Goal: Task Accomplishment & Management: Complete application form

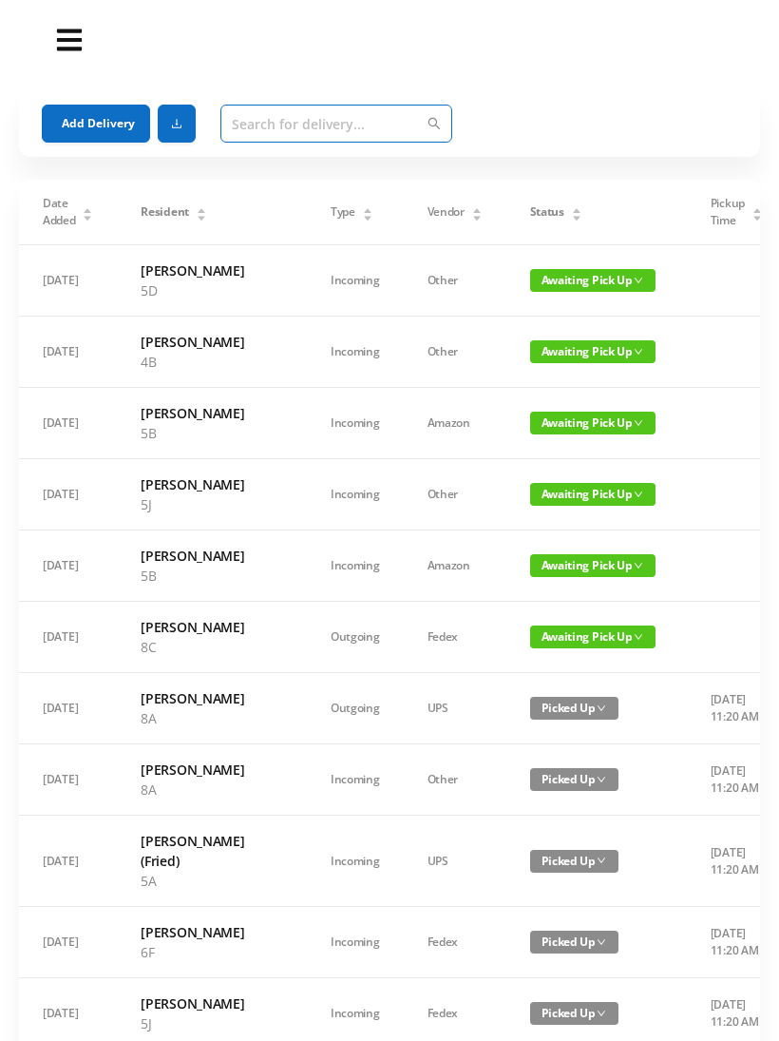
click at [246, 117] on input "text" at bounding box center [336, 124] width 232 height 38
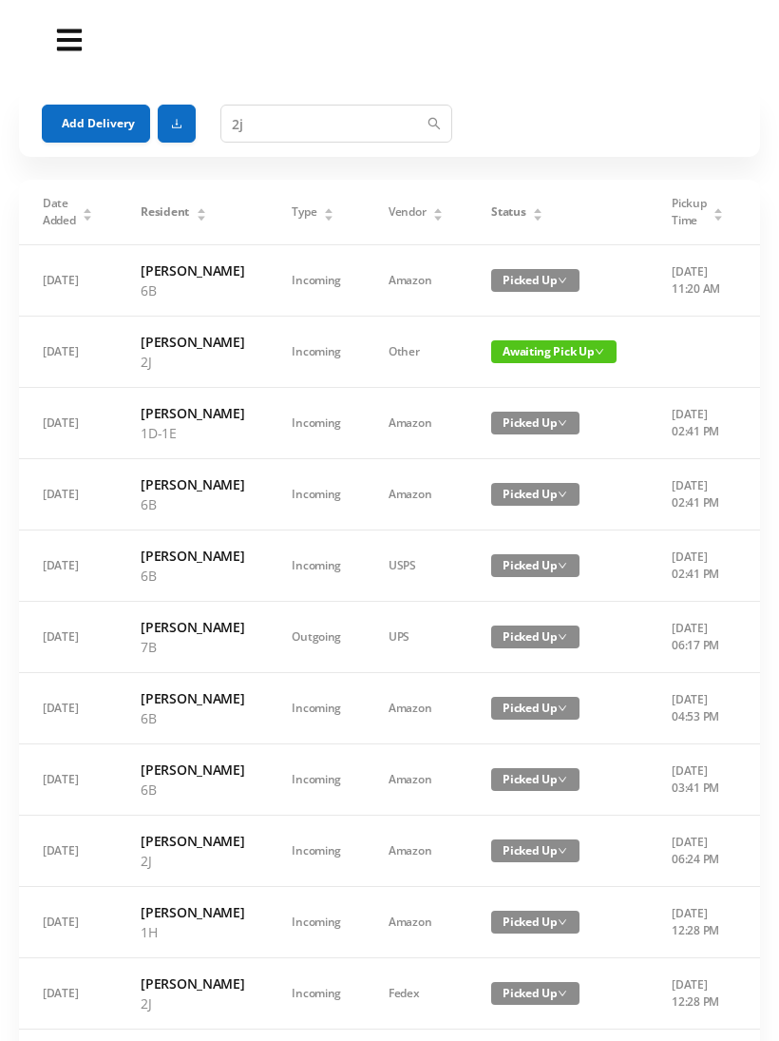
click at [542, 354] on span "Awaiting Pick Up" at bounding box center [553, 351] width 125 height 23
click at [533, 434] on link "Picked Up" at bounding box center [526, 428] width 124 height 30
click at [538, 350] on span "Awaiting Pick Up" at bounding box center [553, 351] width 125 height 23
click at [521, 432] on link "Picked Up" at bounding box center [526, 428] width 124 height 30
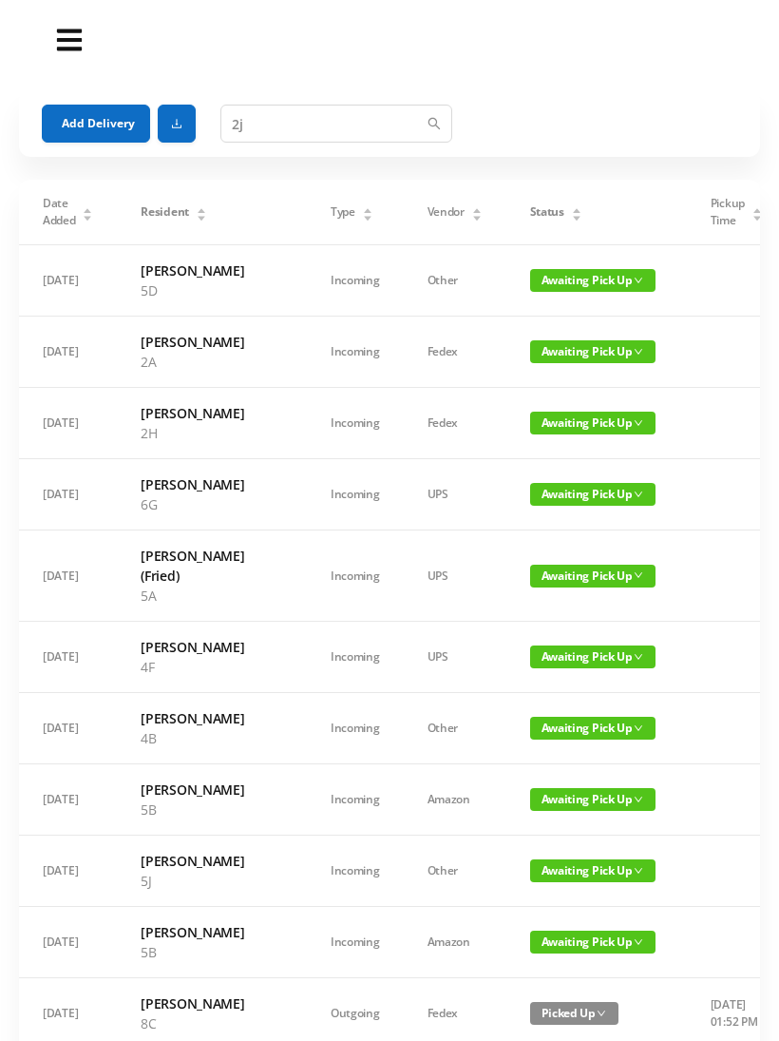
click at [571, 216] on icon "icon: caret-down" at bounding box center [576, 218] width 10 height 10
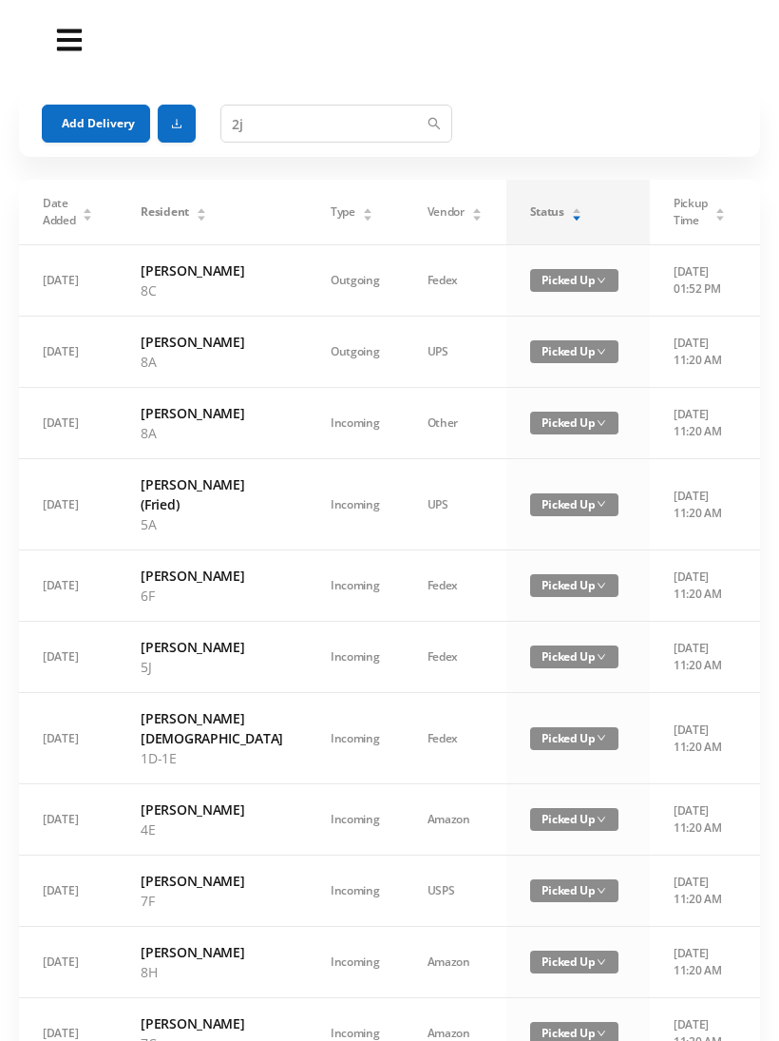
click at [571, 216] on icon "icon: caret-down" at bounding box center [576, 218] width 10 height 10
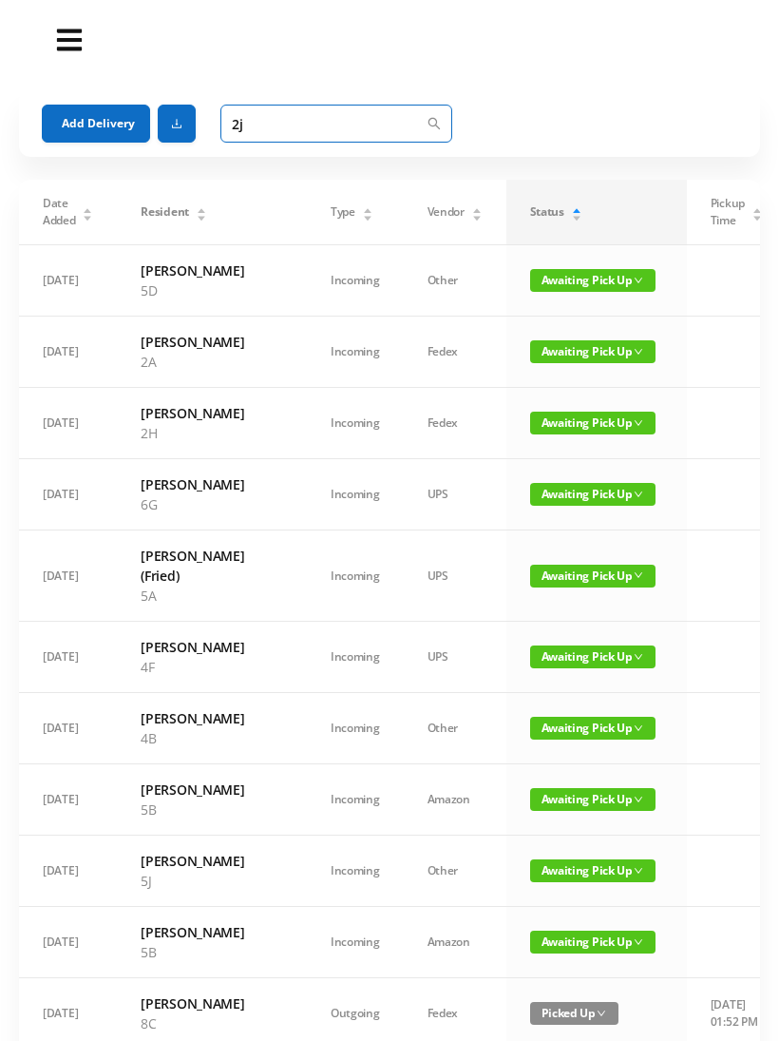
click at [277, 123] on input "2j" at bounding box center [336, 124] width 232 height 38
type input "2"
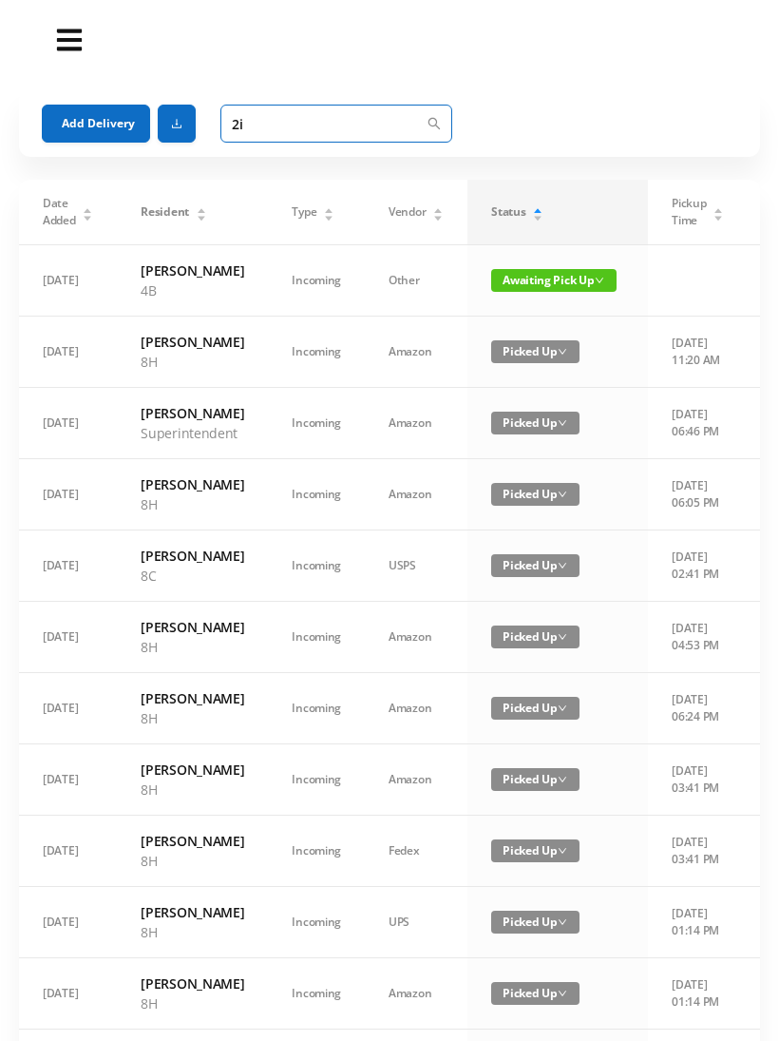
type input "2"
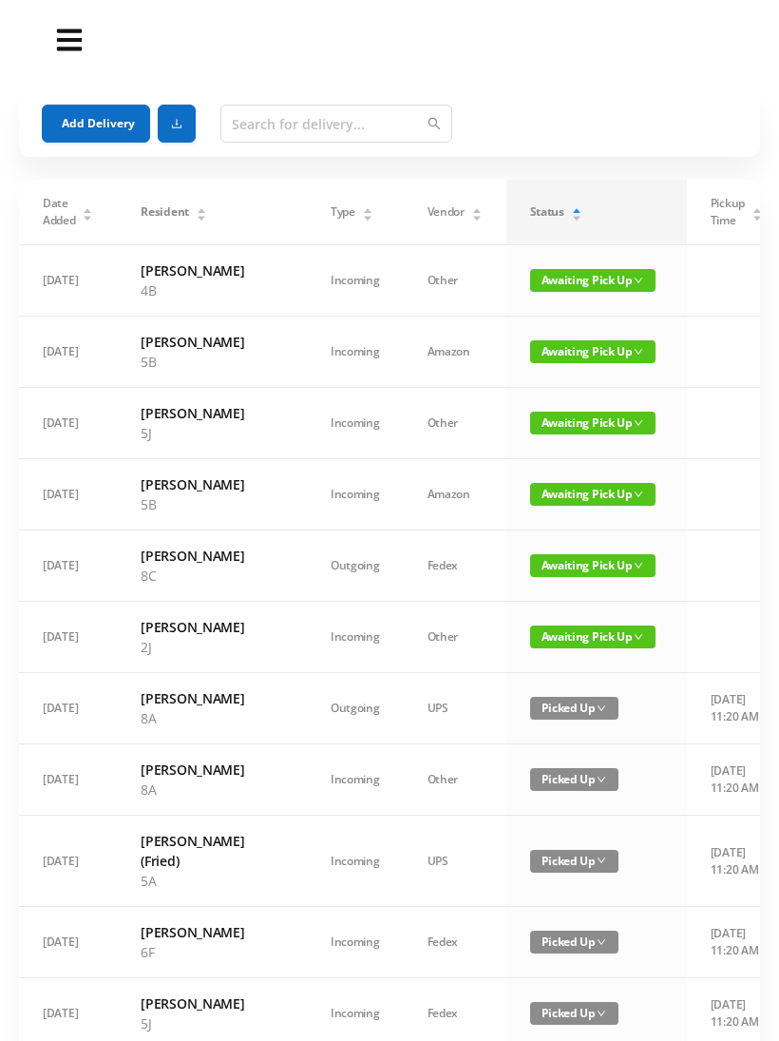
click at [571, 209] on icon "icon: caret-up" at bounding box center [576, 210] width 10 height 10
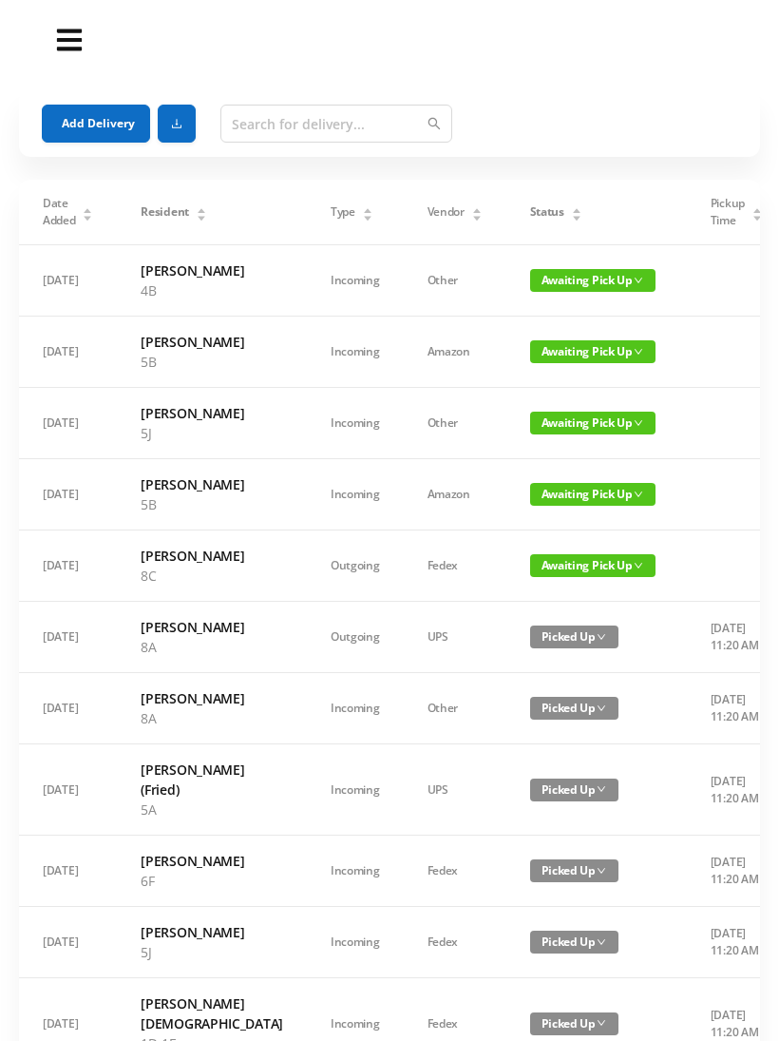
click at [530, 220] on div "Status" at bounding box center [556, 211] width 52 height 17
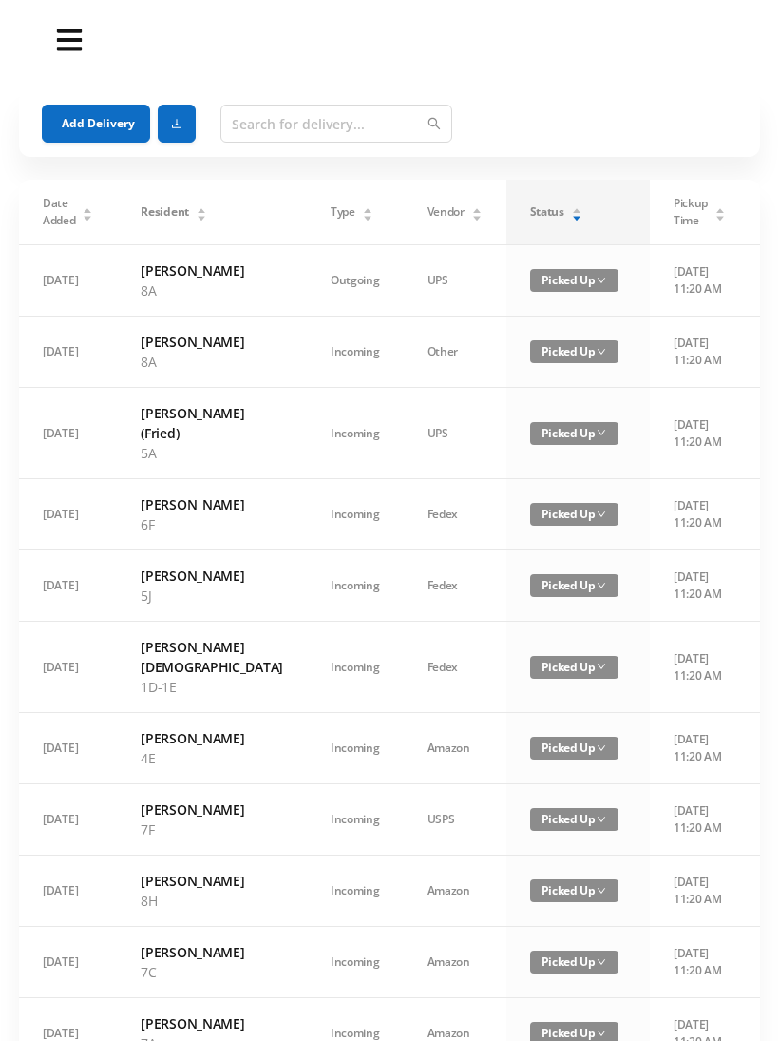
click at [571, 220] on icon "icon: caret-down" at bounding box center [576, 218] width 10 height 10
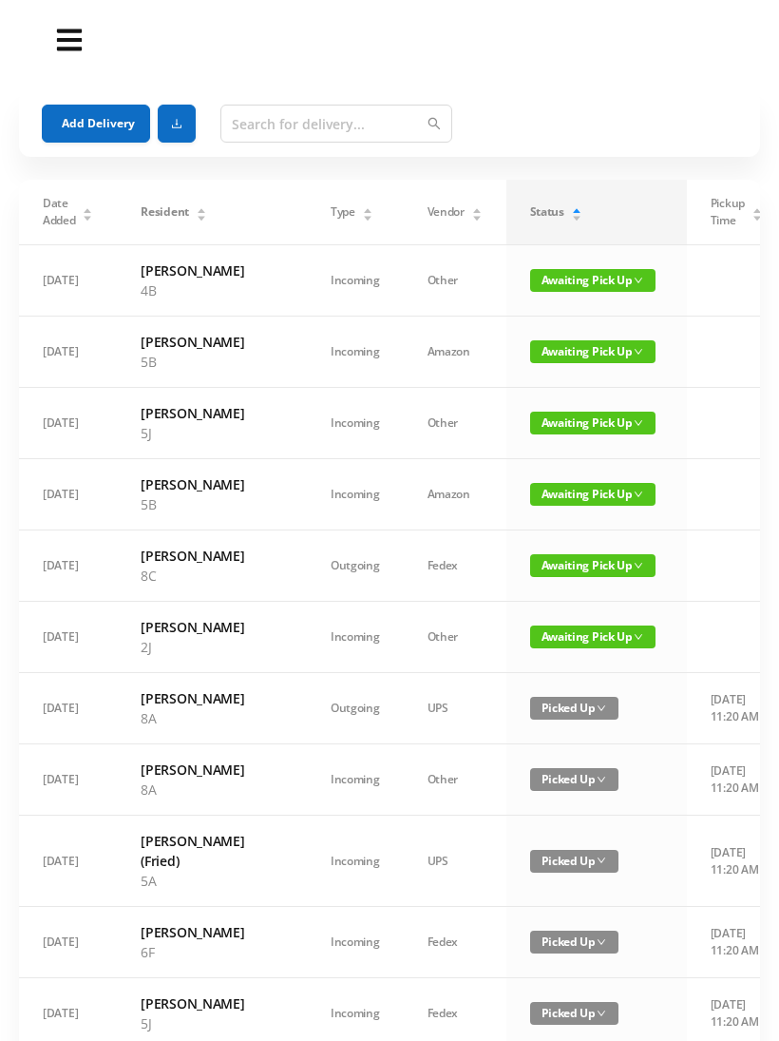
click at [554, 648] on span "Awaiting Pick Up" at bounding box center [592, 636] width 125 height 23
click at [518, 817] on link "Picked Up" at bounding box center [537, 813] width 124 height 30
click at [530, 220] on div "Status" at bounding box center [556, 211] width 52 height 17
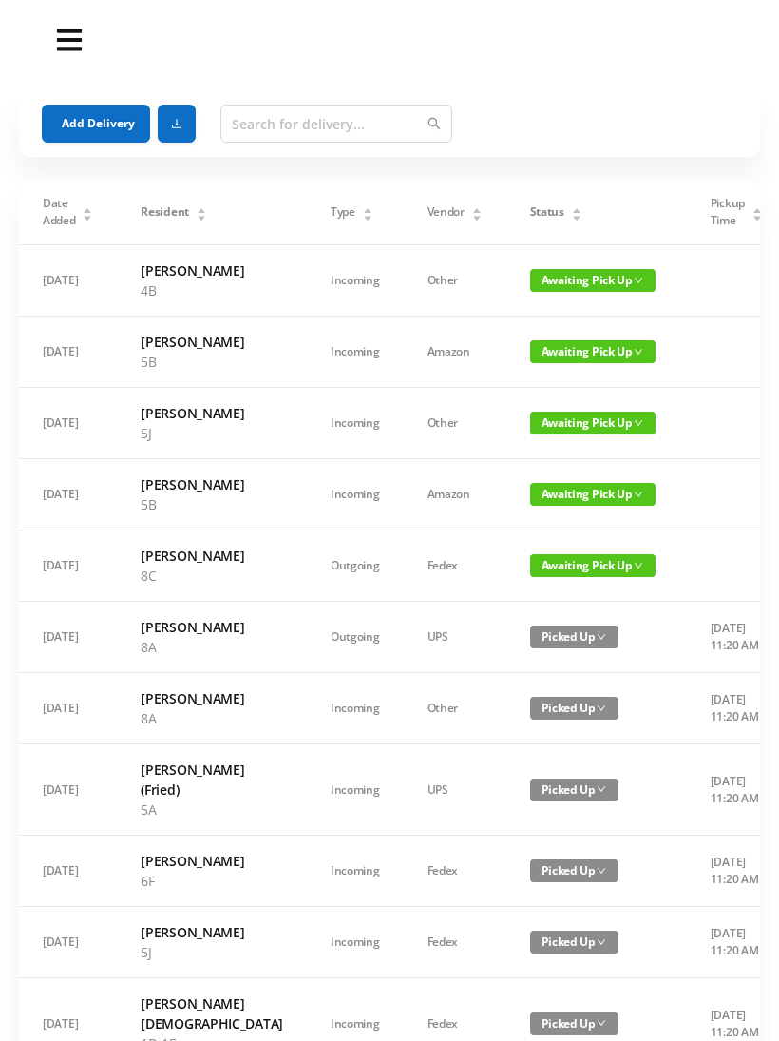
click at [571, 219] on icon "icon: caret-down" at bounding box center [576, 218] width 10 height 10
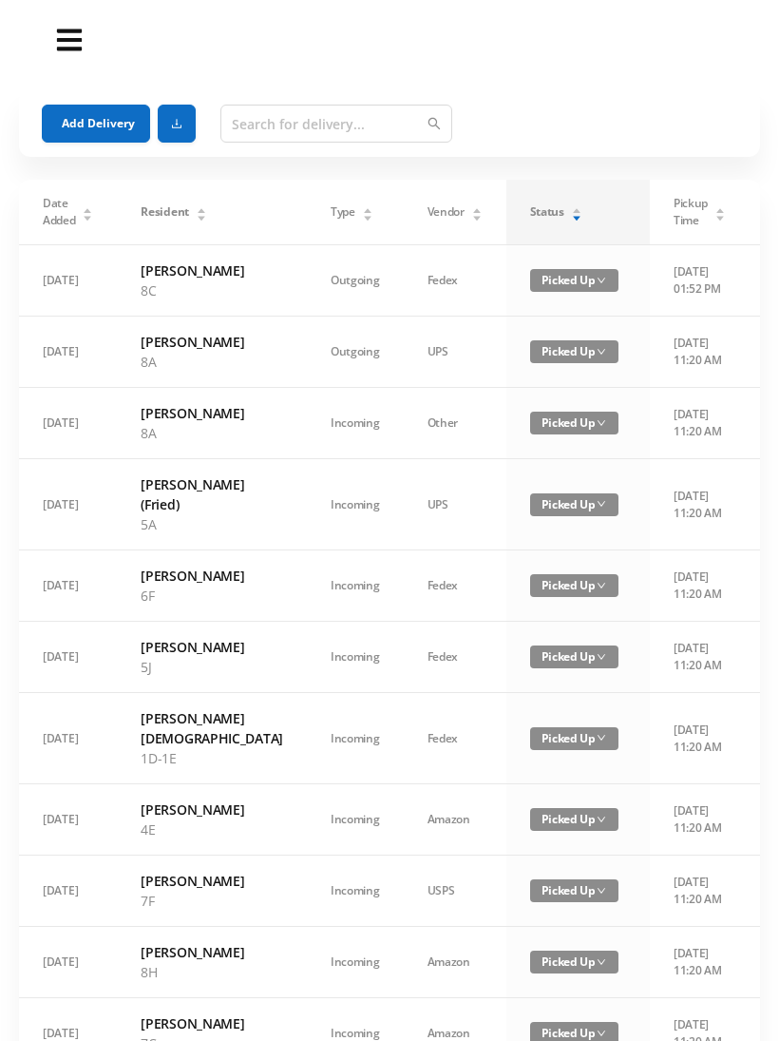
click at [573, 212] on icon "icon: caret-up" at bounding box center [577, 211] width 8 height 5
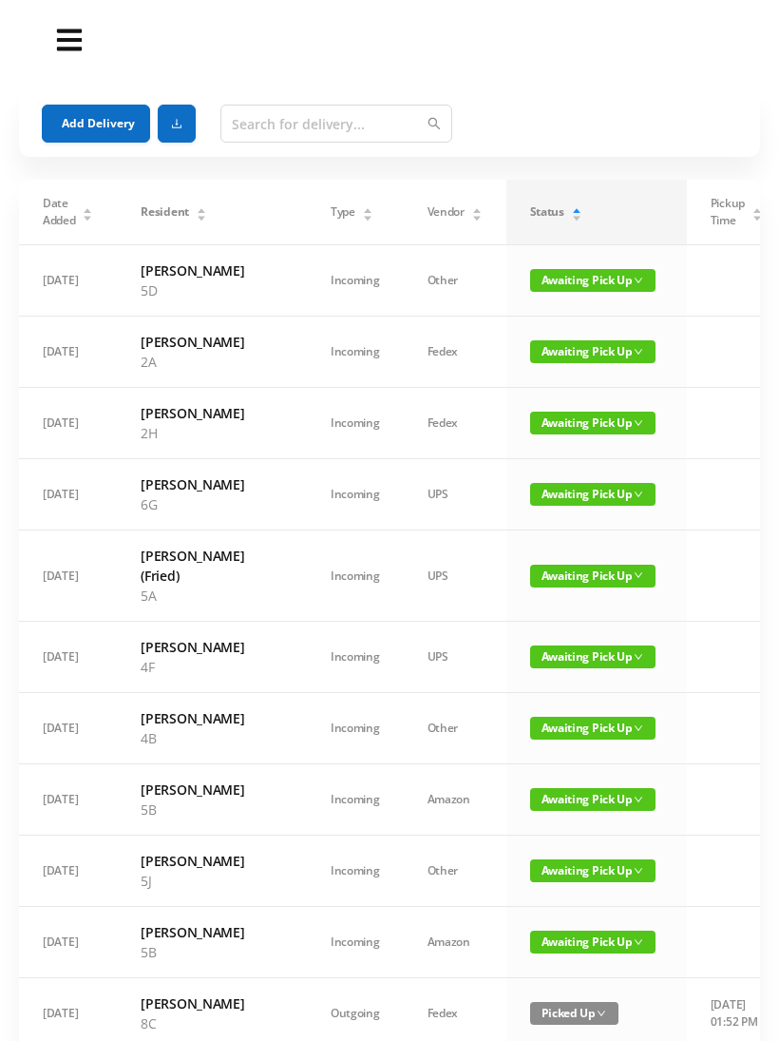
click at [530, 211] on div "Status" at bounding box center [556, 211] width 52 height 17
click at [571, 207] on icon "icon: caret-up" at bounding box center [576, 210] width 10 height 10
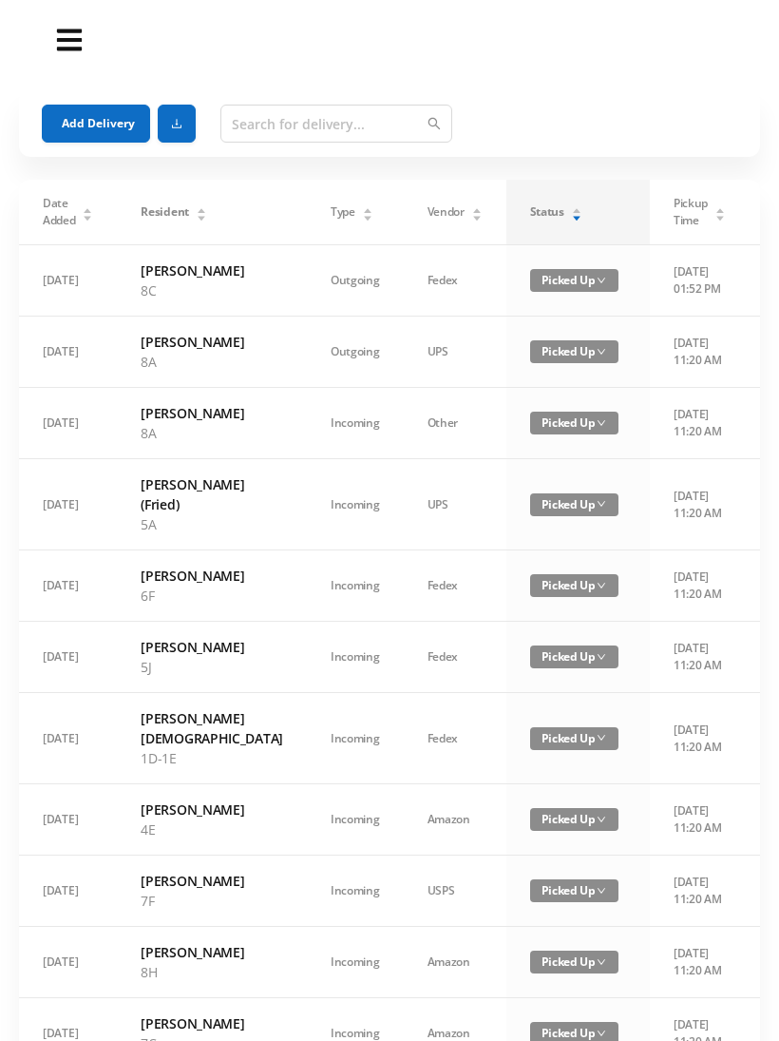
click at [530, 211] on div "Status" at bounding box center [556, 211] width 52 height 17
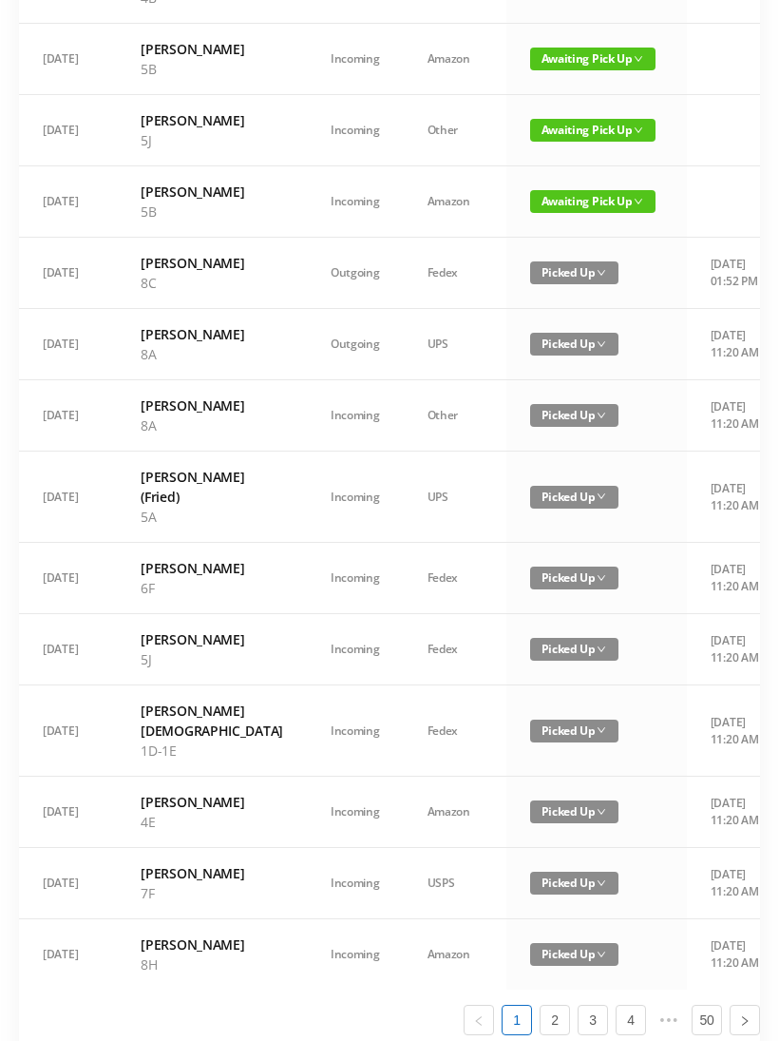
scroll to position [741, 0]
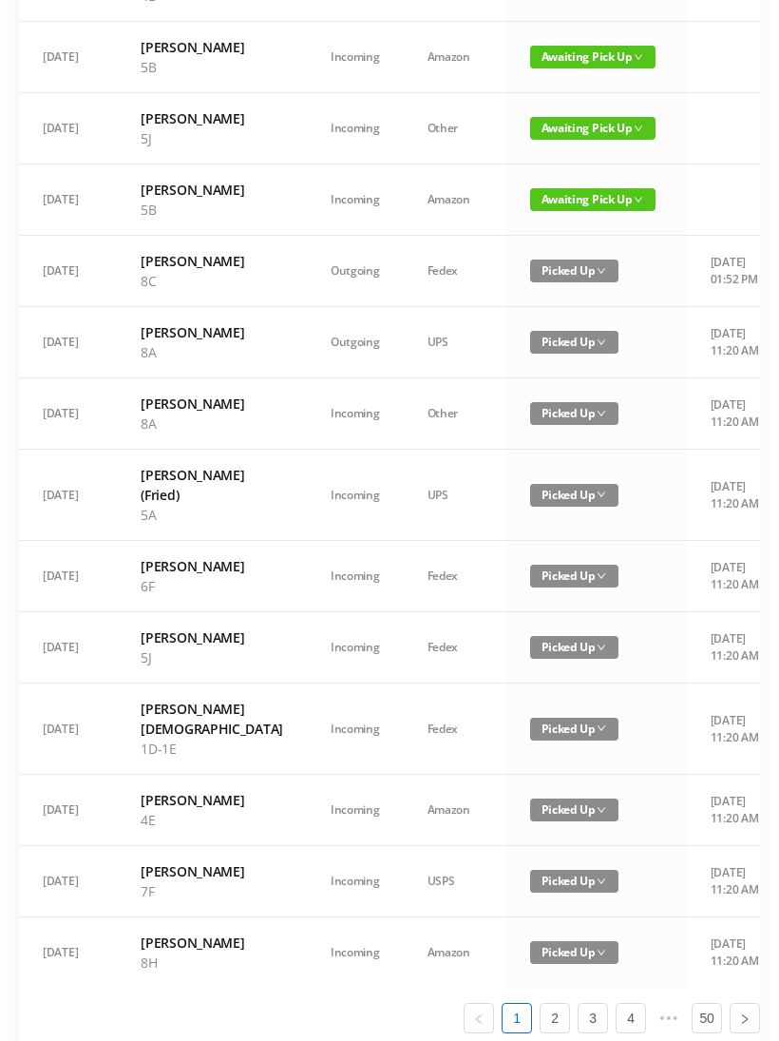
click at [561, 776] on td "Picked Up" at bounding box center [597, 729] width 181 height 91
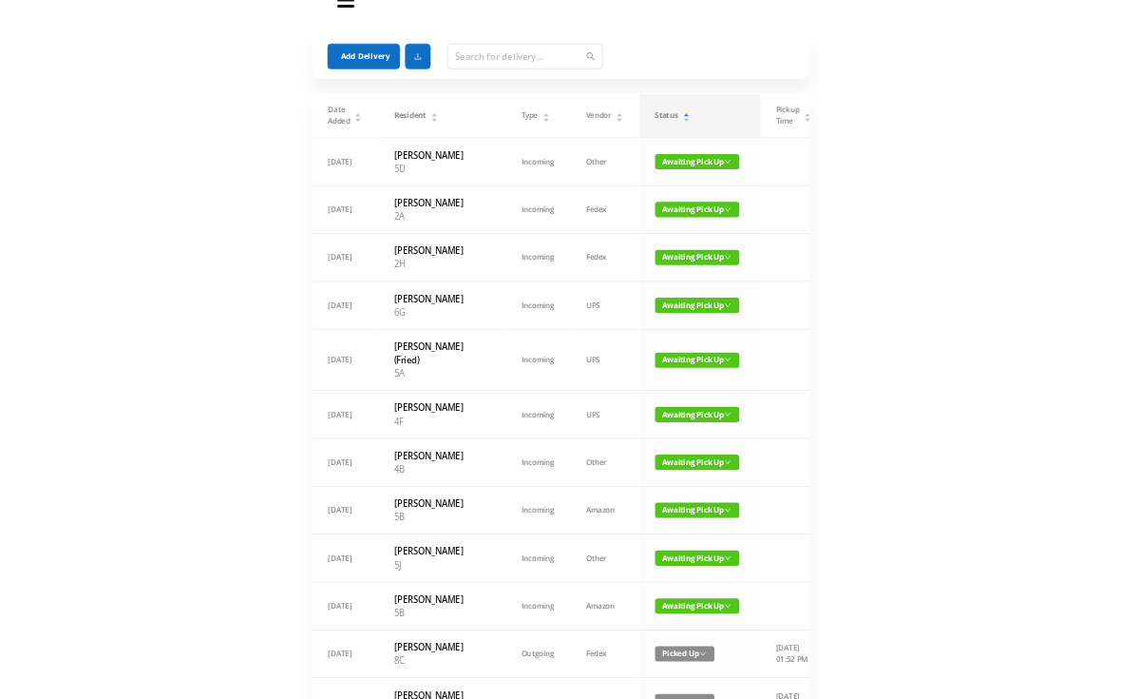
scroll to position [0, 0]
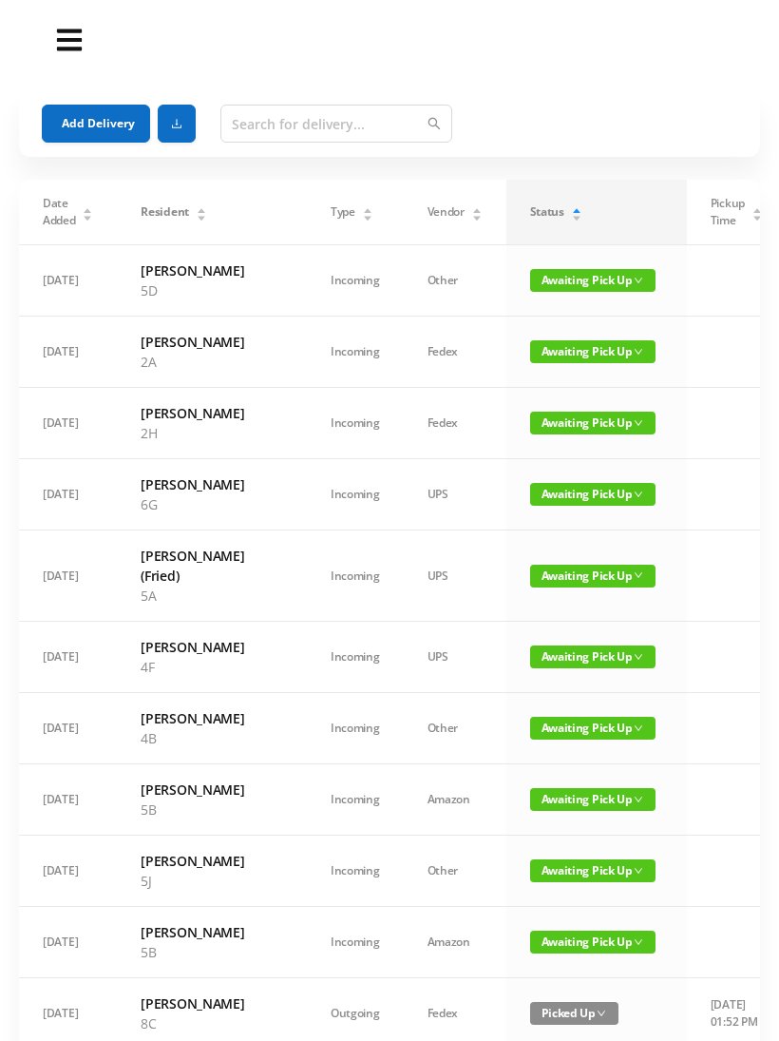
click at [97, 129] on button "Add Delivery" at bounding box center [96, 124] width 108 height 38
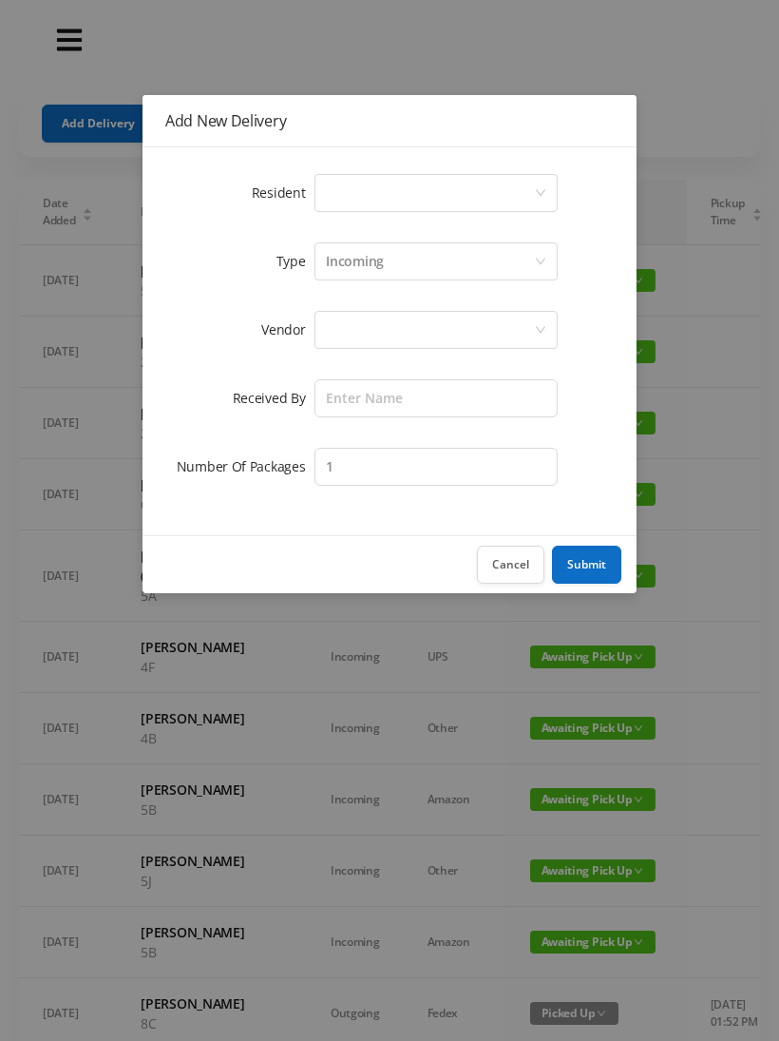
click at [369, 177] on div "Select a person" at bounding box center [430, 193] width 208 height 36
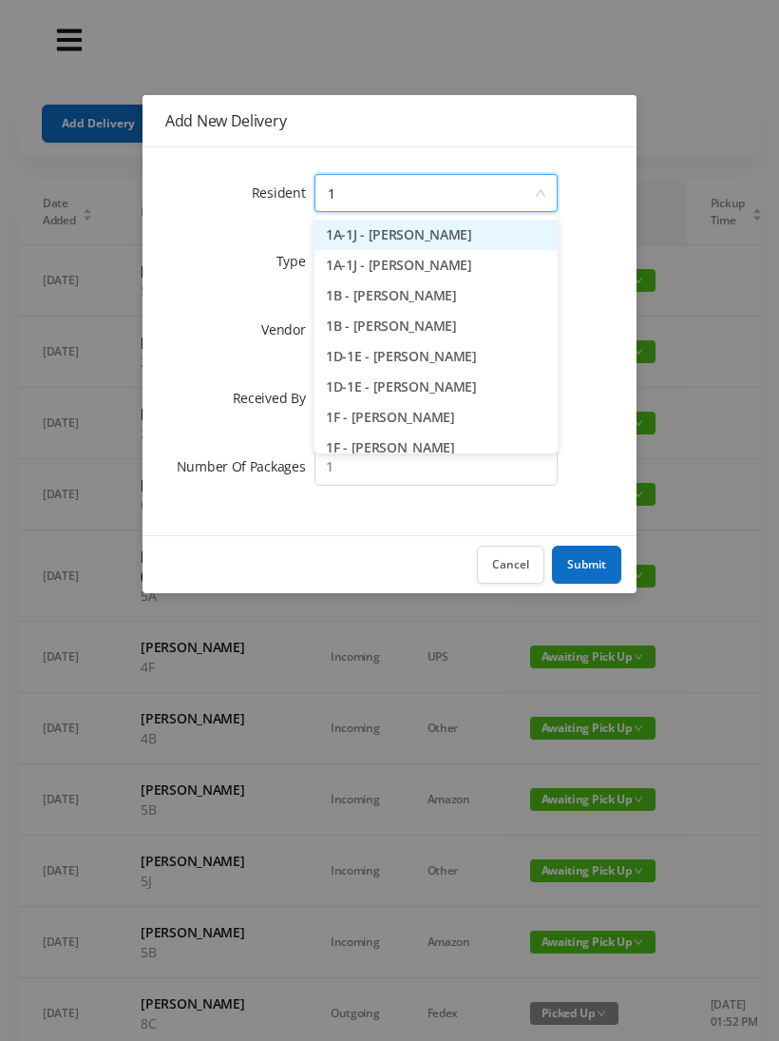
type input "1e"
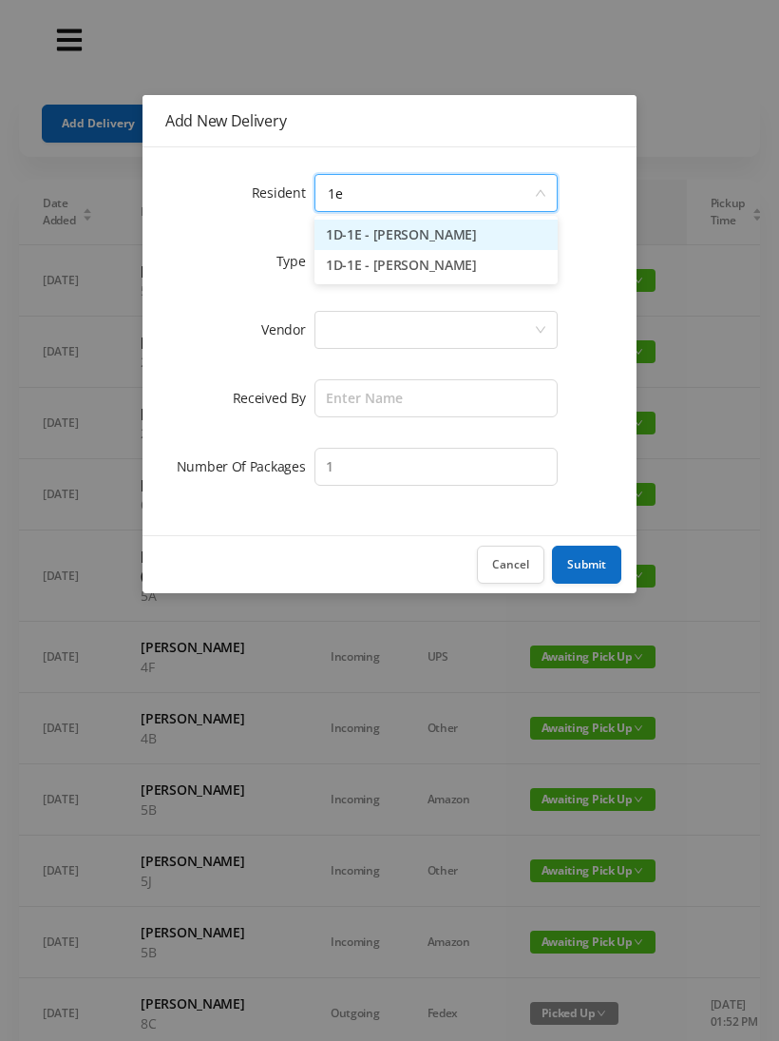
click at [398, 239] on li "1D-1E - [PERSON_NAME]" at bounding box center [436, 235] width 243 height 30
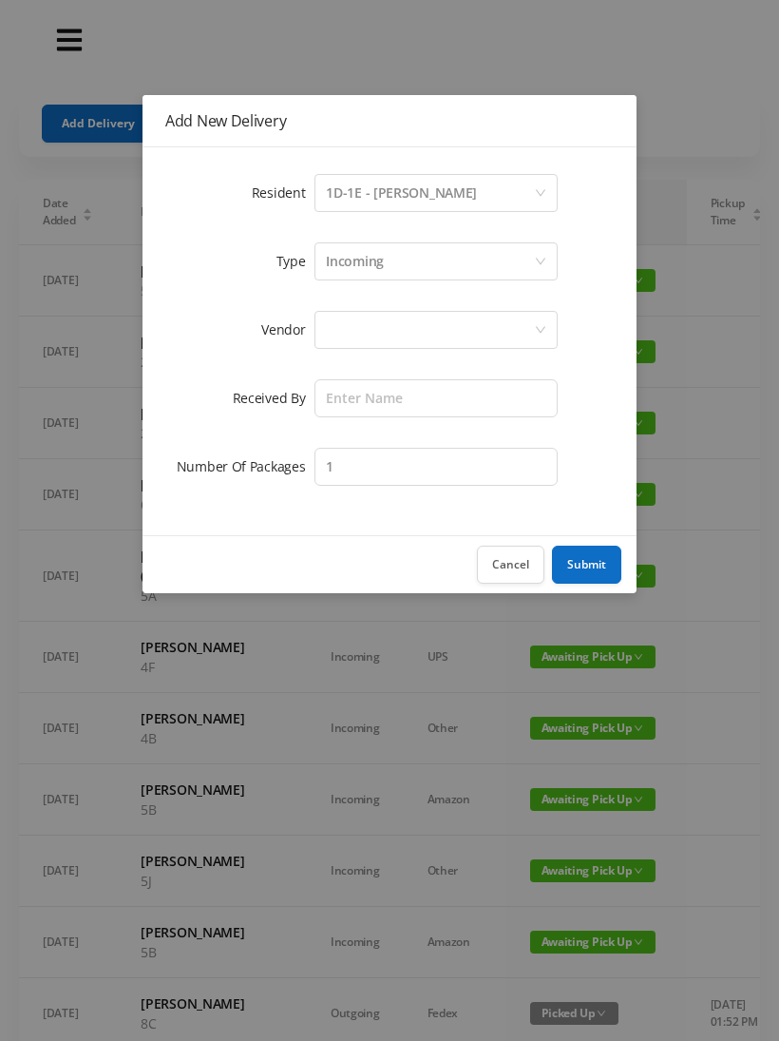
click at [398, 326] on div at bounding box center [430, 330] width 208 height 36
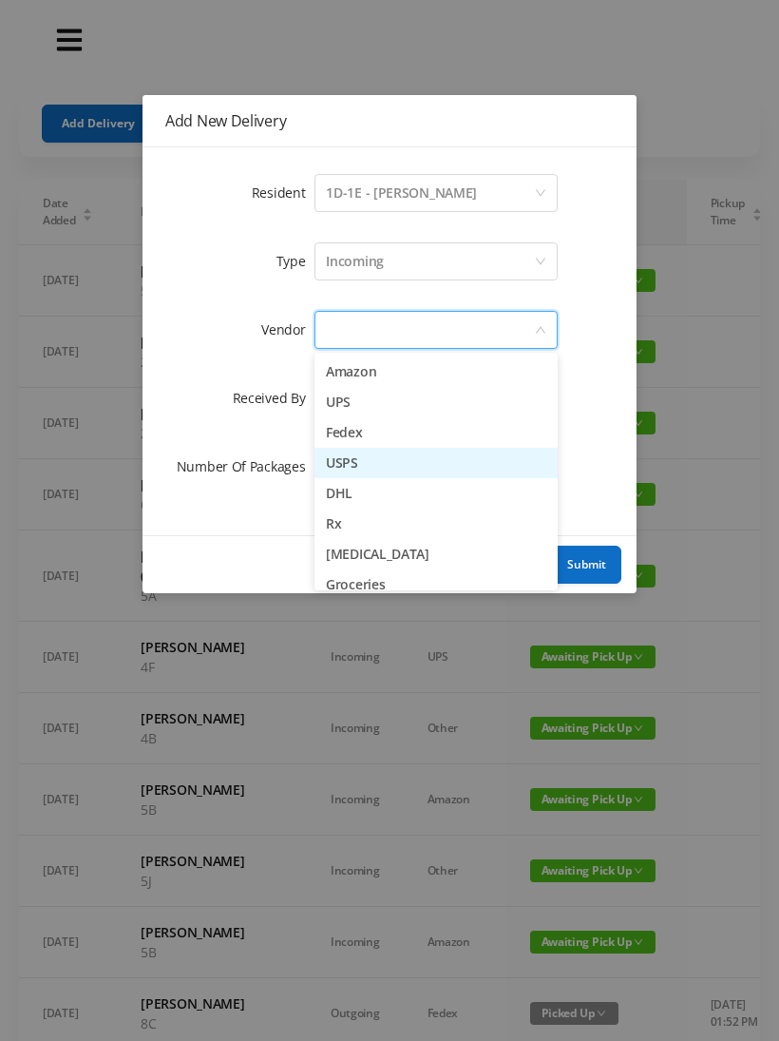
click at [363, 466] on li "USPS" at bounding box center [436, 463] width 243 height 30
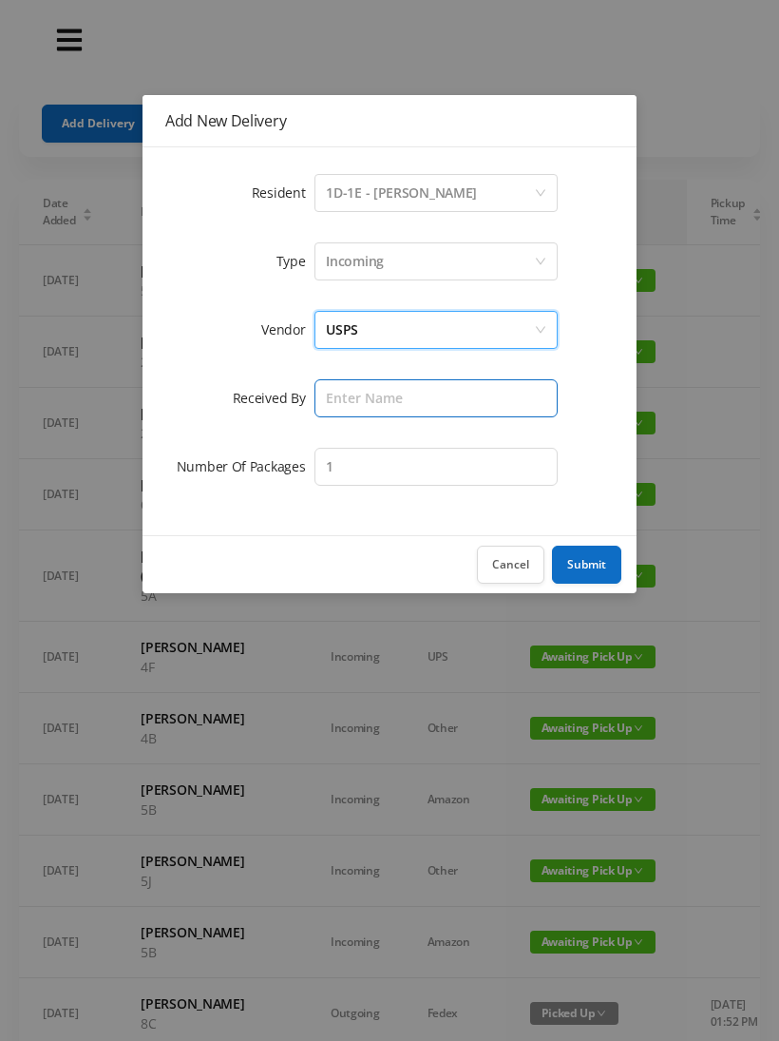
click at [393, 406] on input "text" at bounding box center [436, 398] width 243 height 38
type input "Bessa"
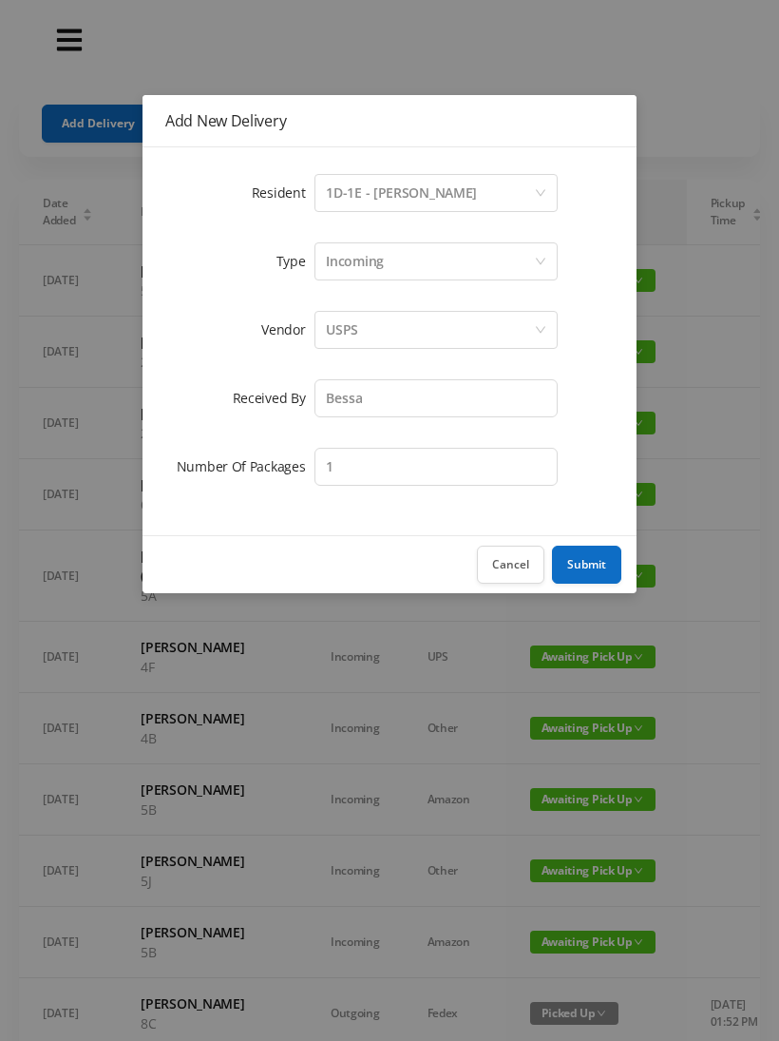
click at [601, 559] on button "Submit" at bounding box center [586, 565] width 69 height 38
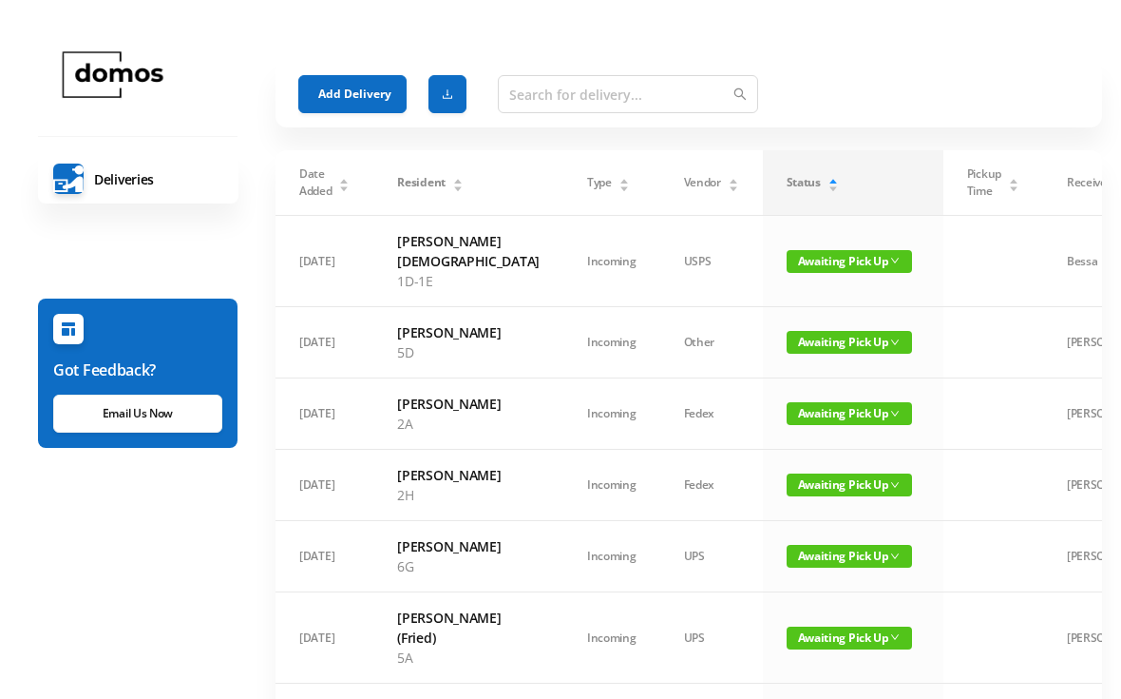
click at [354, 96] on button "Add Delivery" at bounding box center [352, 94] width 108 height 38
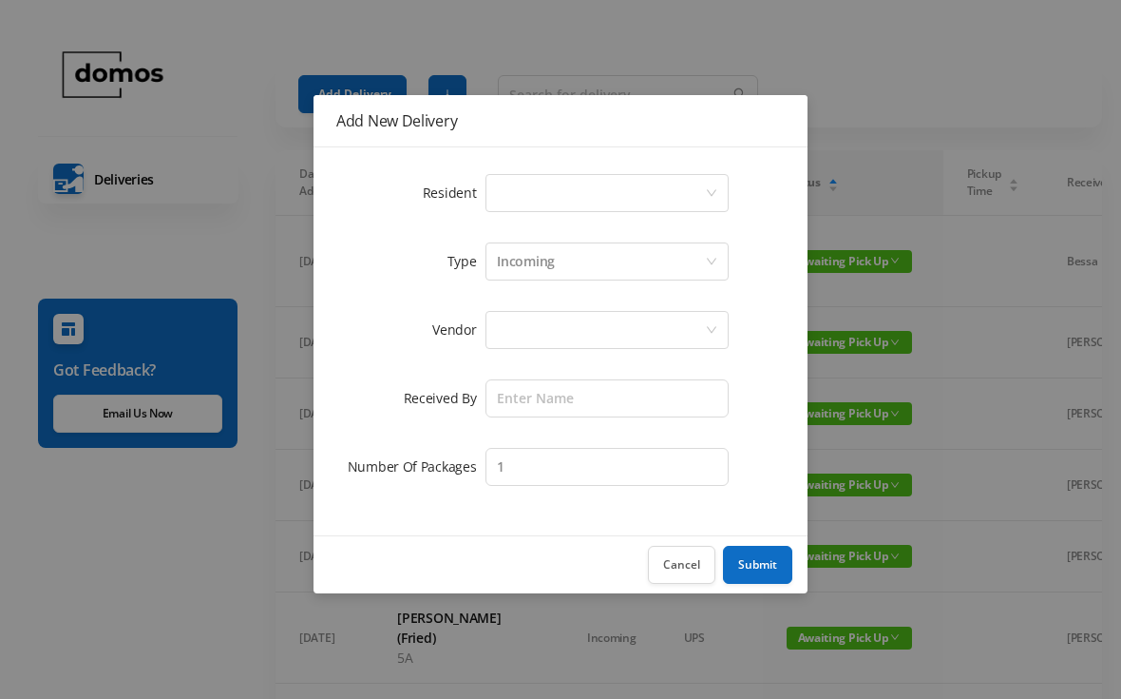
click at [632, 208] on div "Select a person" at bounding box center [601, 193] width 208 height 36
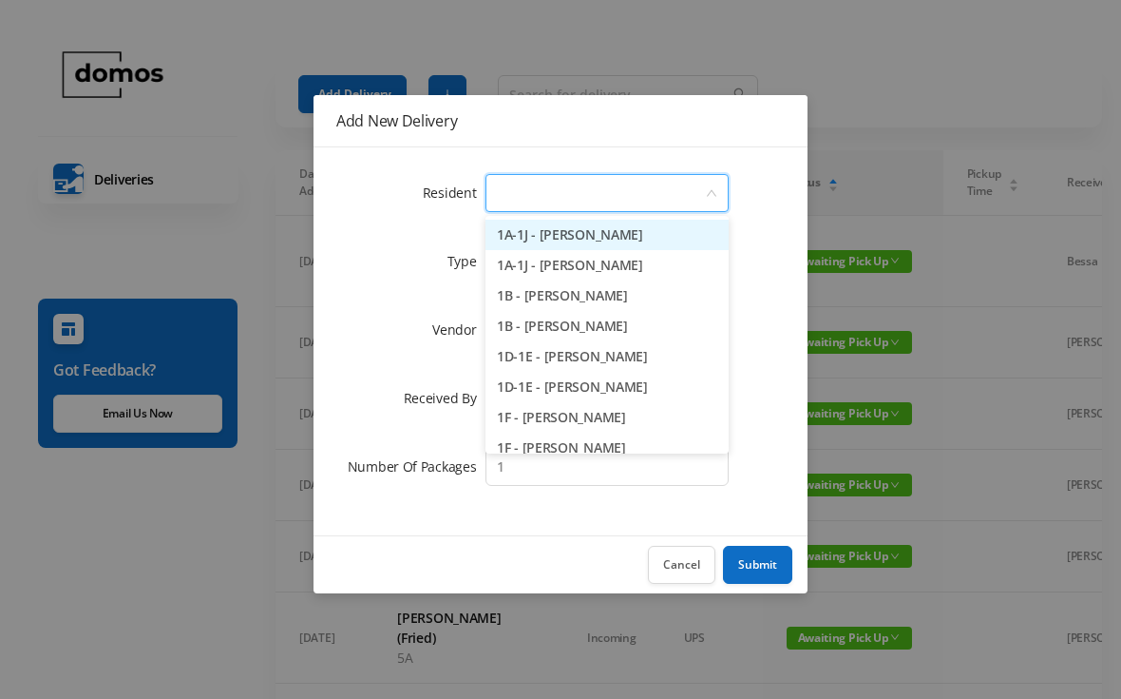
type input "7"
click at [559, 267] on li "7A - [PERSON_NAME]" at bounding box center [607, 265] width 243 height 30
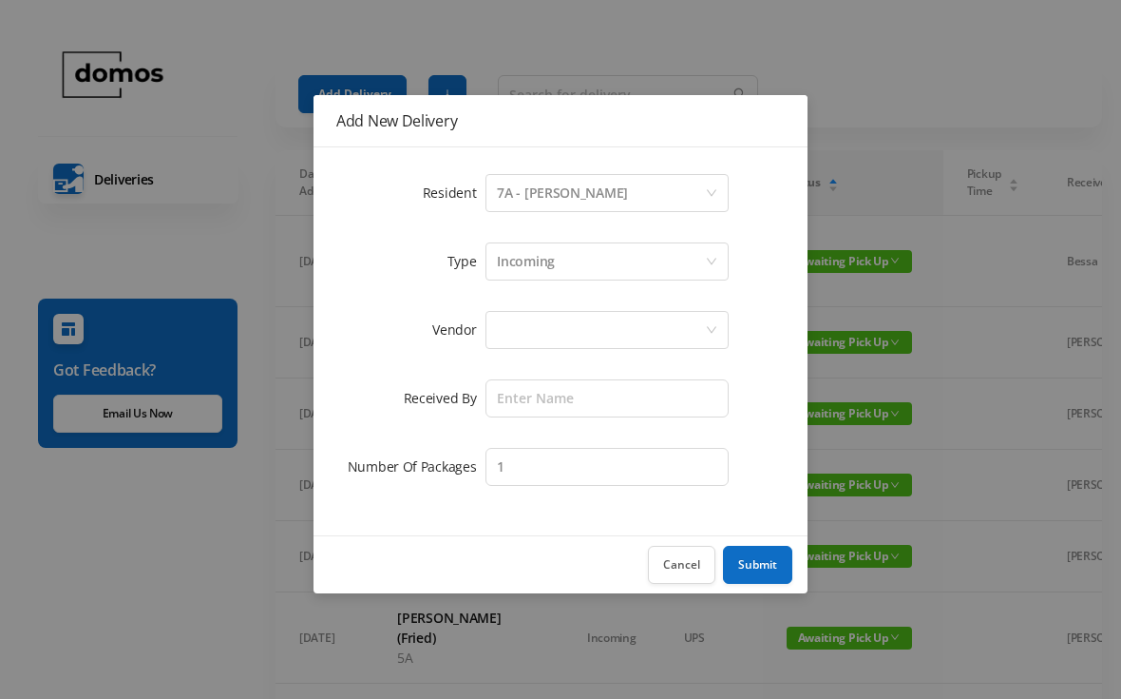
click at [584, 329] on div at bounding box center [601, 330] width 208 height 36
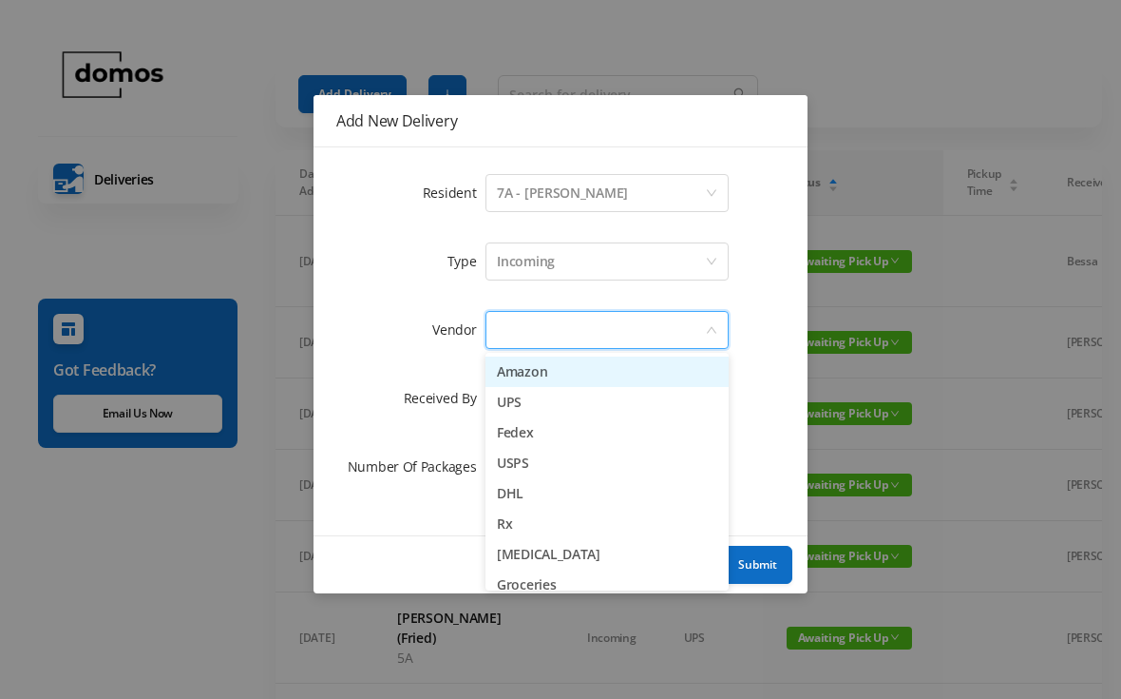
click at [546, 371] on li "Amazon" at bounding box center [607, 371] width 243 height 30
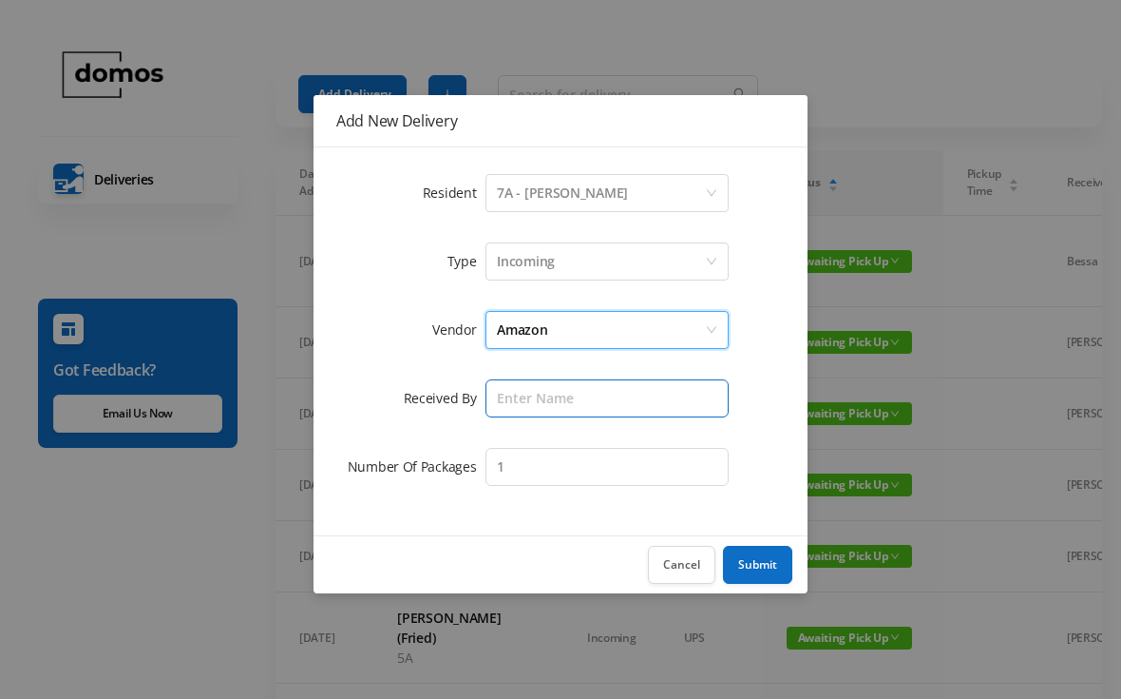
click at [581, 389] on input "text" at bounding box center [607, 398] width 243 height 38
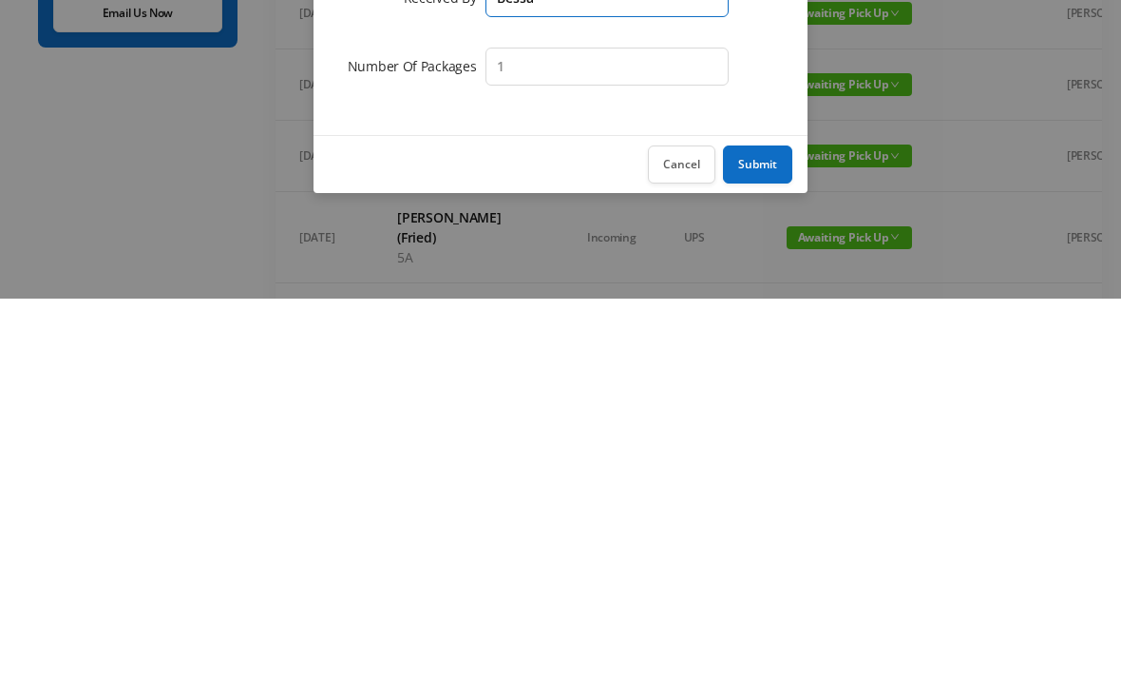
scroll to position [10, 0]
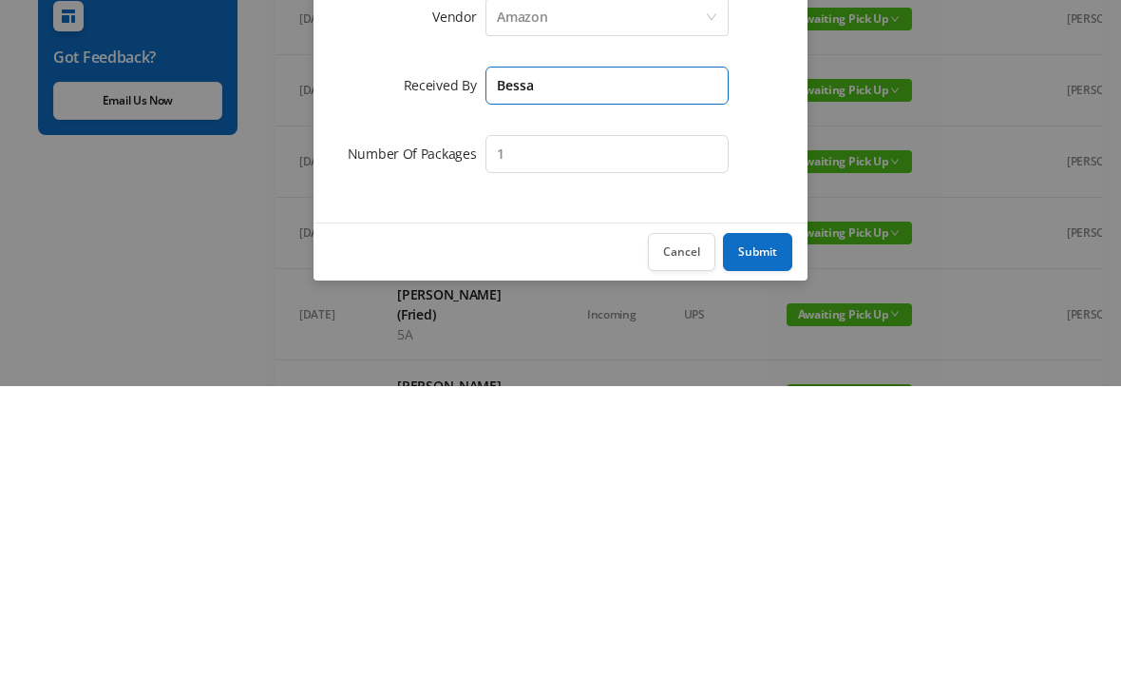
type input "Bessa"
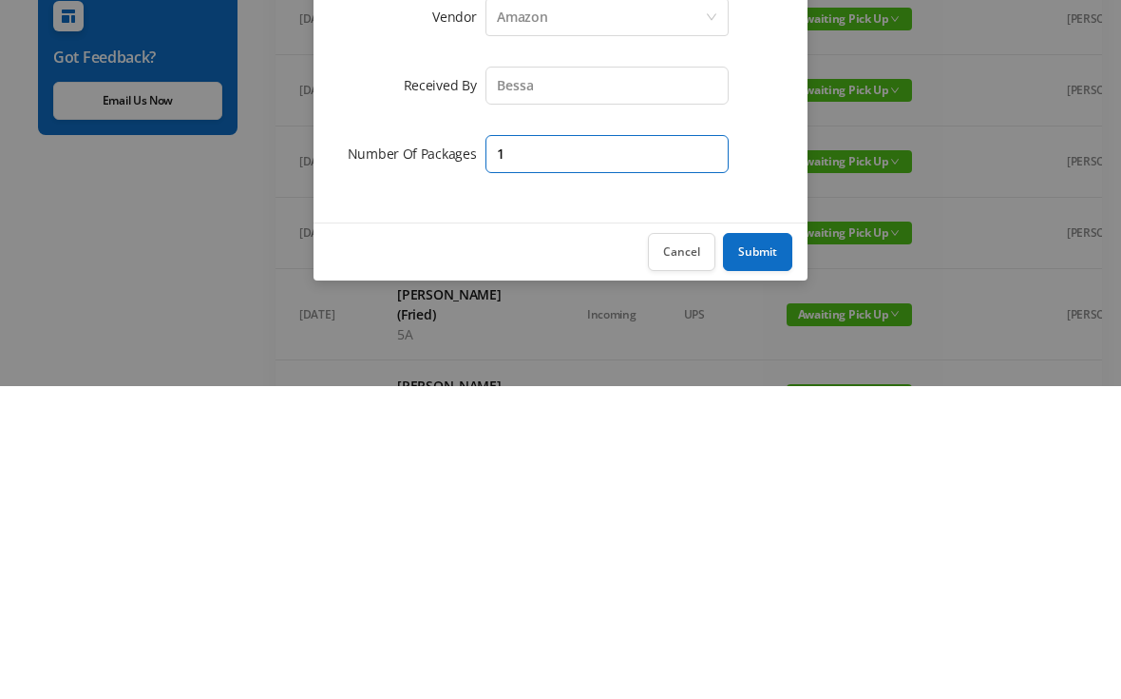
click at [571, 448] on input "1" at bounding box center [607, 467] width 243 height 38
type input "2"
click at [769, 546] on button "Submit" at bounding box center [757, 565] width 69 height 38
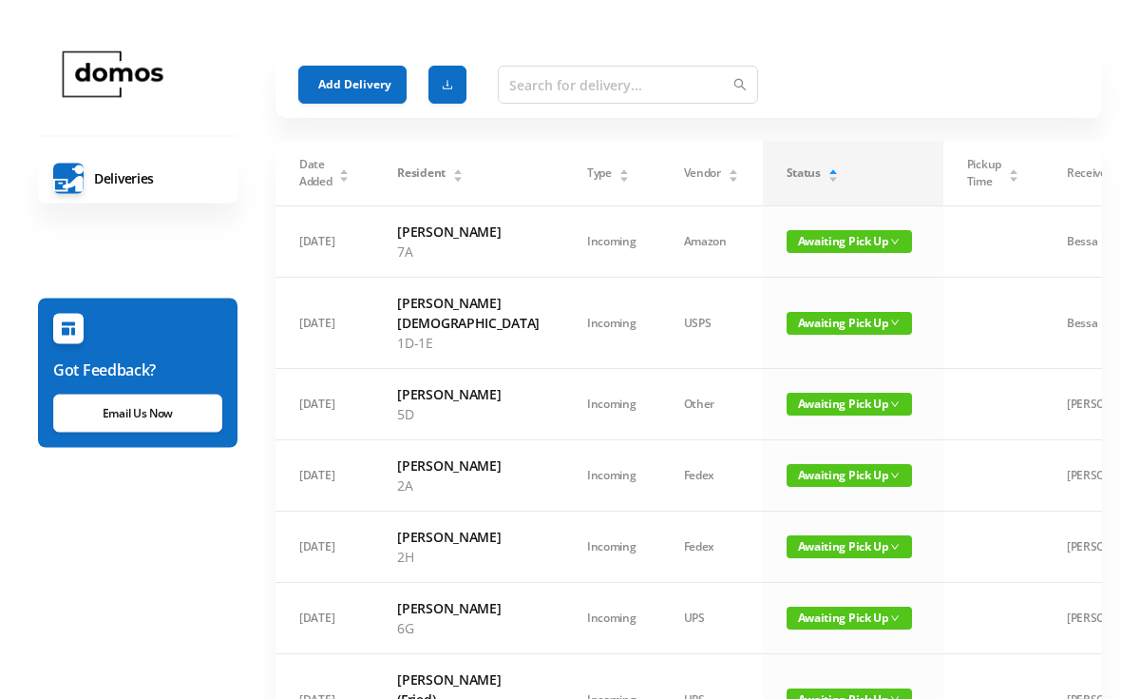
scroll to position [0, 0]
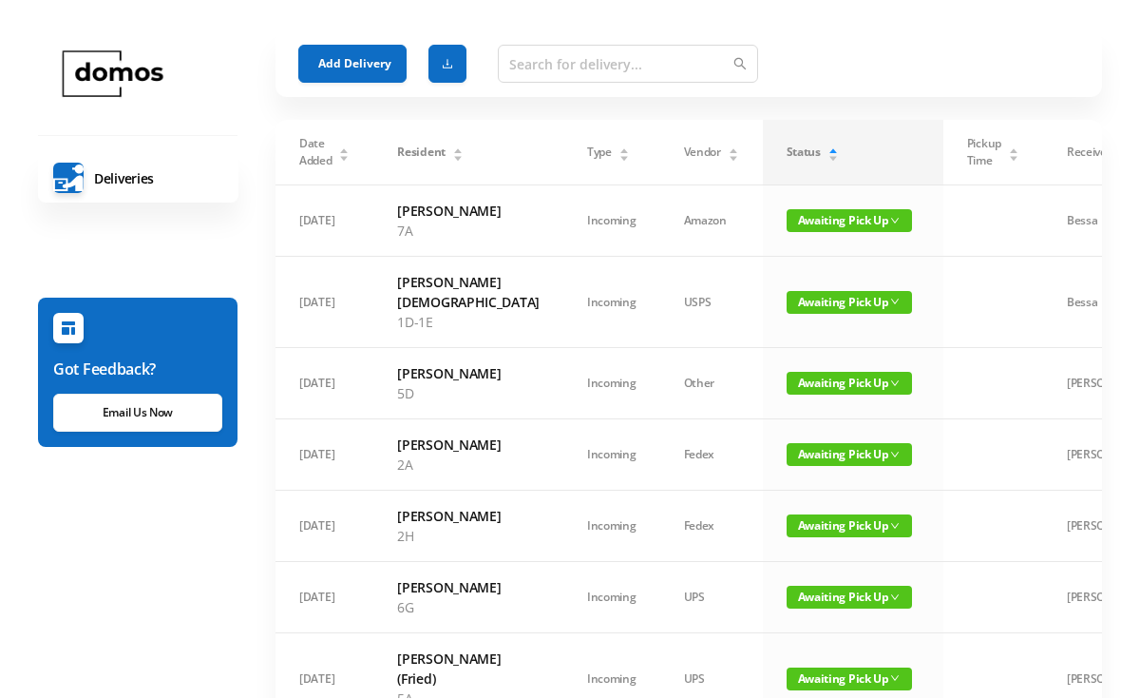
click at [361, 64] on button "Add Delivery" at bounding box center [352, 65] width 108 height 38
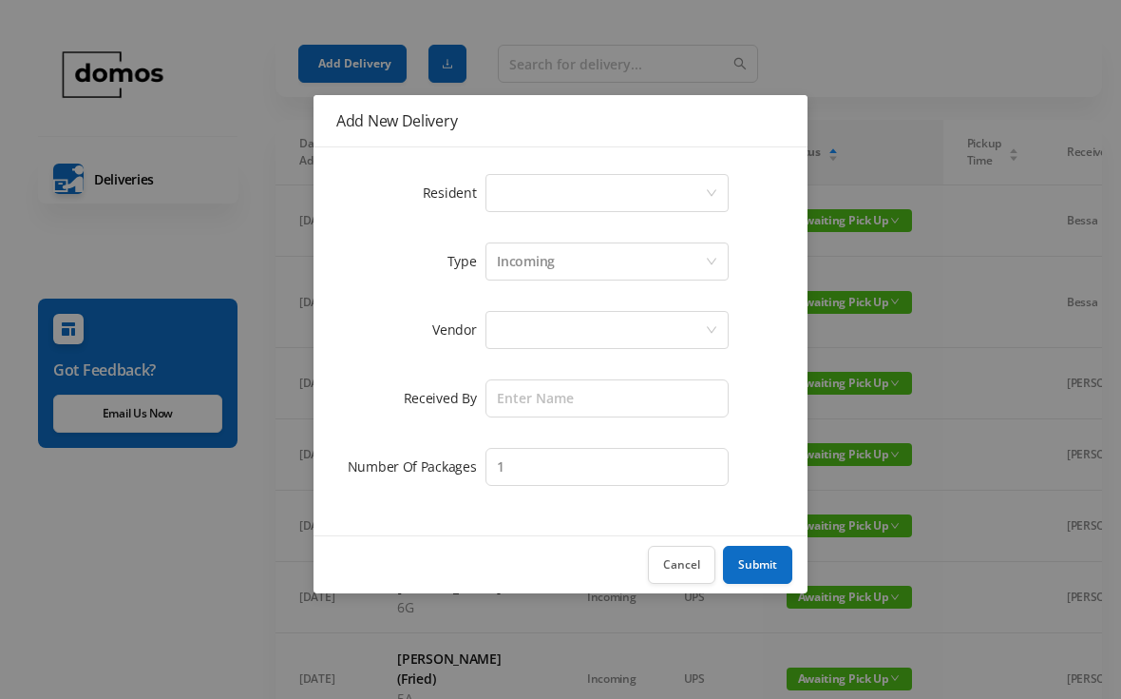
click at [581, 190] on div "Select a person" at bounding box center [601, 193] width 208 height 36
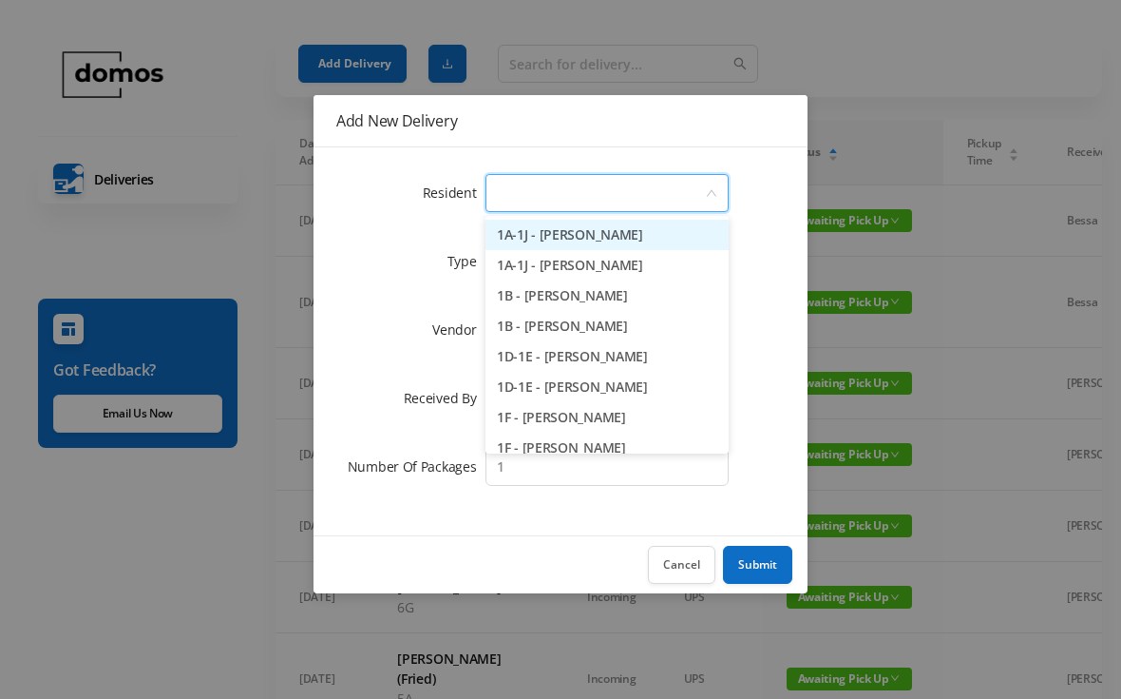
scroll to position [29, 0]
type input "2g"
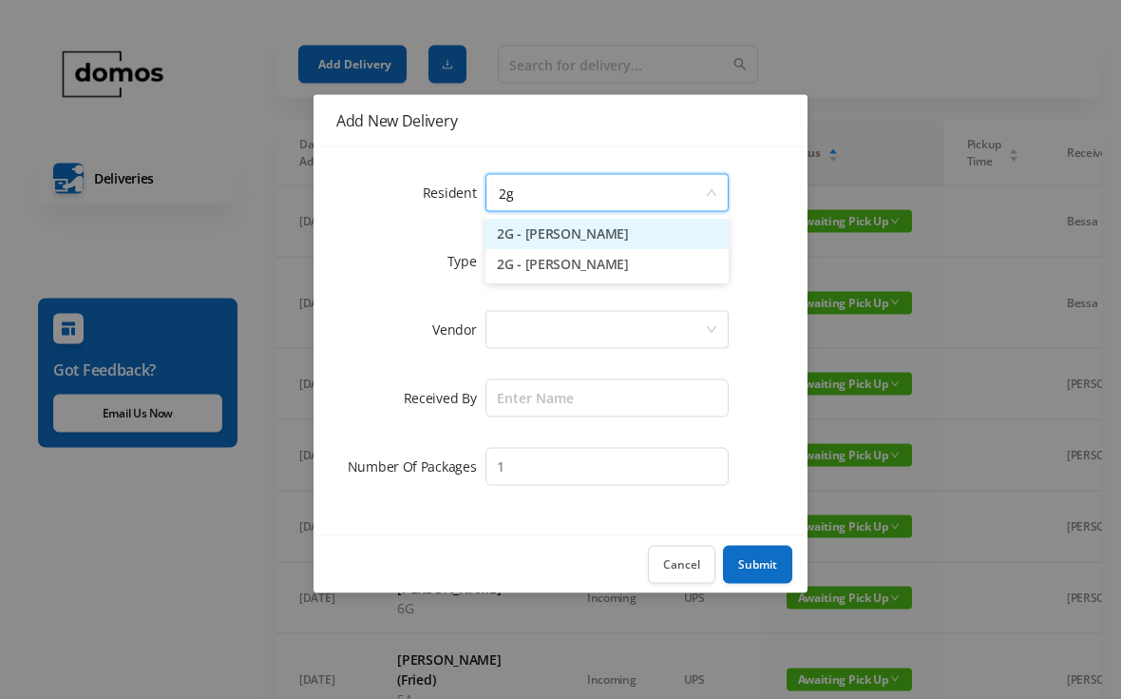
click at [589, 239] on li "2G - [PERSON_NAME]" at bounding box center [607, 235] width 243 height 30
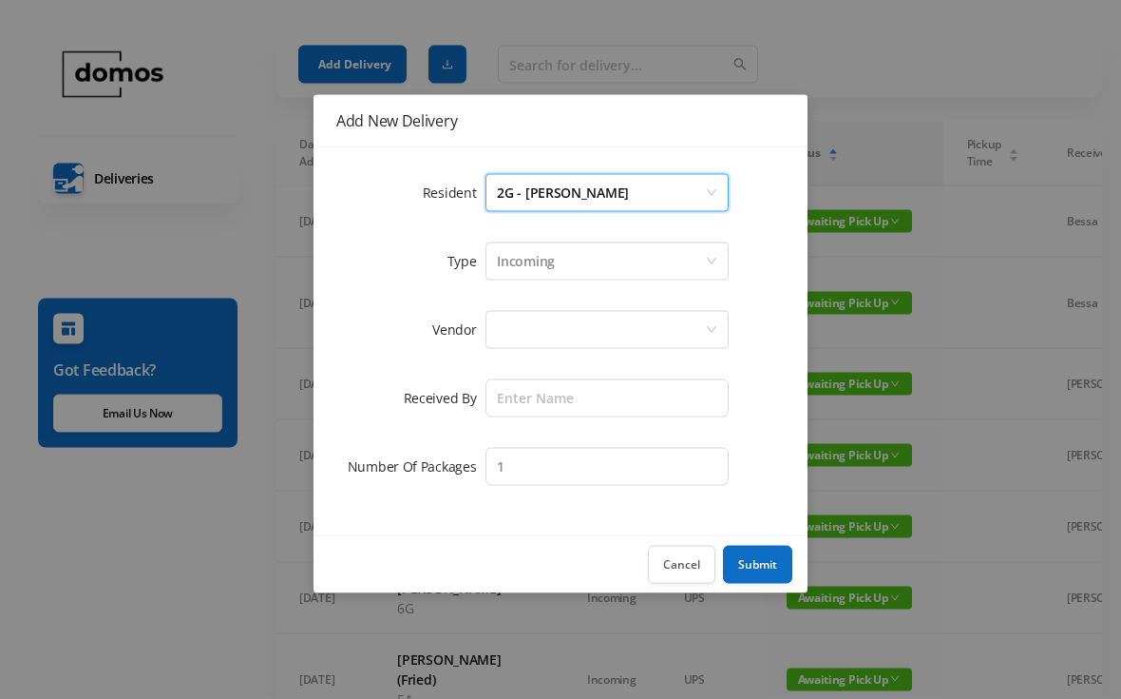
scroll to position [30, 0]
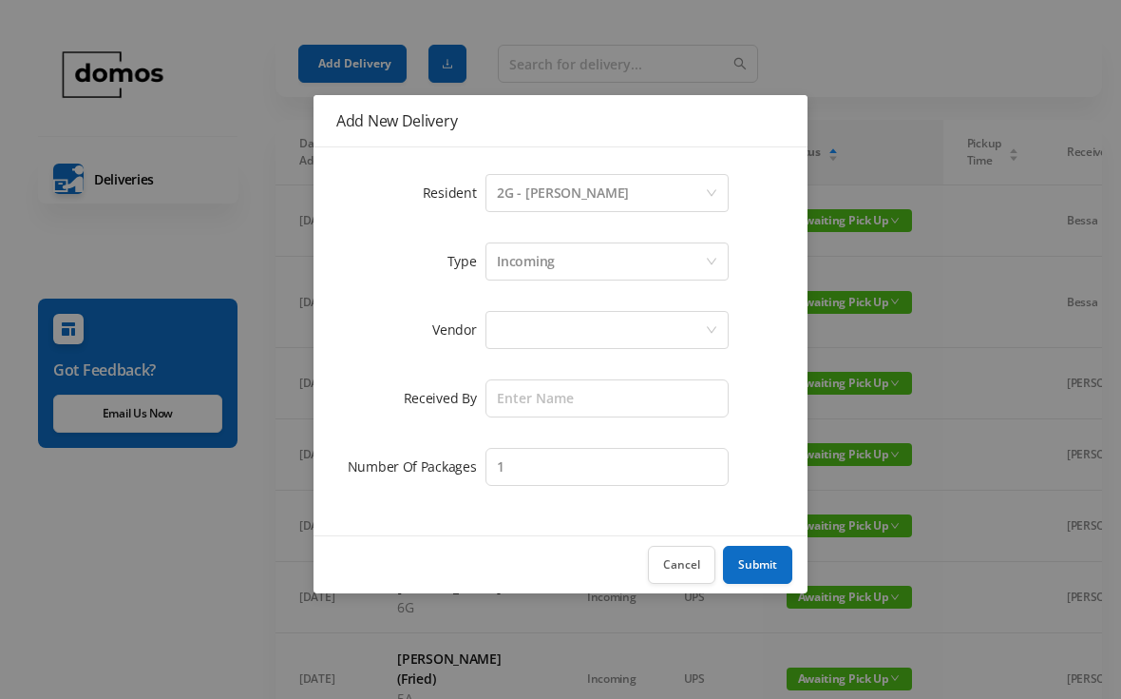
click at [574, 335] on div at bounding box center [601, 330] width 208 height 36
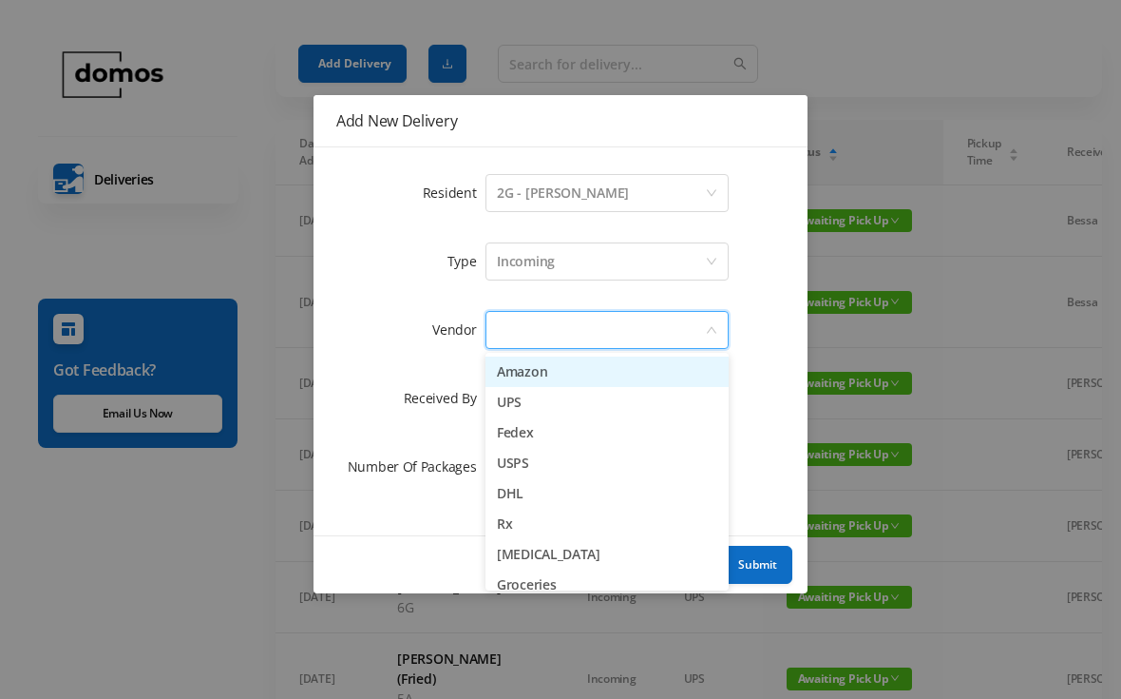
click at [552, 368] on li "Amazon" at bounding box center [607, 371] width 243 height 30
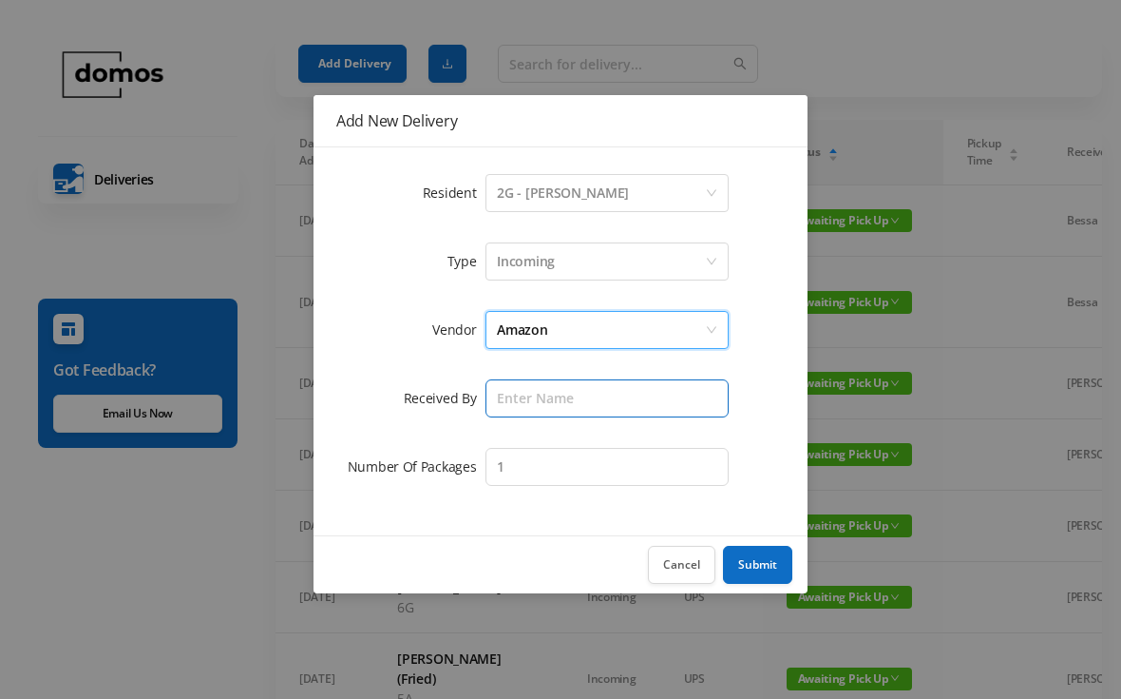
click at [602, 391] on input "text" at bounding box center [607, 398] width 243 height 38
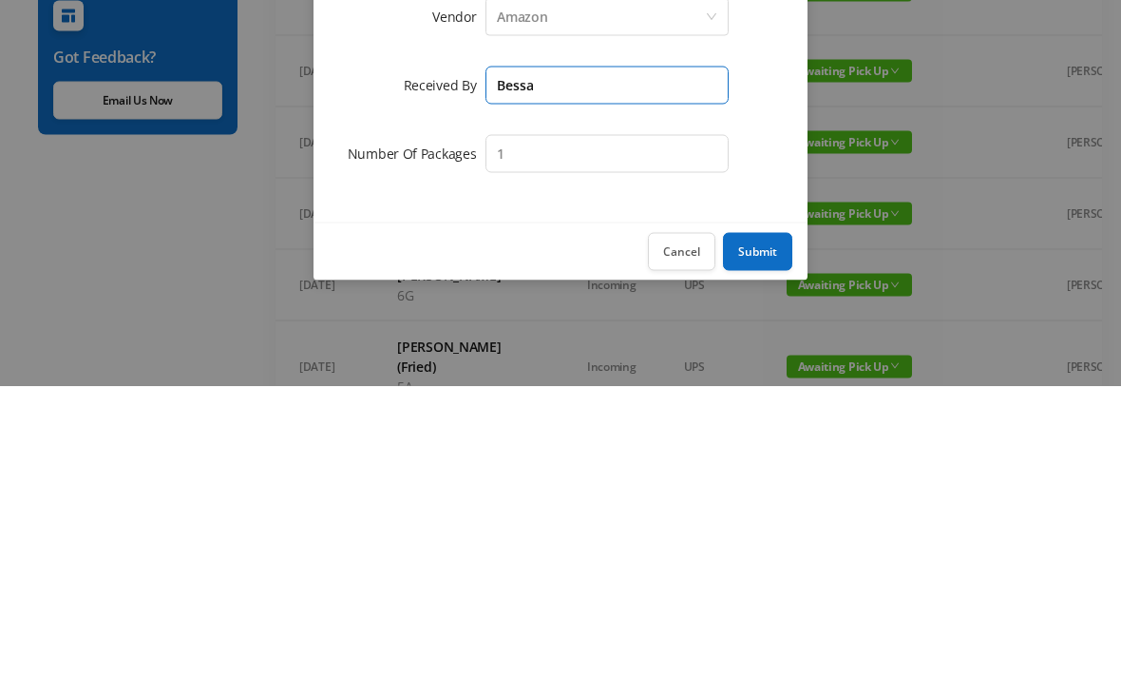
type input "Bessa"
click at [763, 546] on button "Submit" at bounding box center [757, 565] width 69 height 38
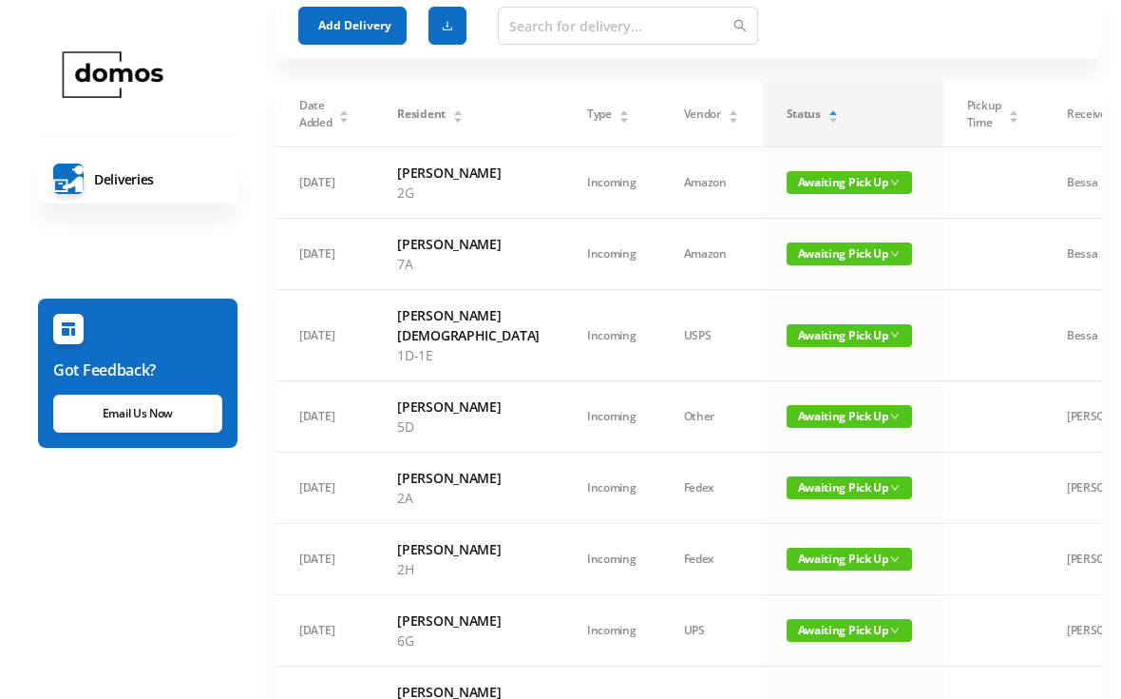
scroll to position [0, 0]
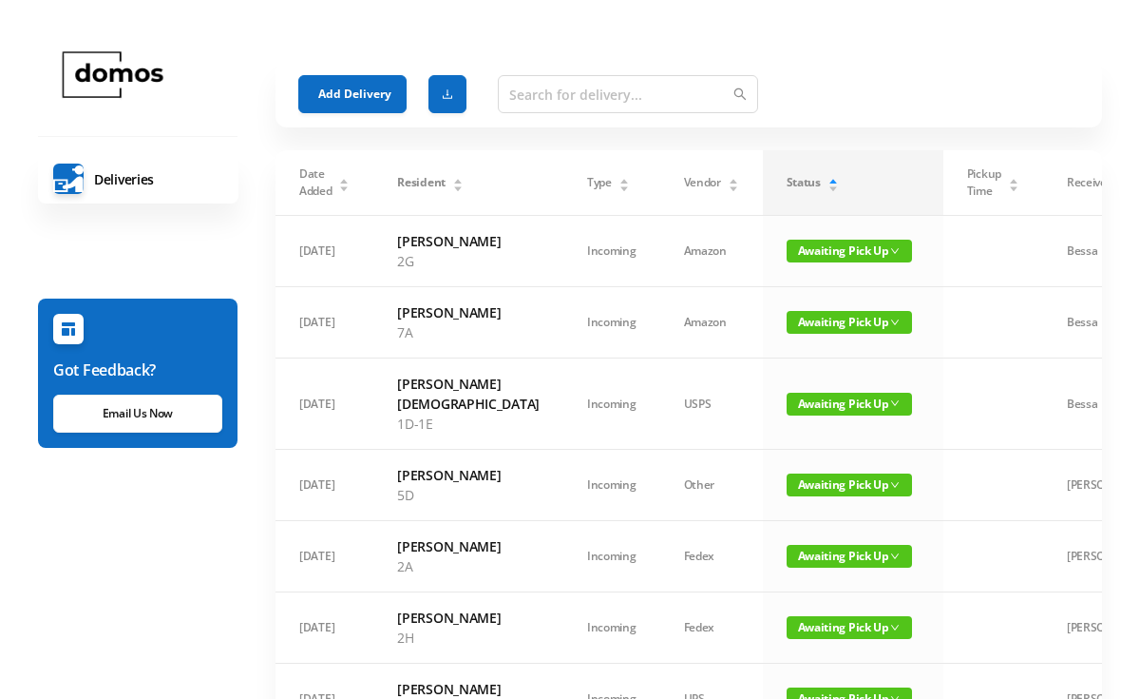
click at [354, 98] on button "Add Delivery" at bounding box center [352, 94] width 108 height 38
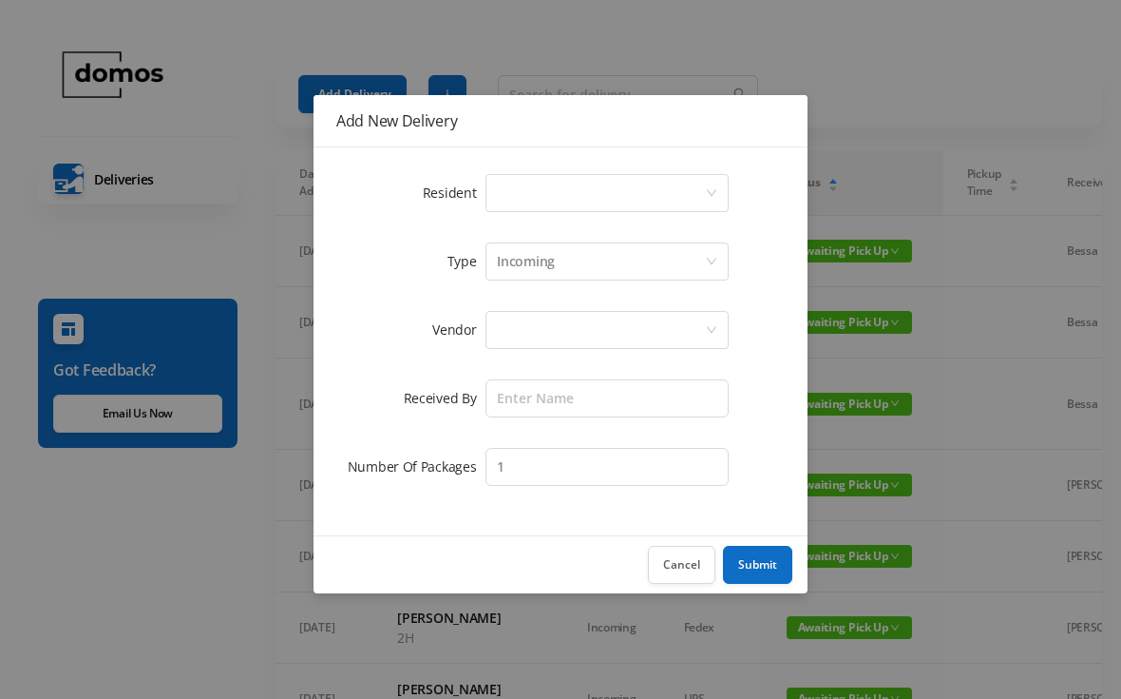
click at [615, 182] on div "Select a person" at bounding box center [601, 193] width 208 height 36
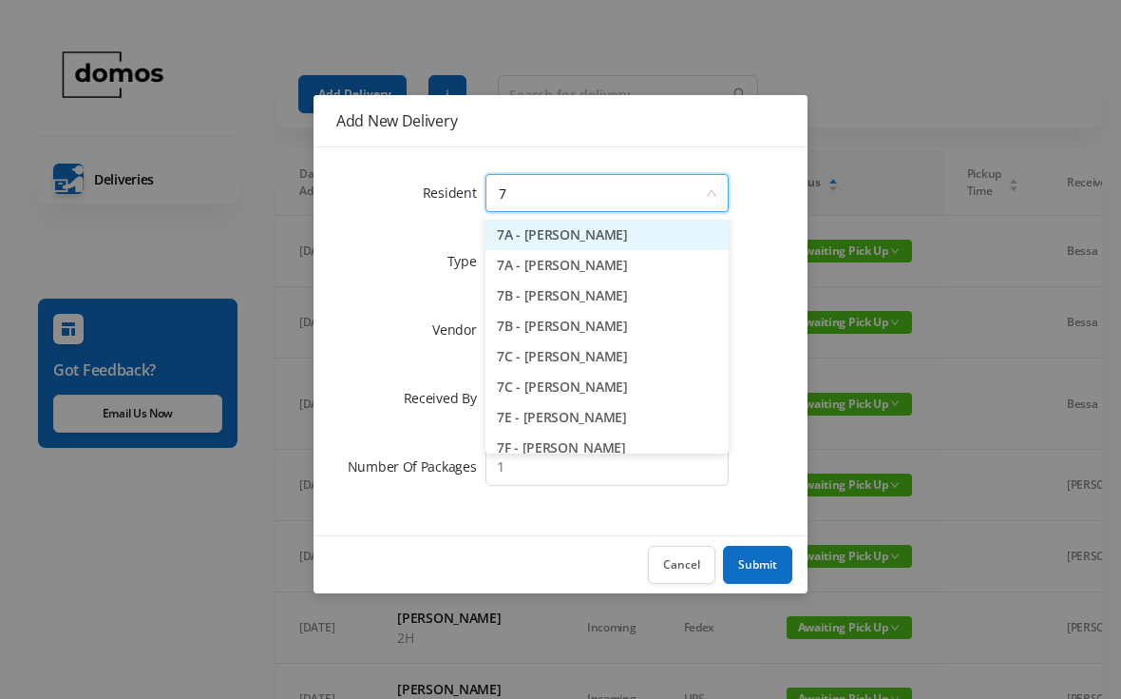
type input "7c"
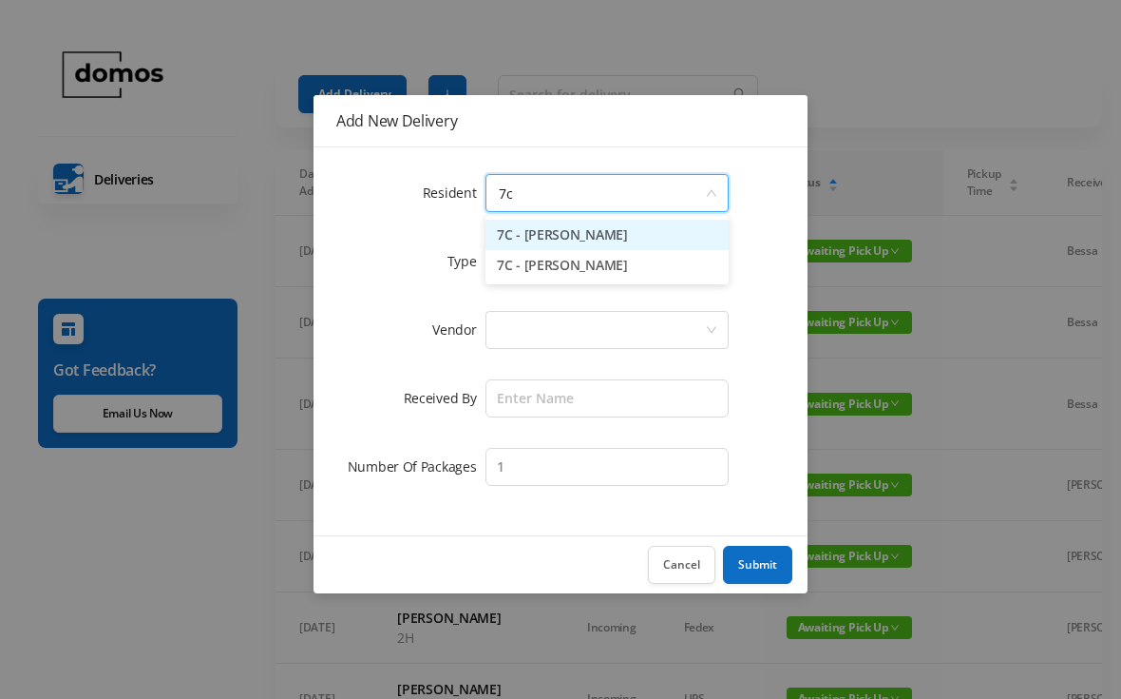
click at [598, 246] on li "7C - [PERSON_NAME]" at bounding box center [607, 235] width 243 height 30
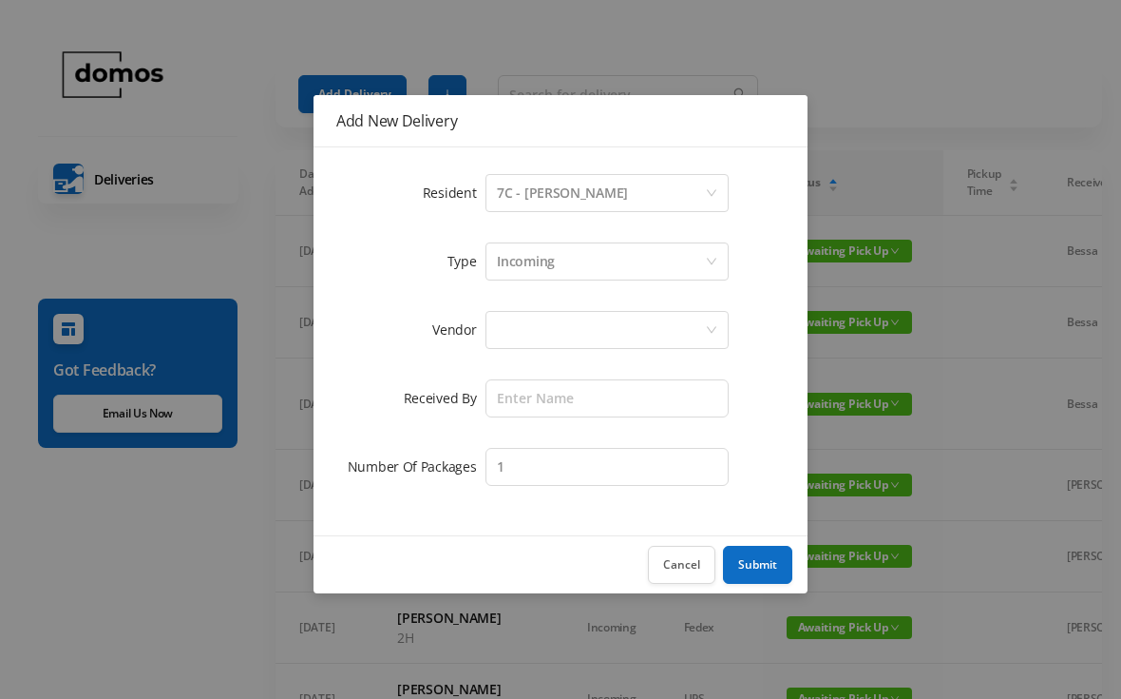
click at [610, 320] on div at bounding box center [601, 330] width 208 height 36
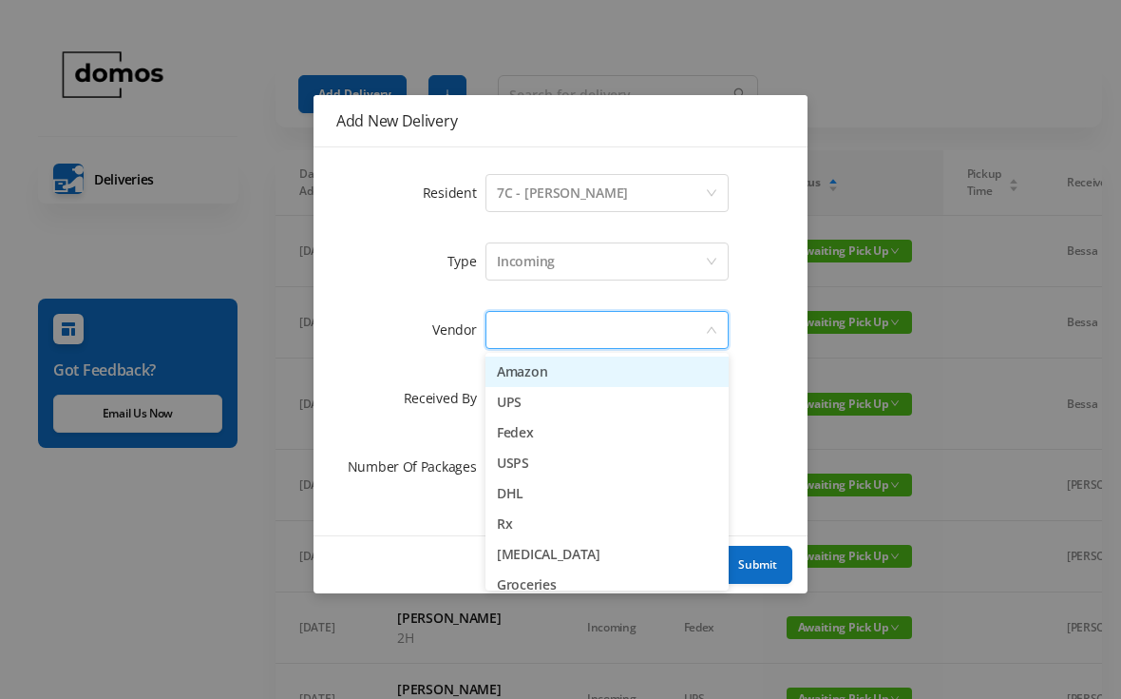
click at [570, 379] on li "Amazon" at bounding box center [607, 371] width 243 height 30
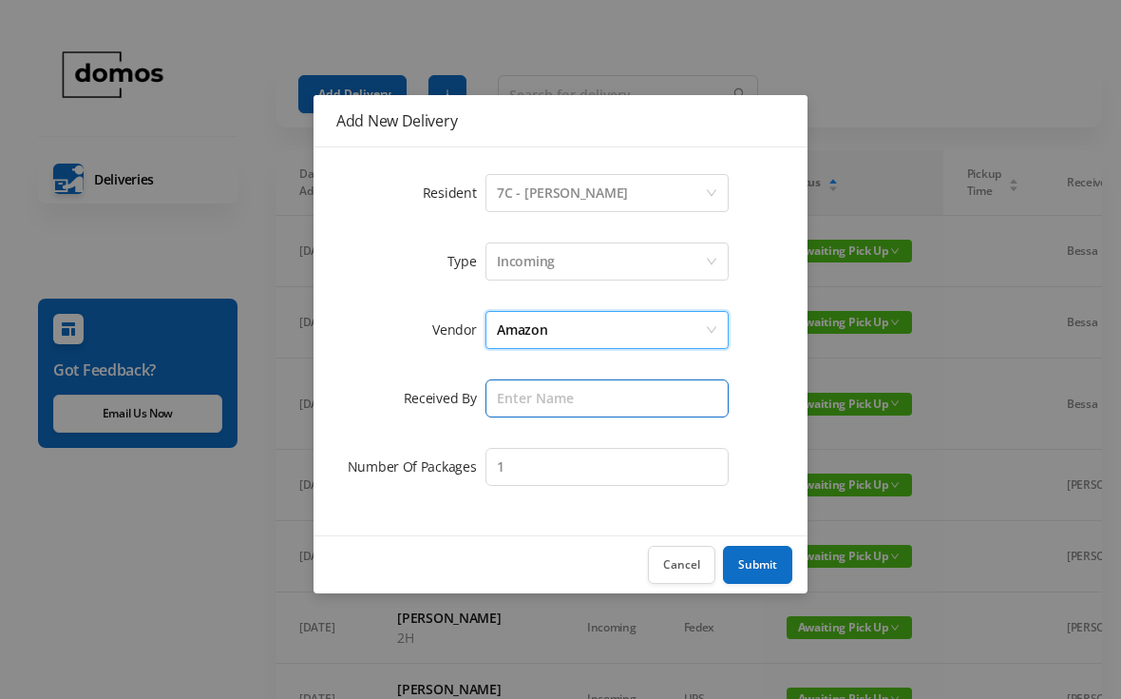
click at [609, 397] on input "text" at bounding box center [607, 398] width 243 height 38
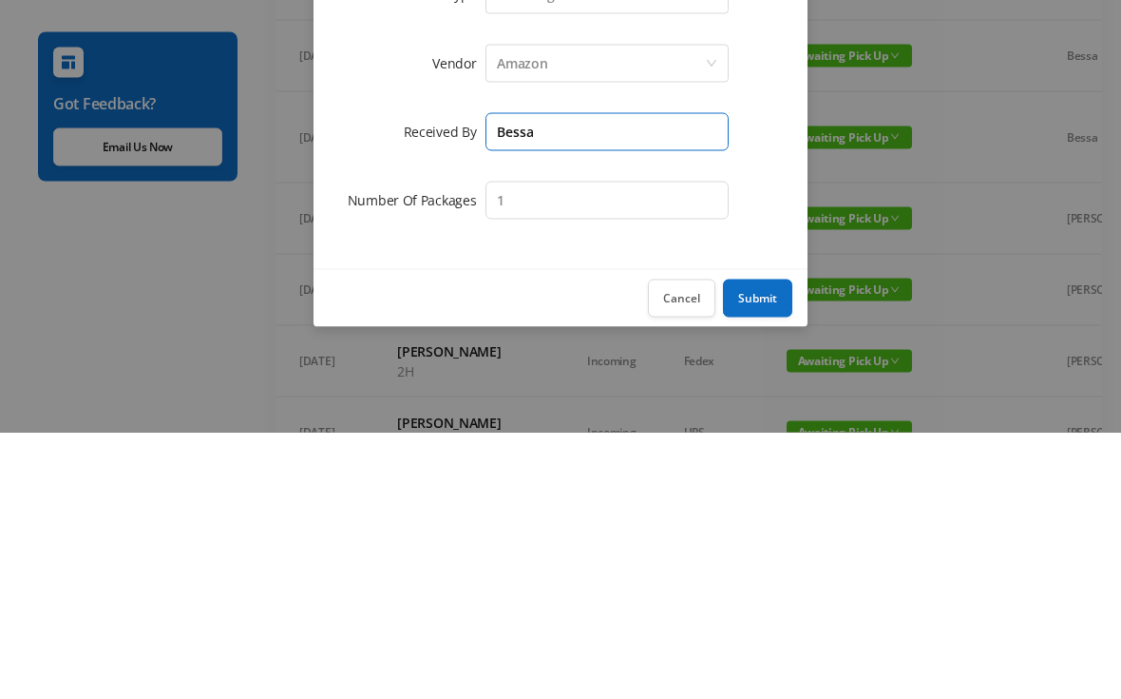
type input "Bessa"
click at [759, 546] on button "Submit" at bounding box center [757, 565] width 69 height 38
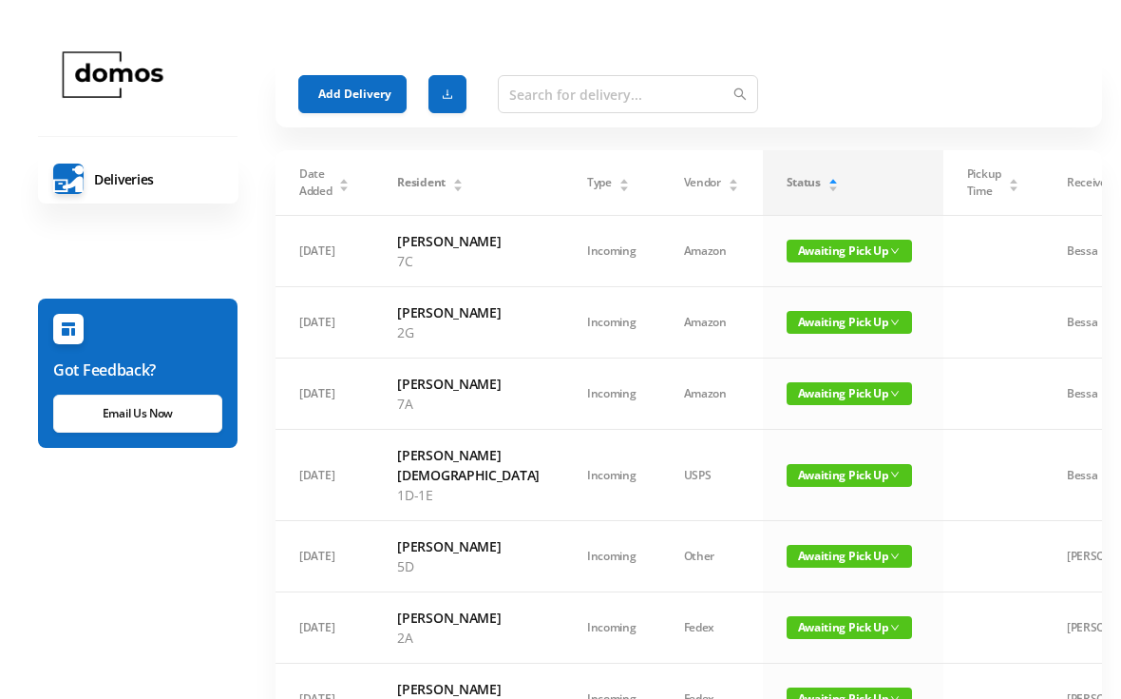
click at [361, 93] on button "Add Delivery" at bounding box center [352, 94] width 108 height 38
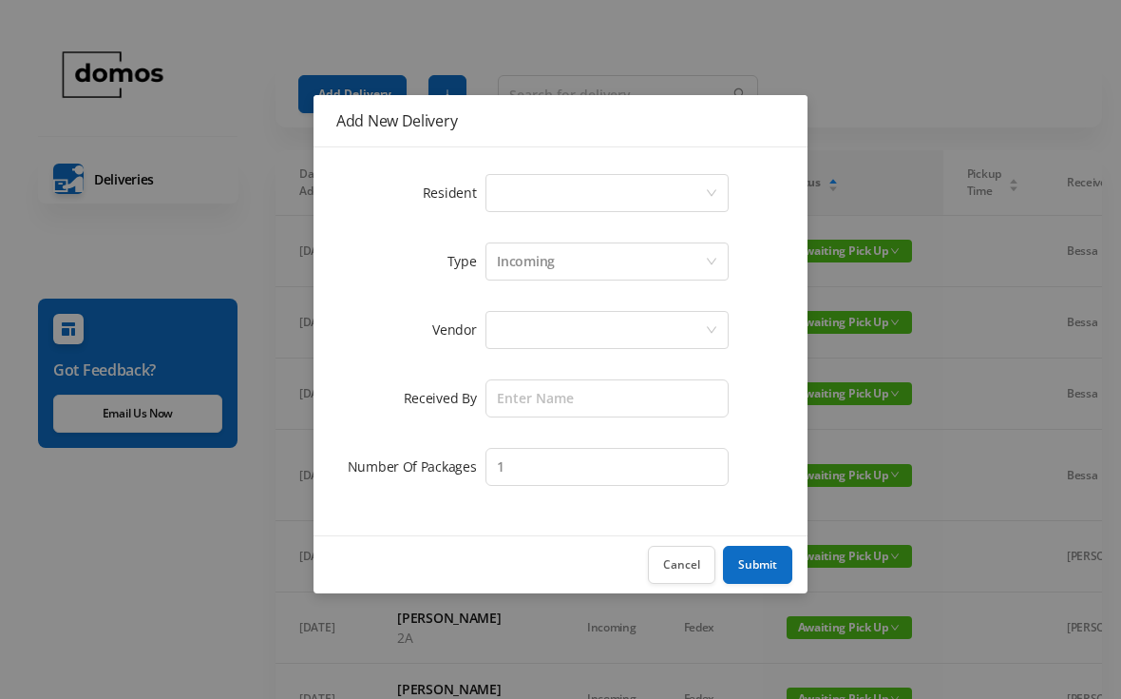
click at [593, 205] on div "Select a person" at bounding box center [601, 193] width 208 height 36
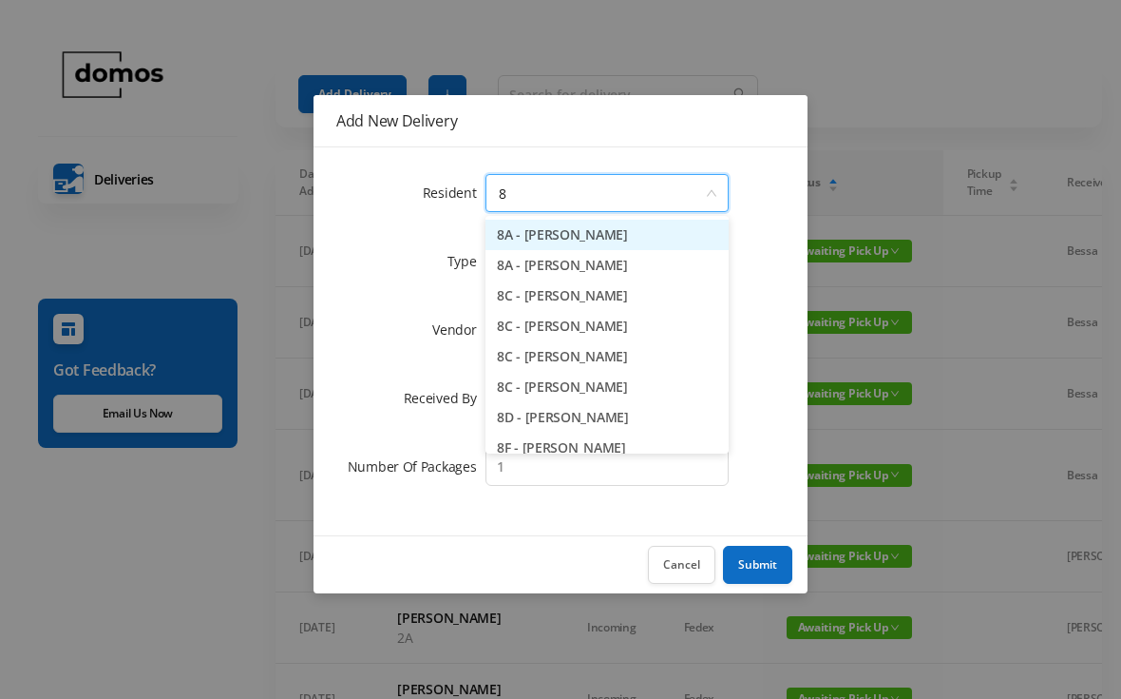
type input "8a"
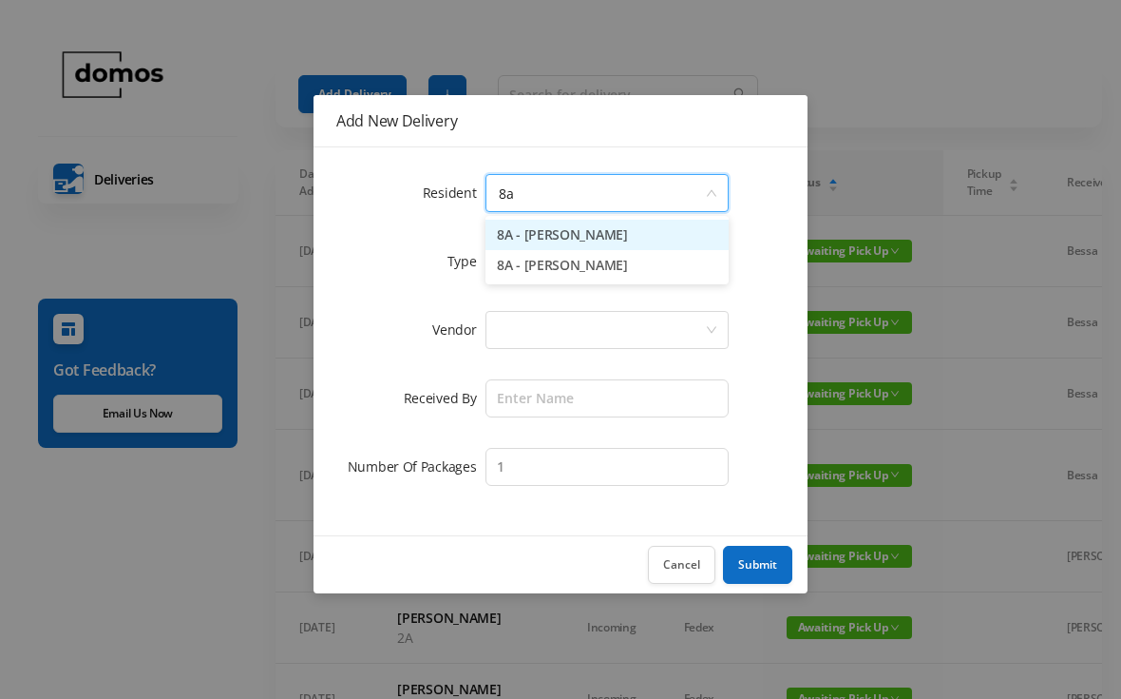
click at [609, 240] on li "8A - [PERSON_NAME]" at bounding box center [607, 235] width 243 height 30
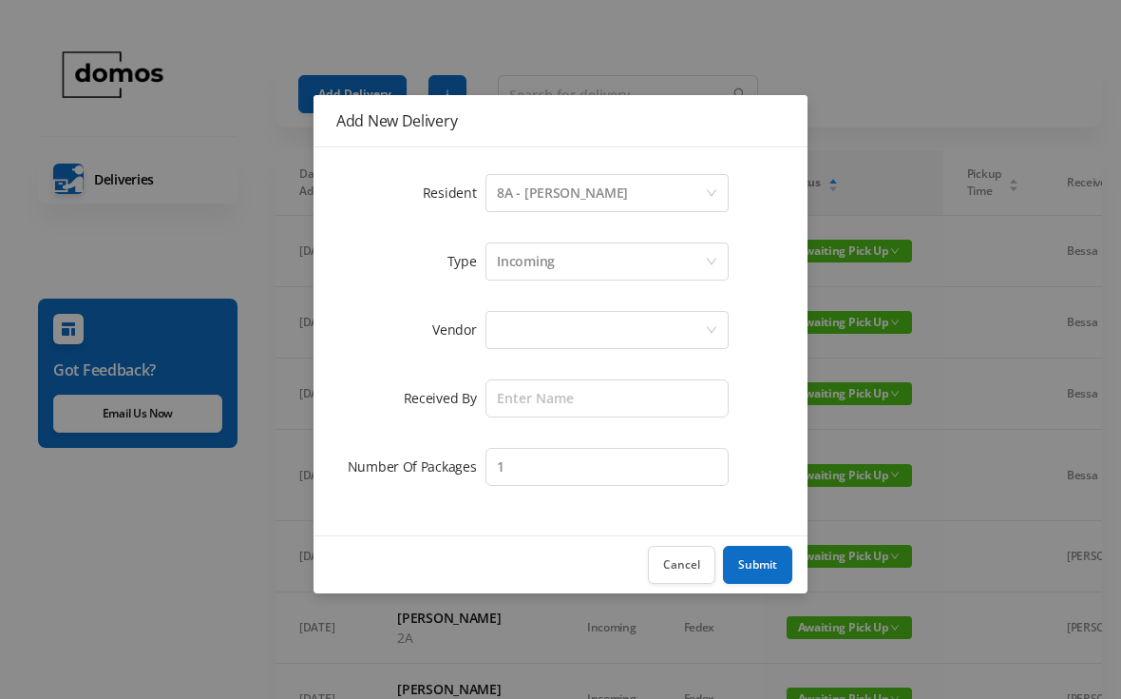
click at [627, 323] on div at bounding box center [601, 330] width 208 height 36
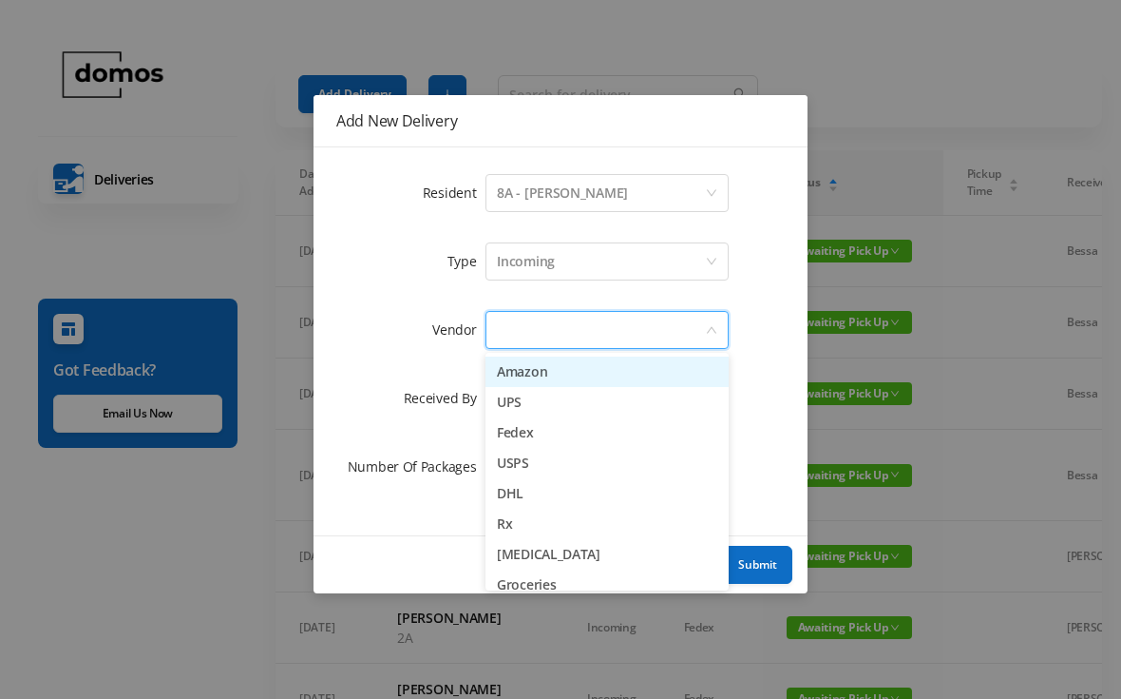
click at [583, 373] on li "Amazon" at bounding box center [607, 371] width 243 height 30
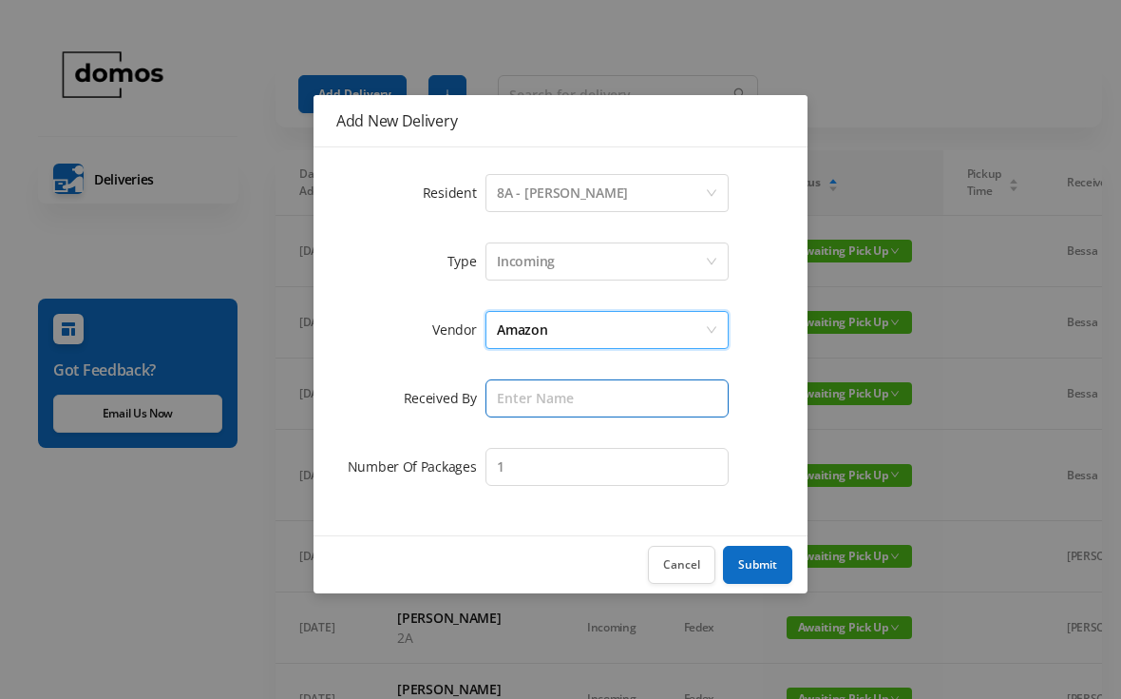
click at [633, 401] on input "text" at bounding box center [607, 398] width 243 height 38
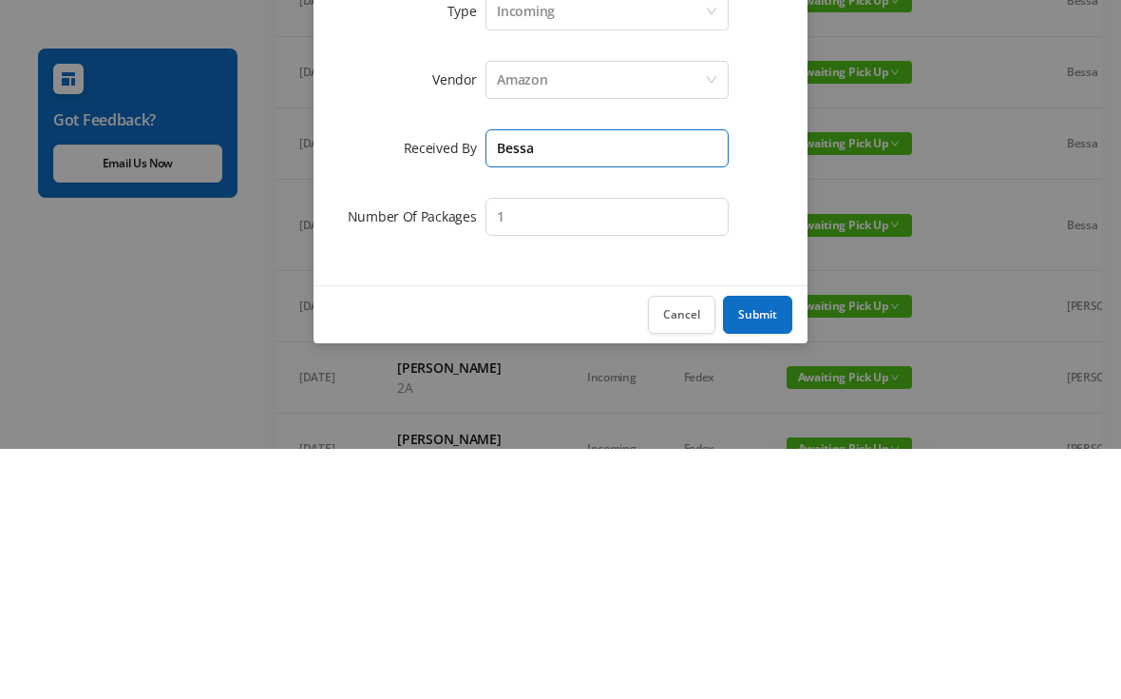
type input "Bessa"
click at [654, 448] on input "1" at bounding box center [607, 467] width 243 height 38
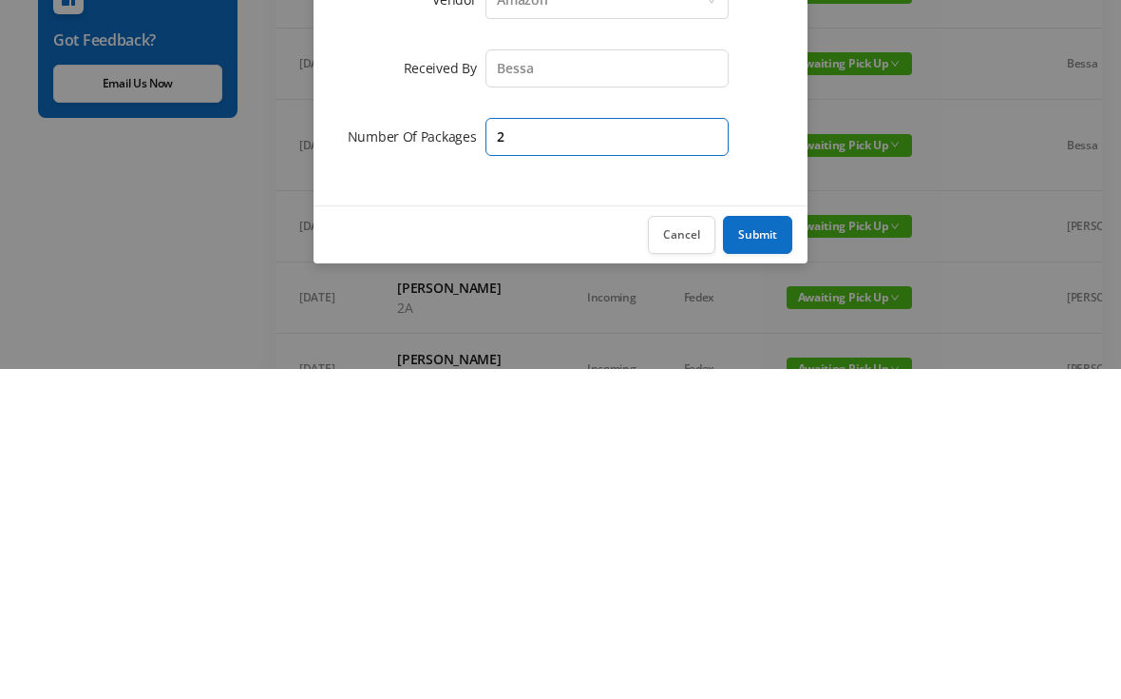
type input "2"
click at [777, 546] on button "Submit" at bounding box center [757, 565] width 69 height 38
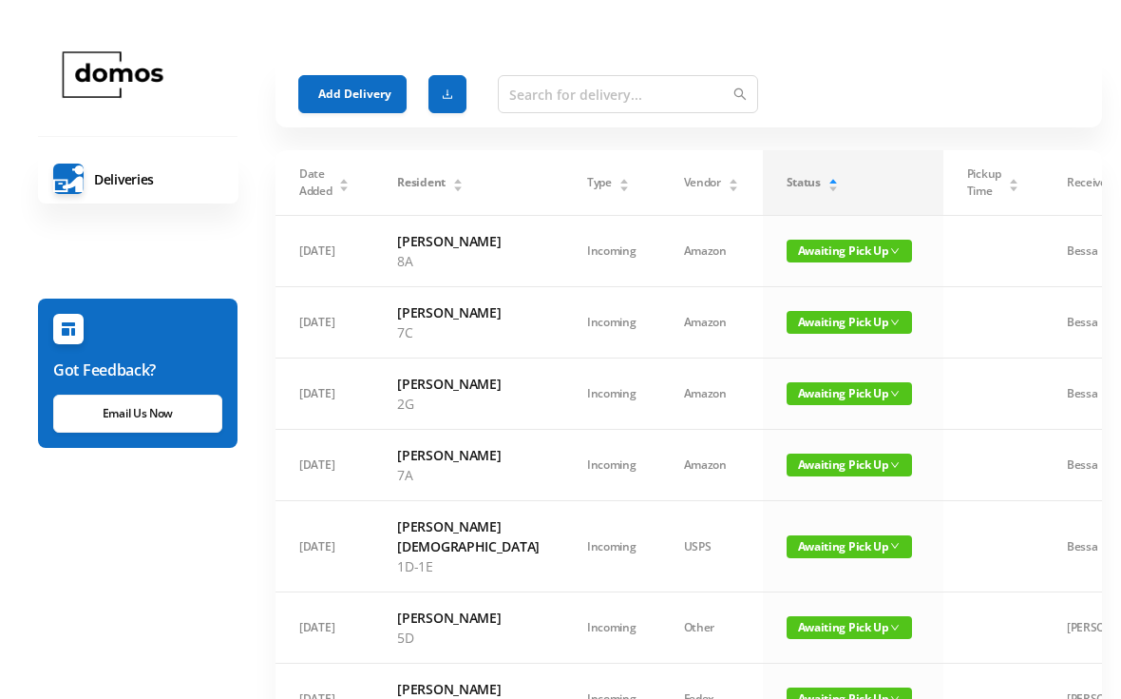
click at [347, 88] on button "Add Delivery" at bounding box center [352, 94] width 108 height 38
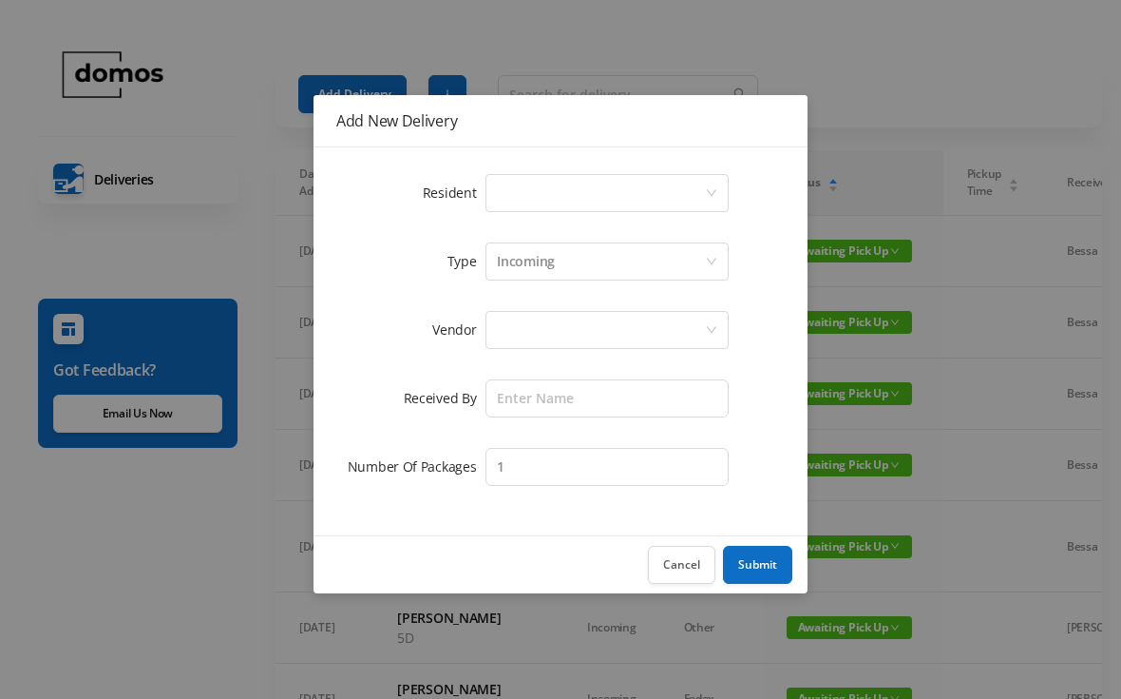
click at [586, 191] on div "Select a person" at bounding box center [601, 193] width 208 height 36
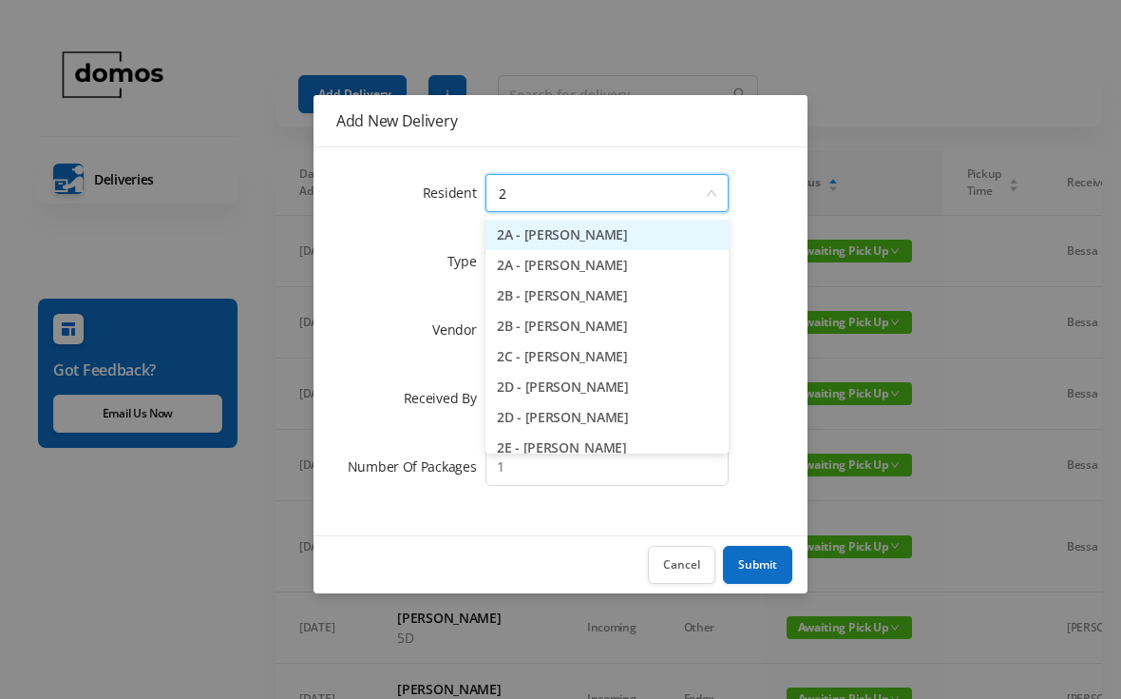
type input "2e"
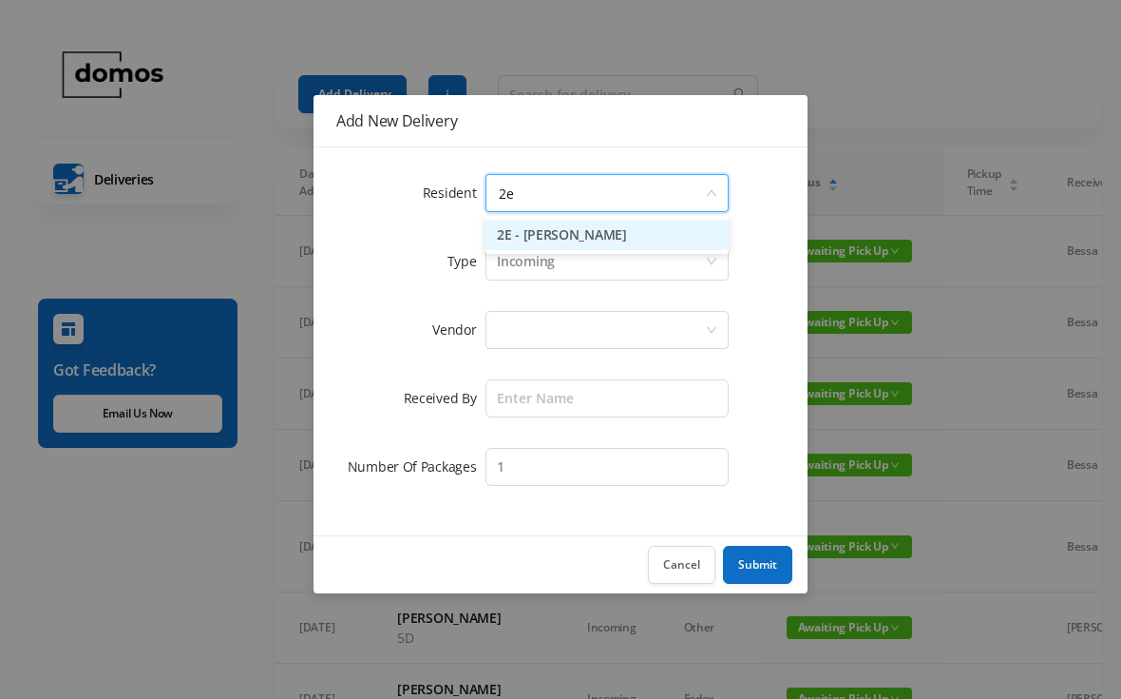
click at [603, 240] on li "2E - [PERSON_NAME]" at bounding box center [607, 235] width 243 height 30
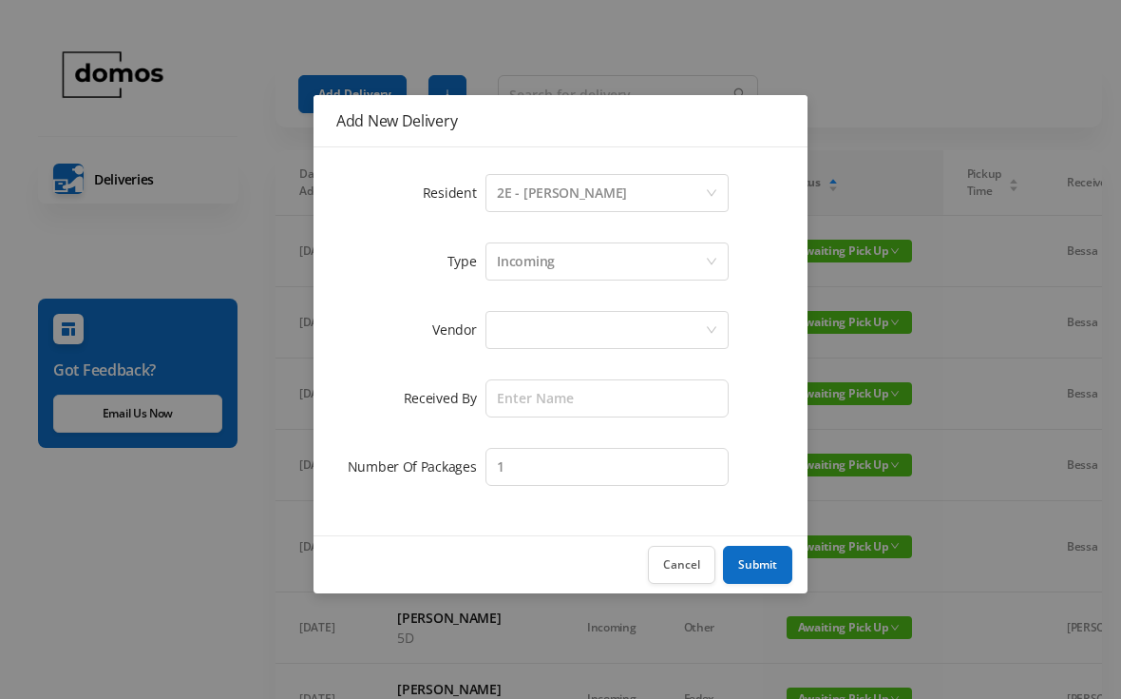
click at [587, 323] on div at bounding box center [601, 330] width 208 height 36
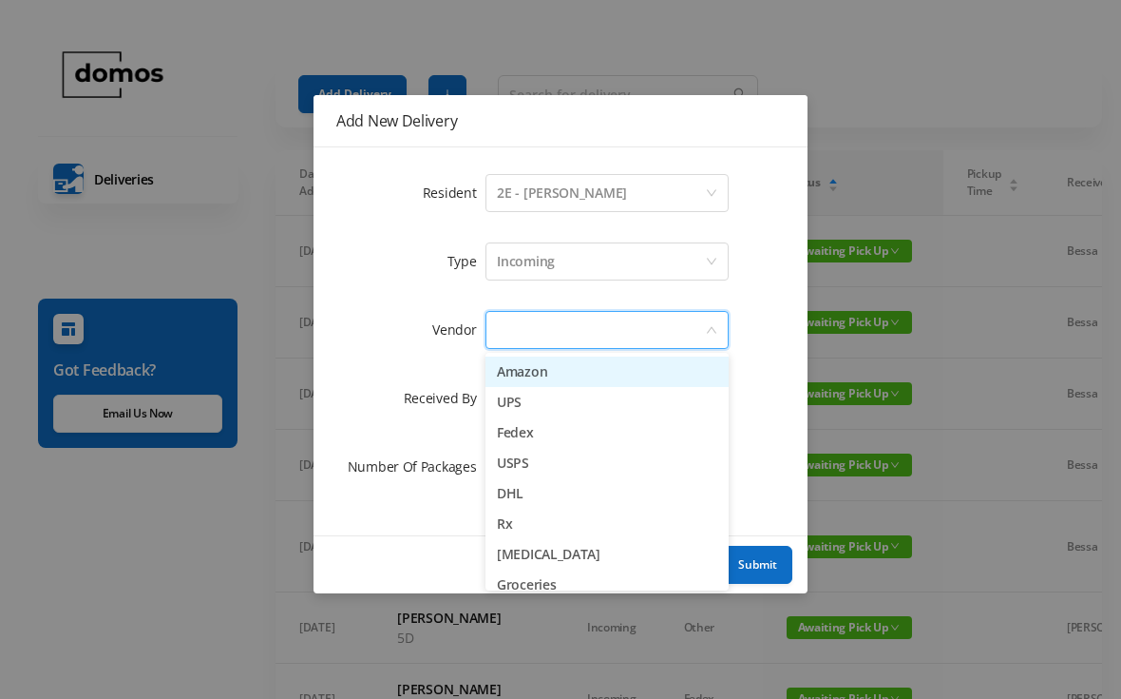
click at [569, 374] on li "Amazon" at bounding box center [607, 371] width 243 height 30
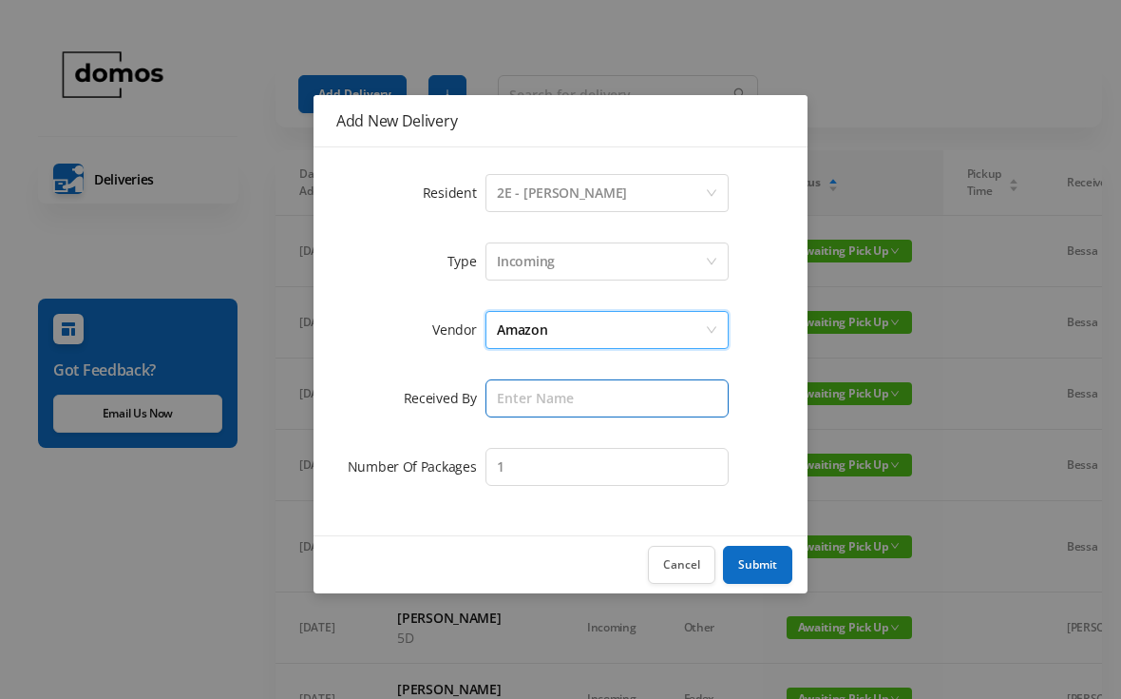
click at [593, 387] on input "text" at bounding box center [607, 398] width 243 height 38
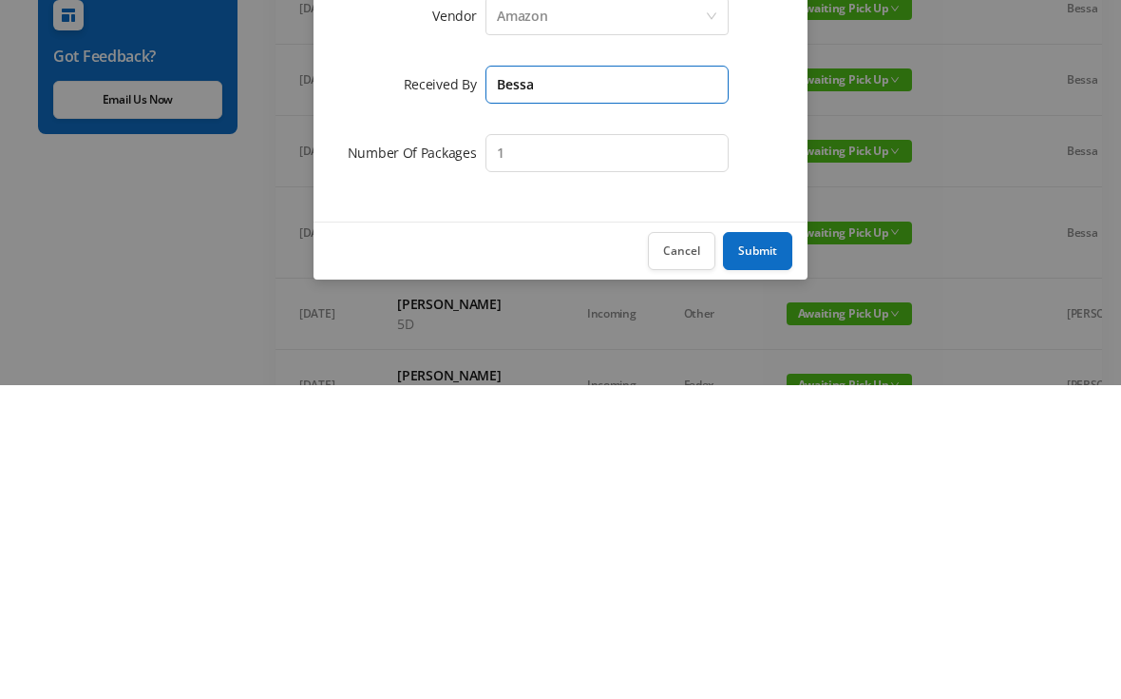
type input "Bessa"
click at [757, 546] on button "Submit" at bounding box center [757, 565] width 69 height 38
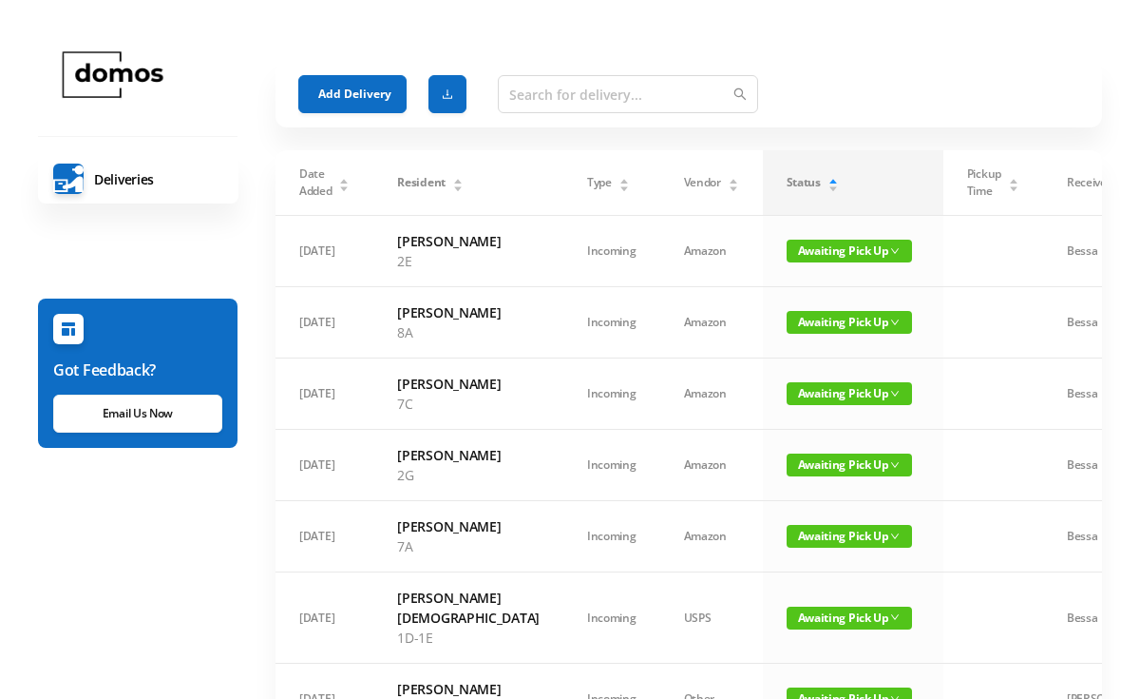
click at [368, 81] on button "Add Delivery" at bounding box center [352, 94] width 108 height 38
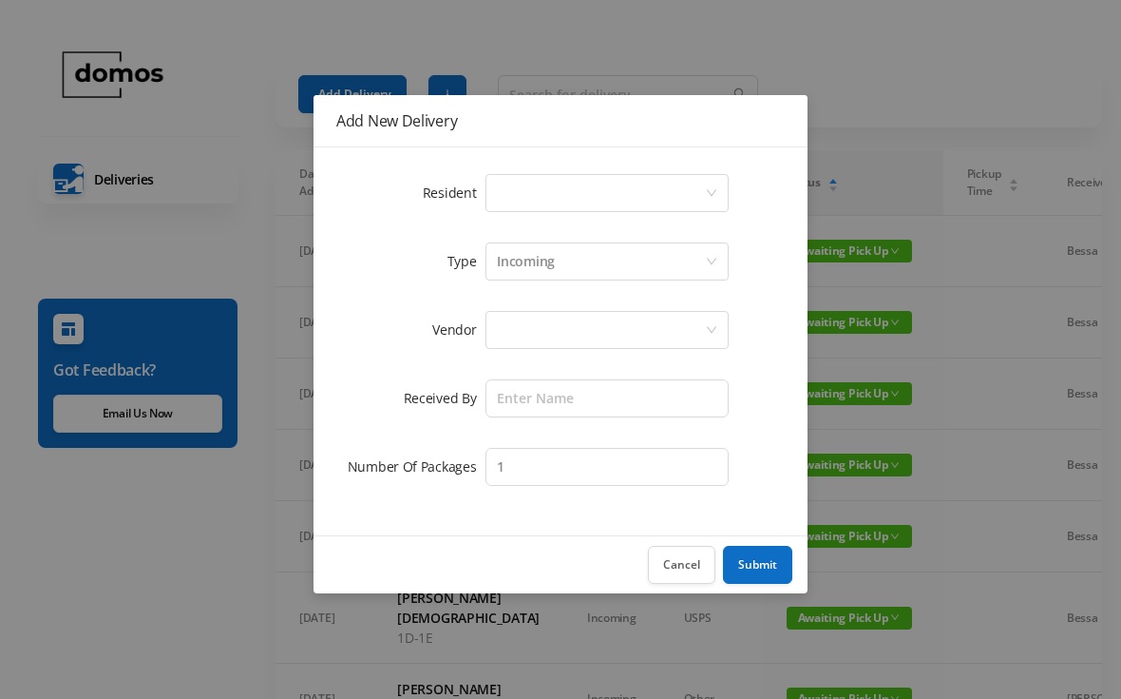
click at [597, 189] on div "Select a person" at bounding box center [601, 193] width 208 height 36
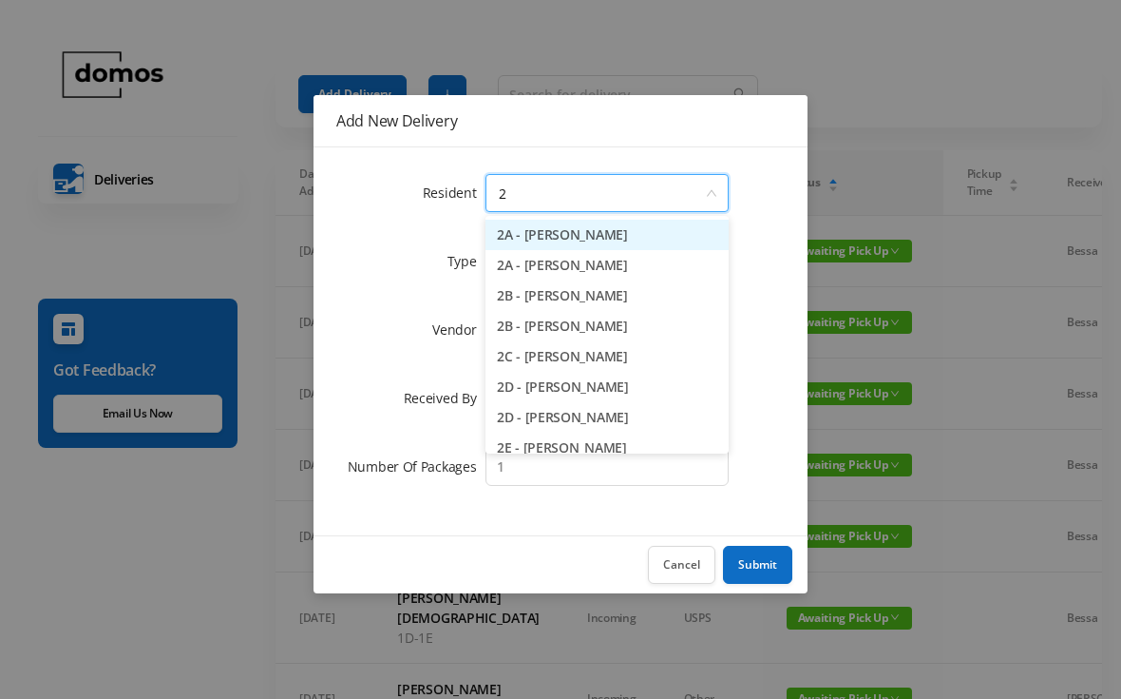
type input "2c"
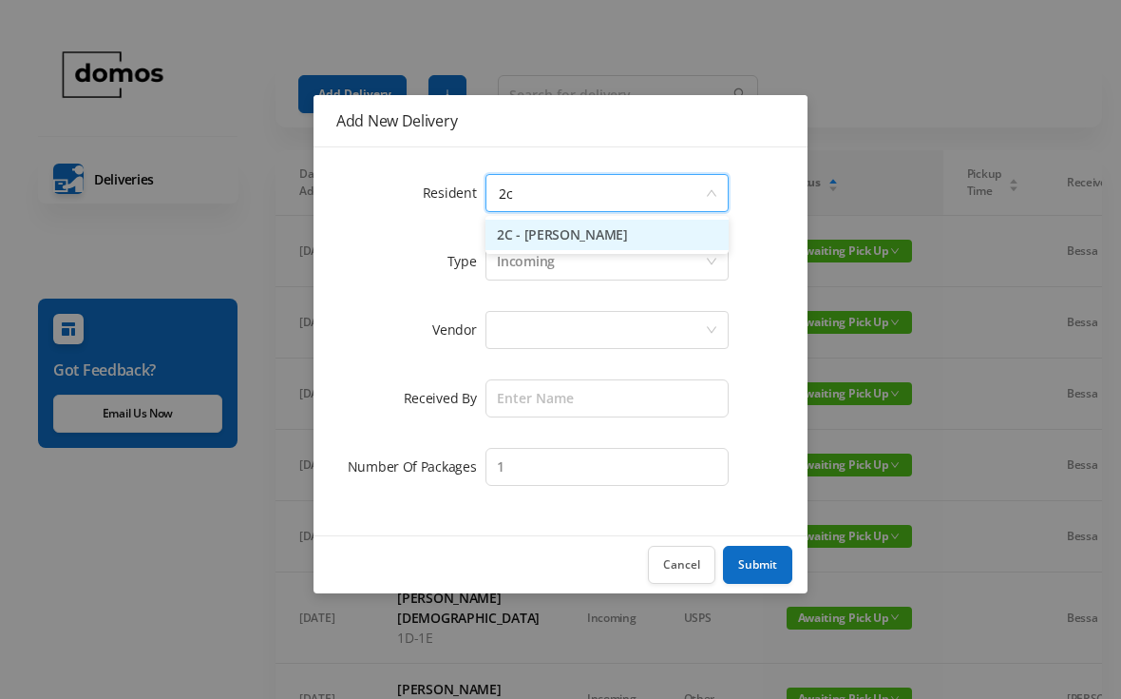
click at [610, 235] on li "2C - [PERSON_NAME]" at bounding box center [607, 235] width 243 height 30
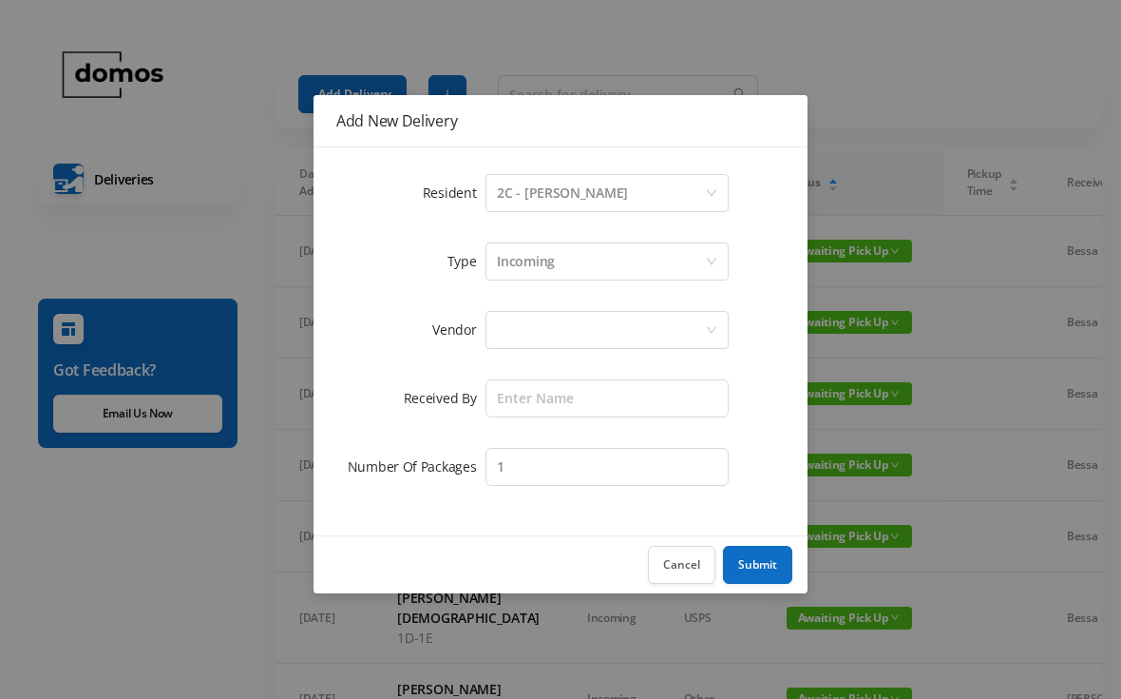
click at [628, 314] on div at bounding box center [601, 330] width 208 height 36
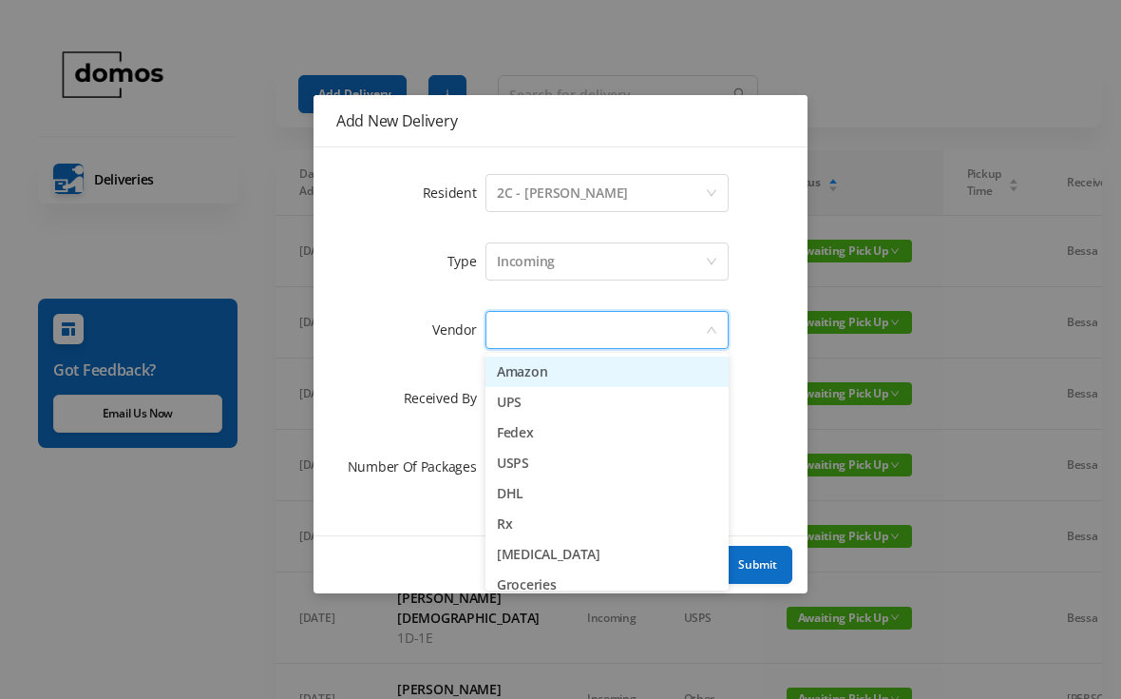
click at [562, 379] on li "Amazon" at bounding box center [607, 371] width 243 height 30
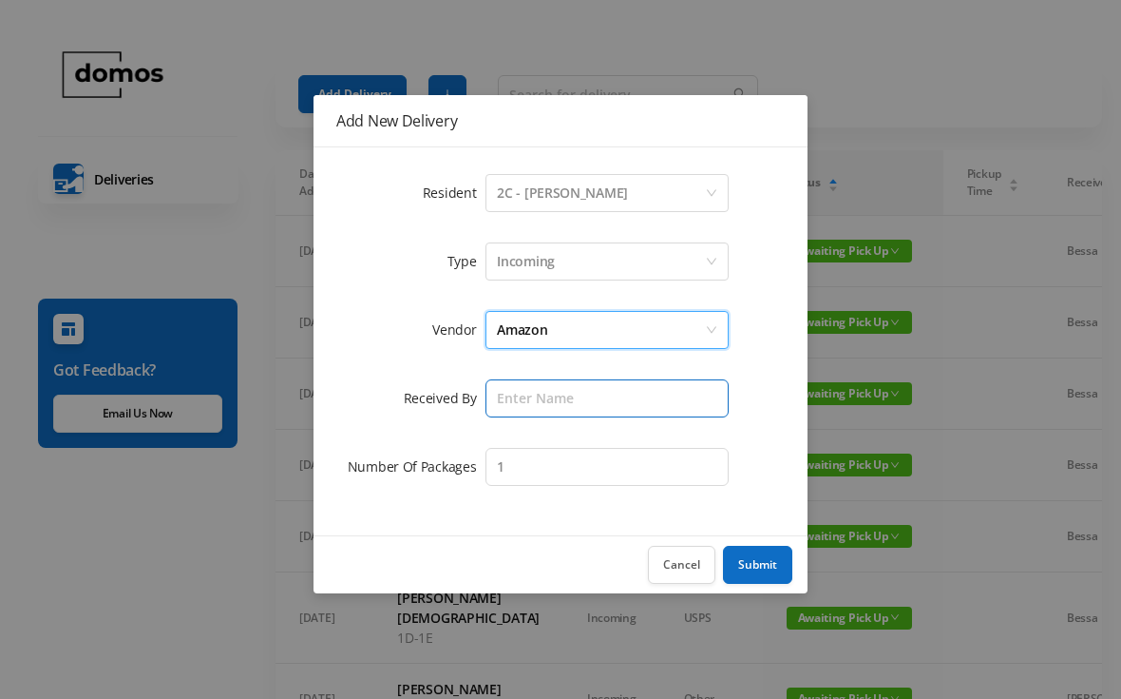
click at [600, 396] on input "text" at bounding box center [607, 398] width 243 height 38
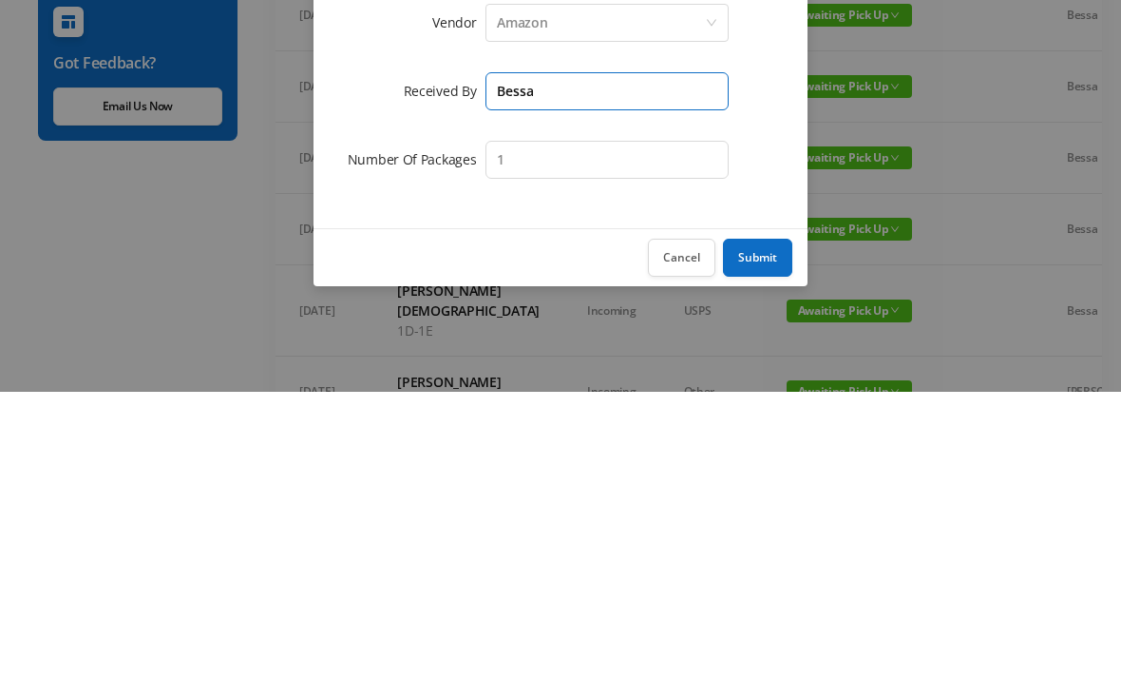
type input "Bessa"
click at [773, 546] on button "Submit" at bounding box center [757, 565] width 69 height 38
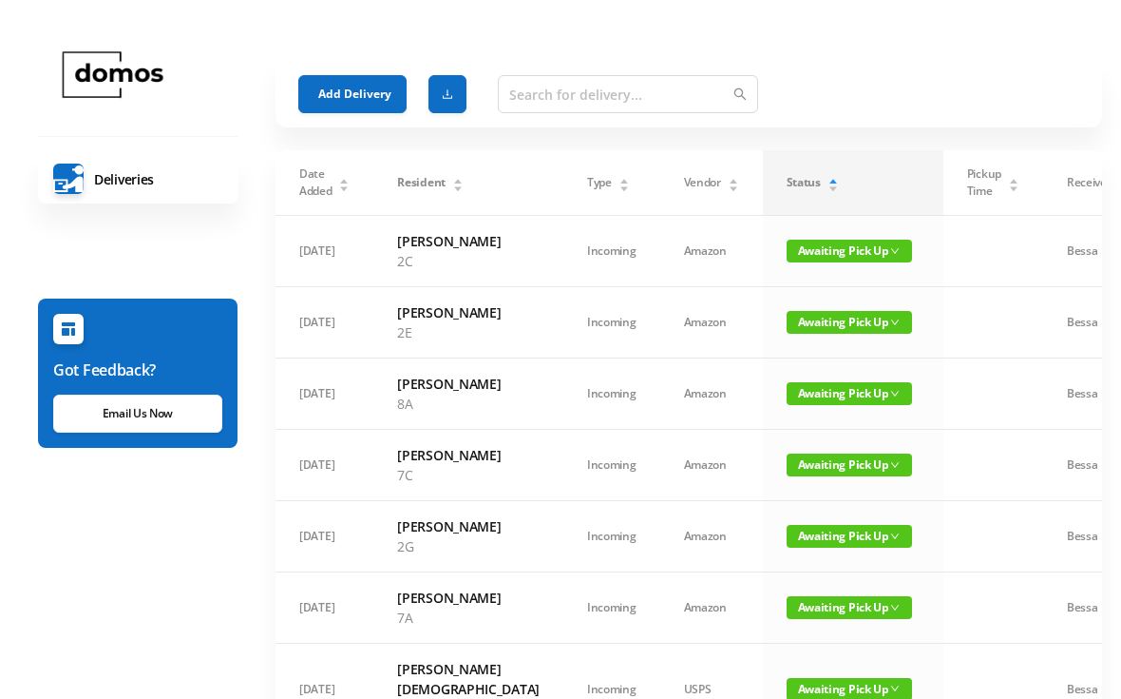
click at [368, 103] on button "Add Delivery" at bounding box center [352, 94] width 108 height 38
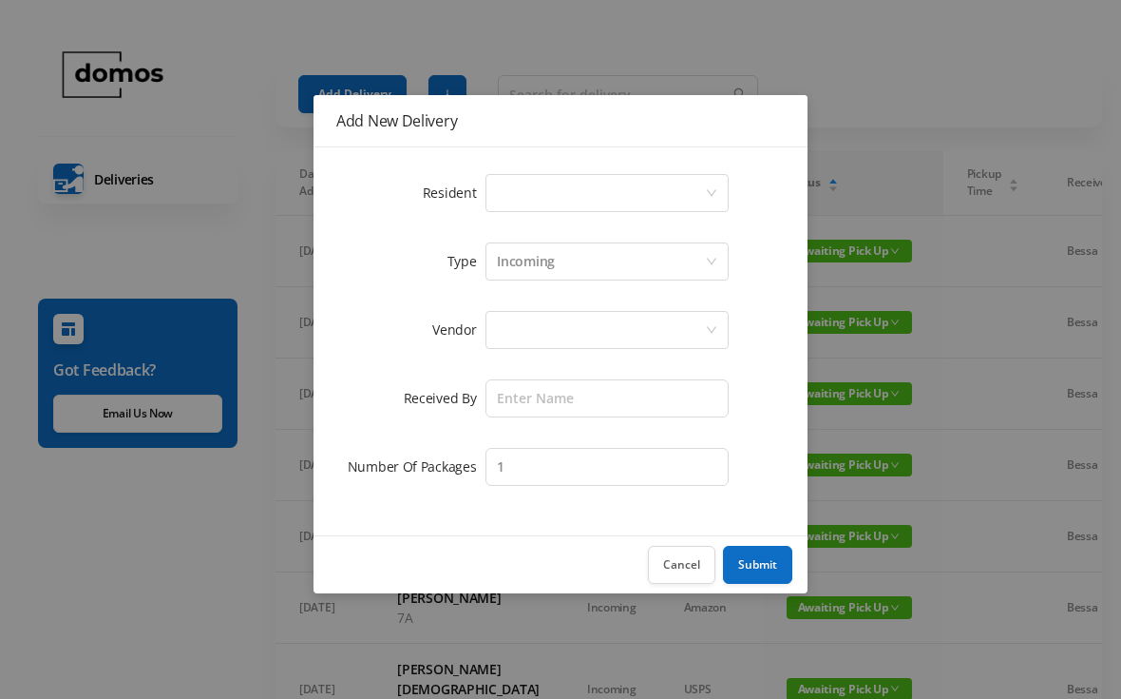
click at [566, 181] on div "Select a person" at bounding box center [601, 193] width 208 height 36
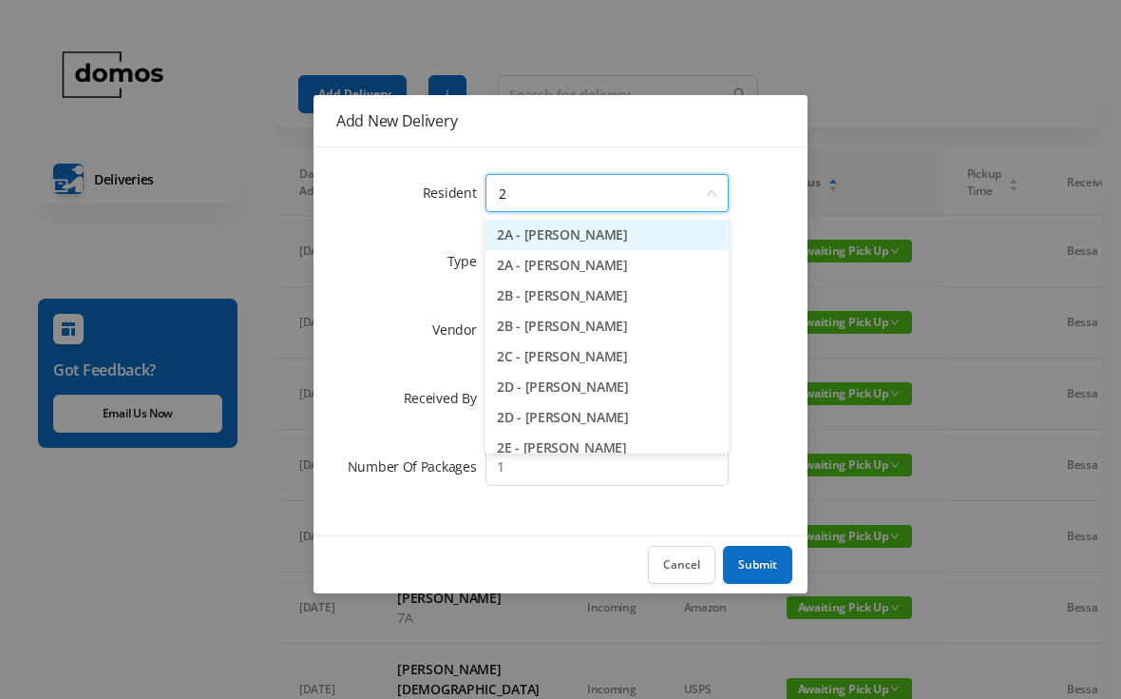
type input "2h"
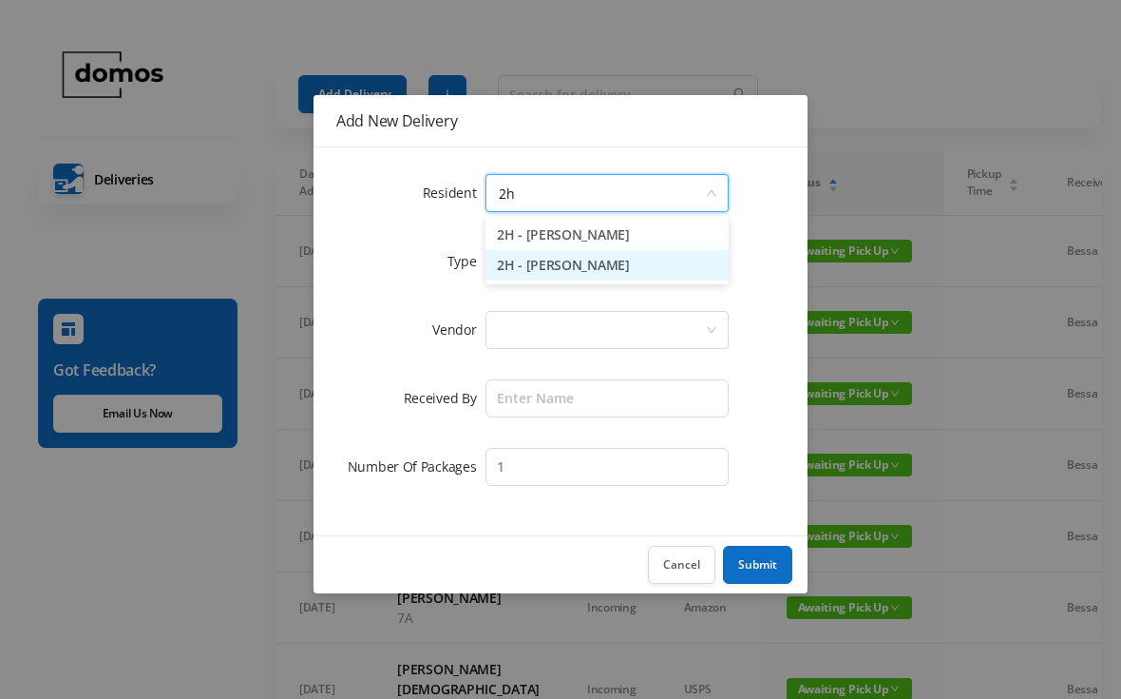
click at [599, 274] on li "2H - [PERSON_NAME]" at bounding box center [607, 265] width 243 height 30
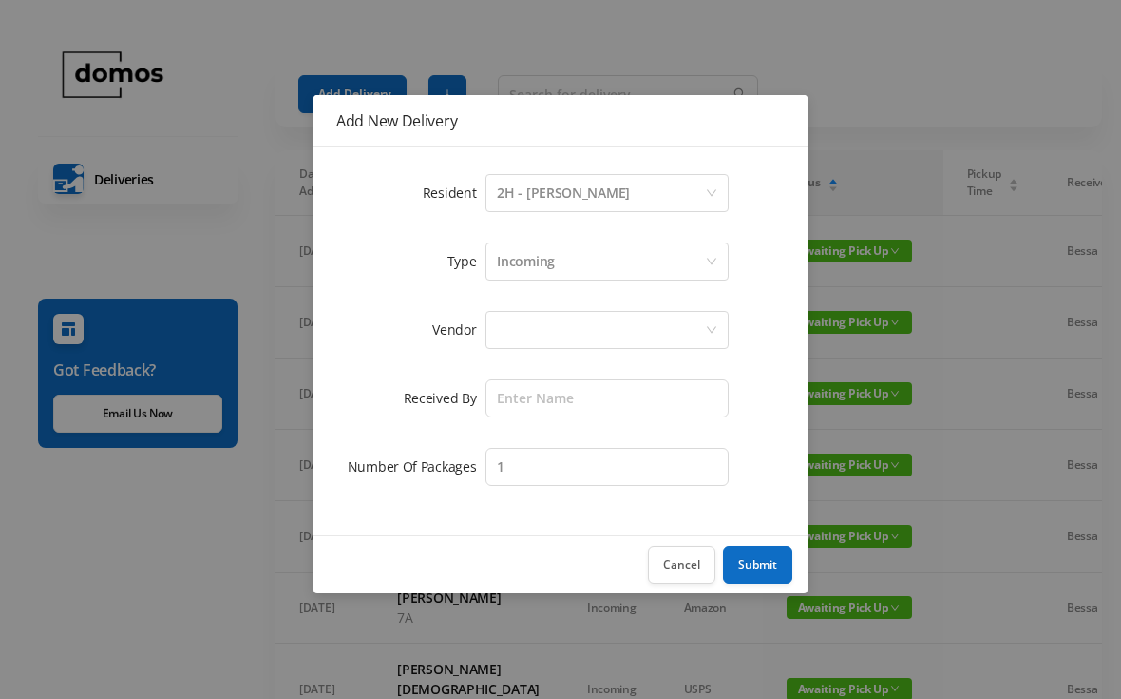
click at [612, 325] on div at bounding box center [601, 330] width 208 height 36
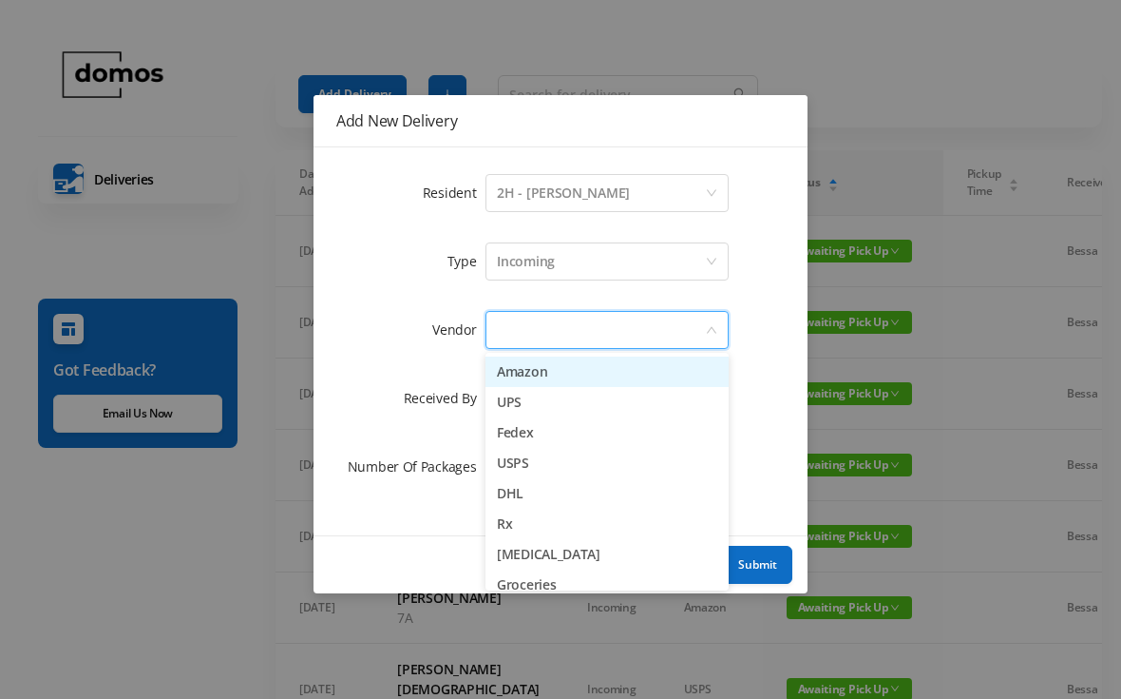
click at [561, 374] on li "Amazon" at bounding box center [607, 371] width 243 height 30
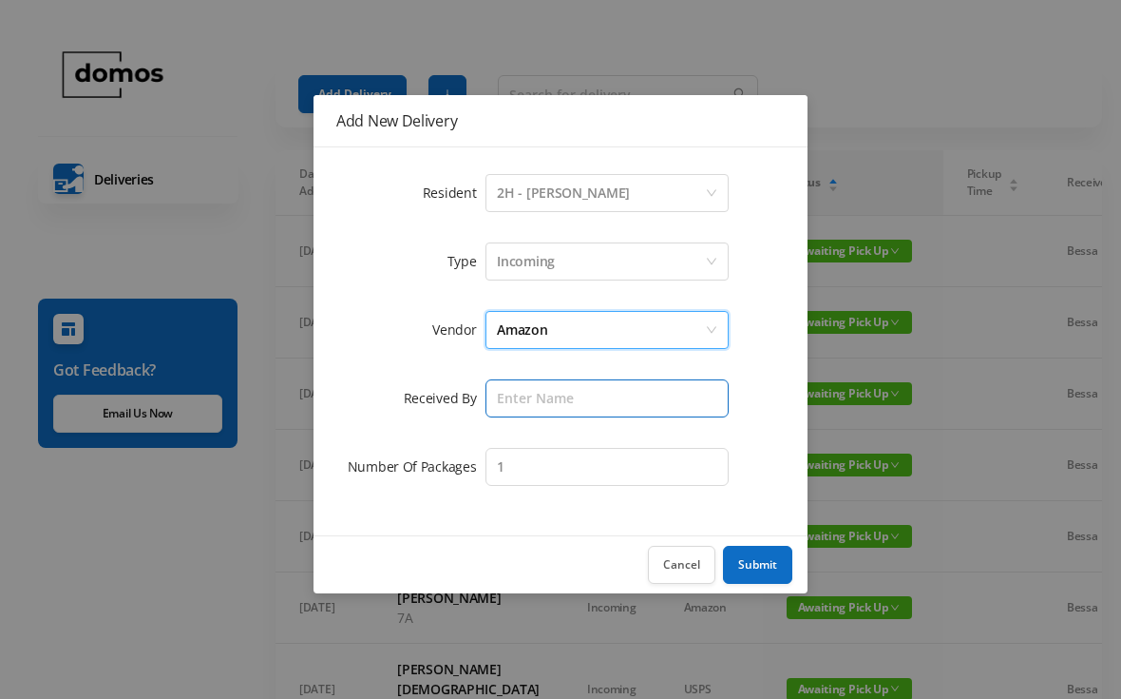
click at [613, 392] on input "text" at bounding box center [607, 398] width 243 height 38
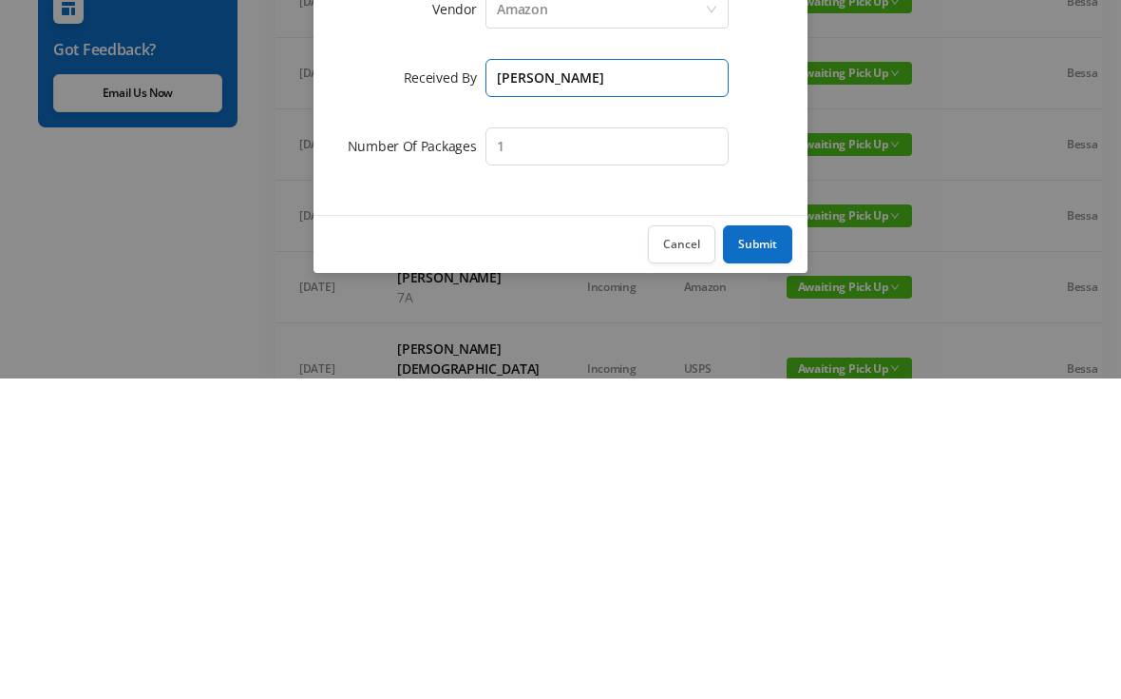
type input "[PERSON_NAME]"
click at [778, 546] on button "Submit" at bounding box center [757, 565] width 69 height 38
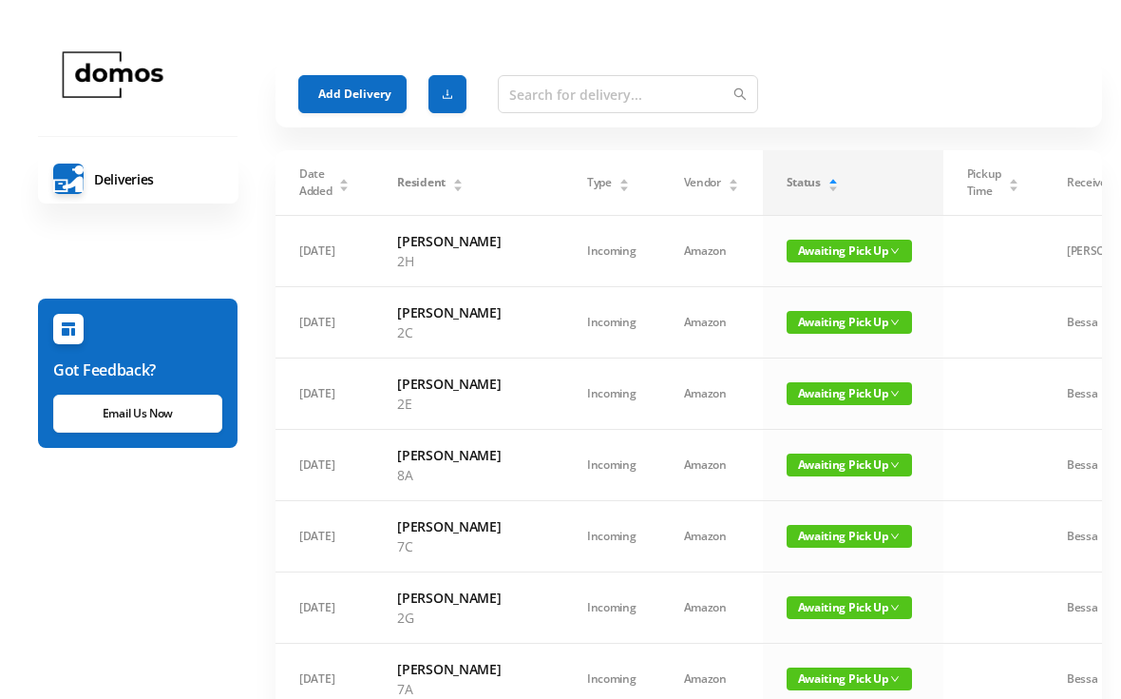
click at [363, 93] on button "Add Delivery" at bounding box center [352, 94] width 108 height 38
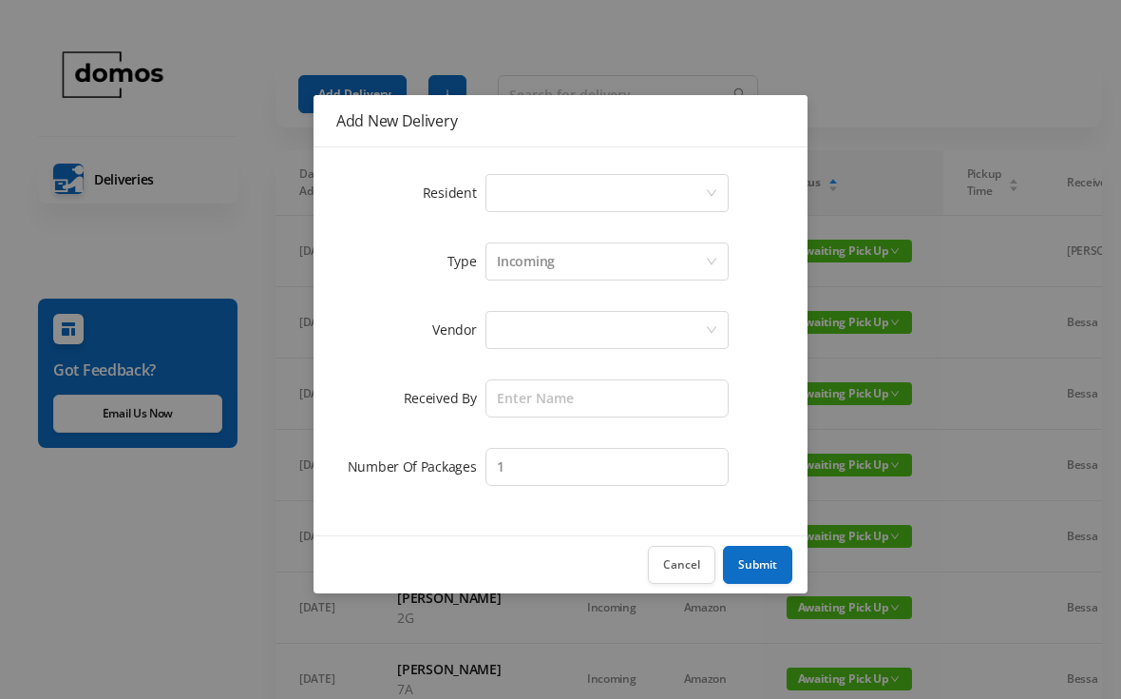
click at [535, 194] on div "Select a person" at bounding box center [601, 193] width 208 height 36
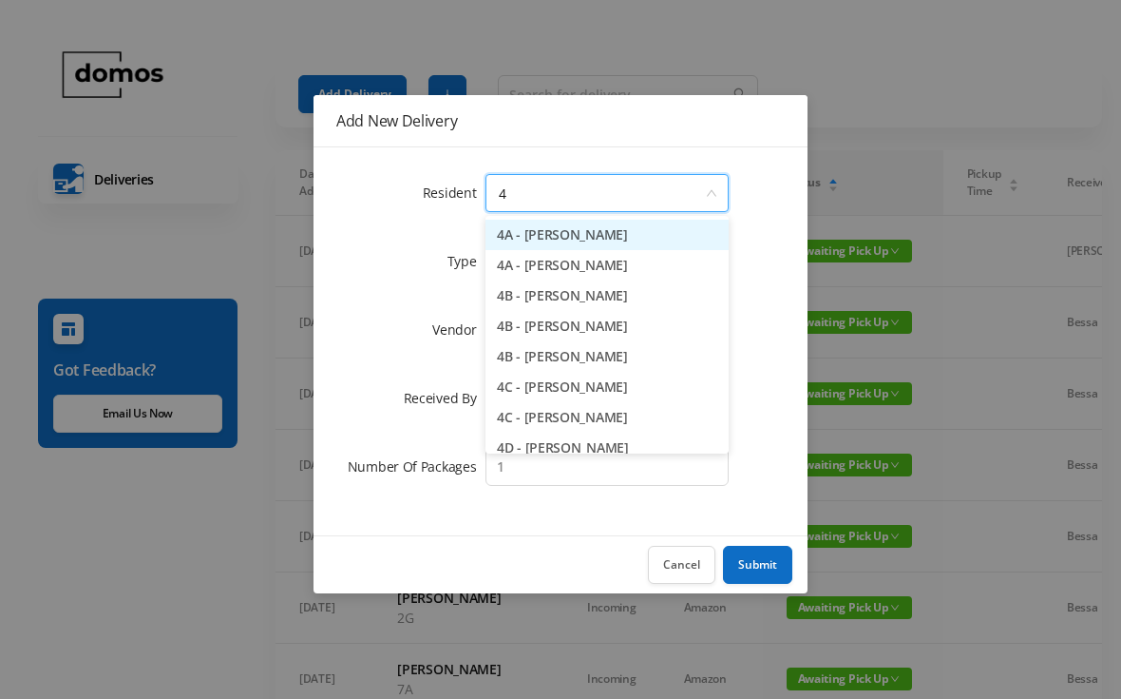
type input "4b"
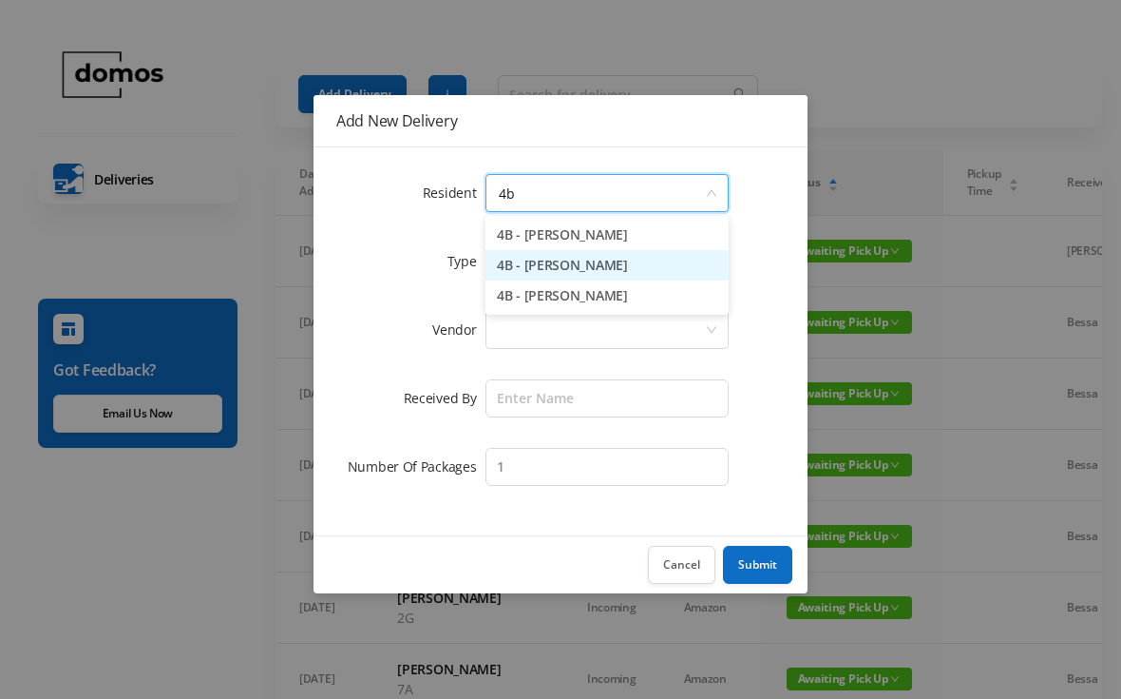
click at [554, 272] on li "4B - [PERSON_NAME]" at bounding box center [607, 265] width 243 height 30
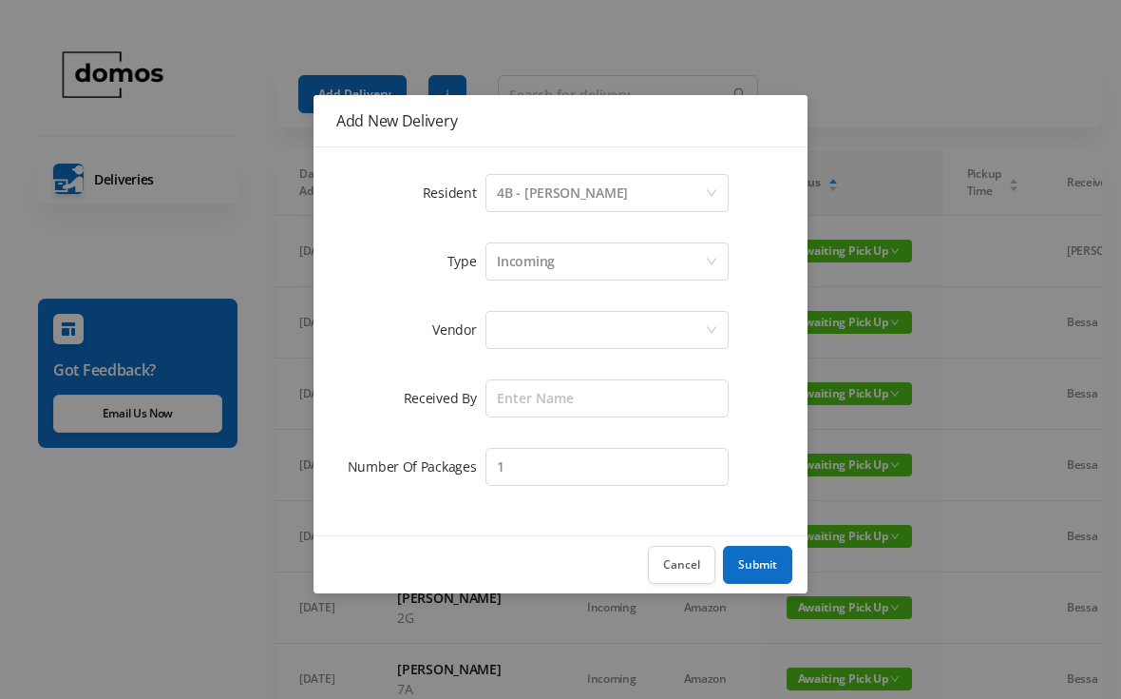
click at [587, 330] on div at bounding box center [601, 330] width 208 height 36
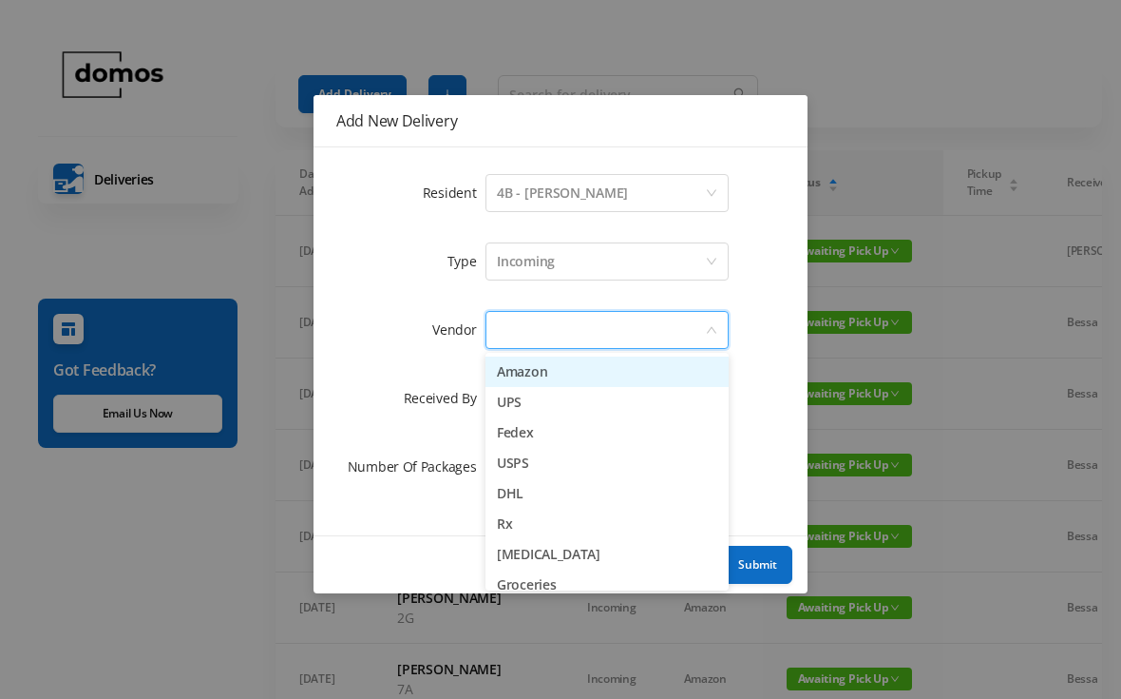
click at [561, 374] on li "Amazon" at bounding box center [607, 371] width 243 height 30
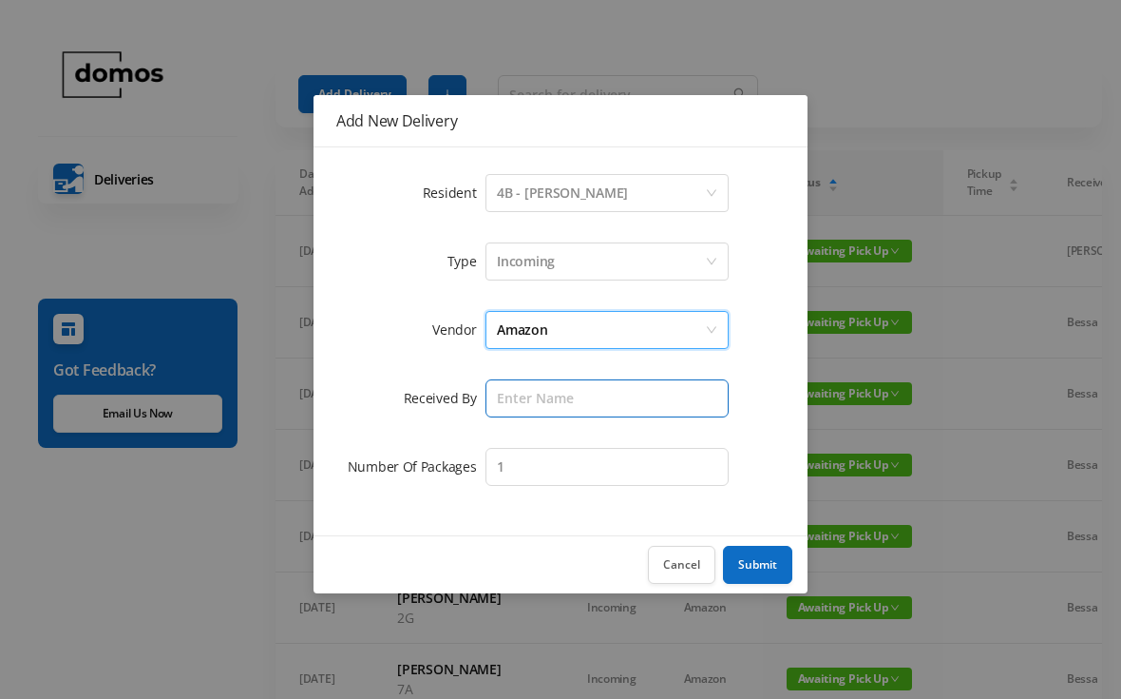
click at [600, 396] on input "text" at bounding box center [607, 398] width 243 height 38
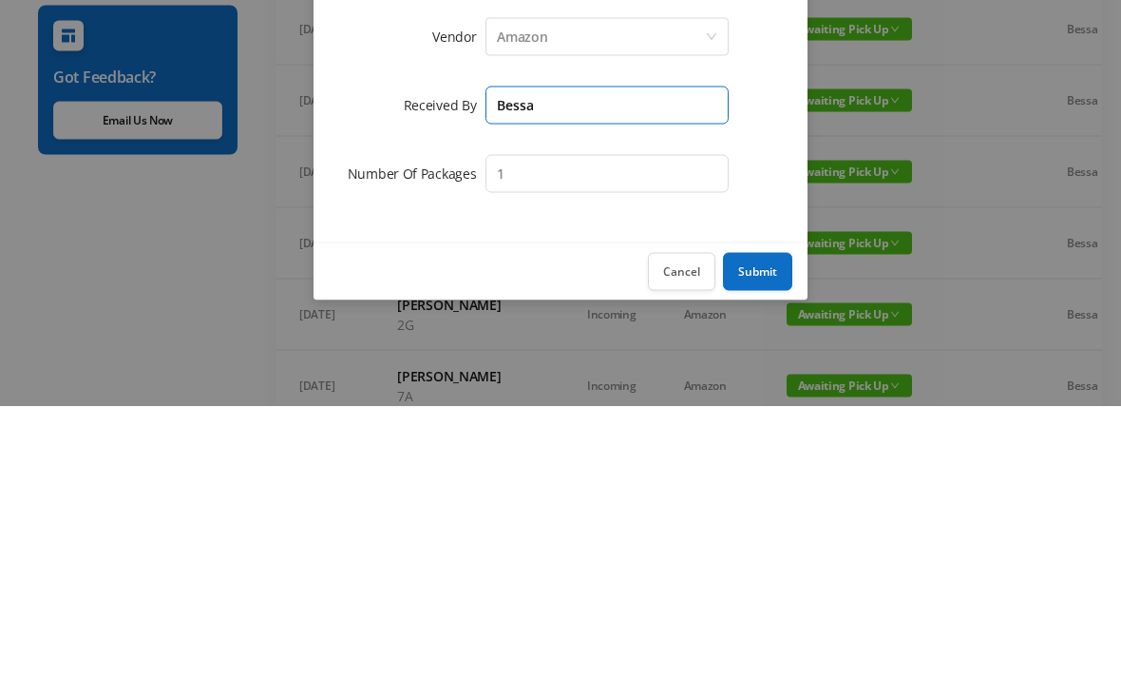
type input "Bessa"
click at [763, 546] on button "Submit" at bounding box center [757, 565] width 69 height 38
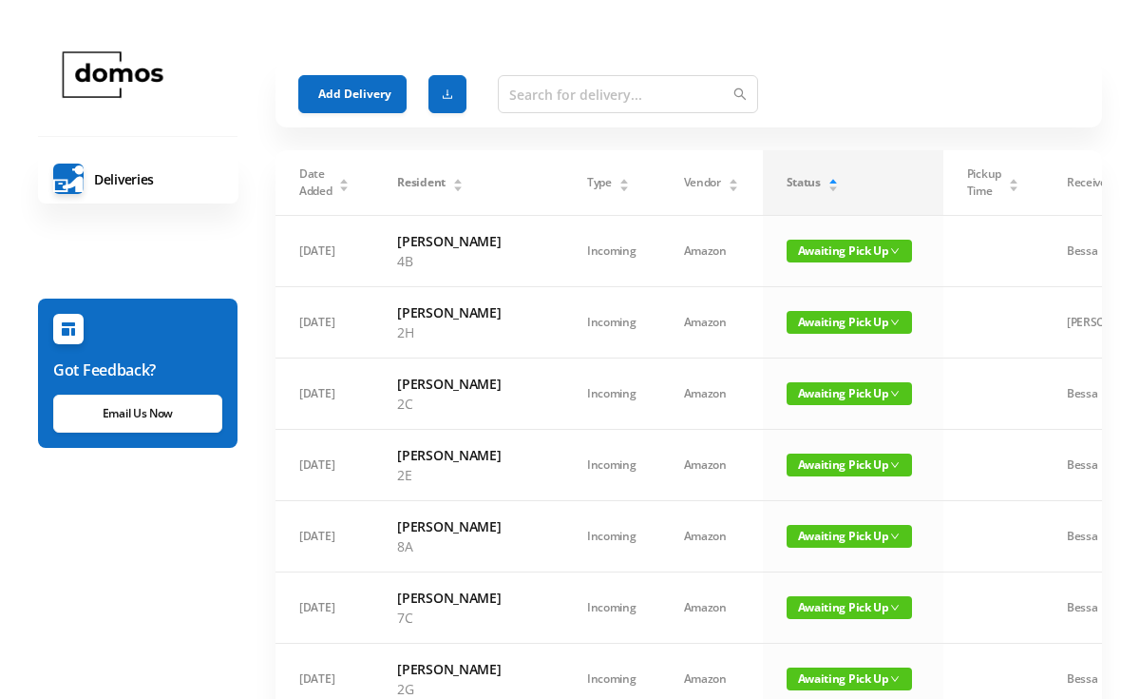
click at [351, 89] on button "Add Delivery" at bounding box center [352, 94] width 108 height 38
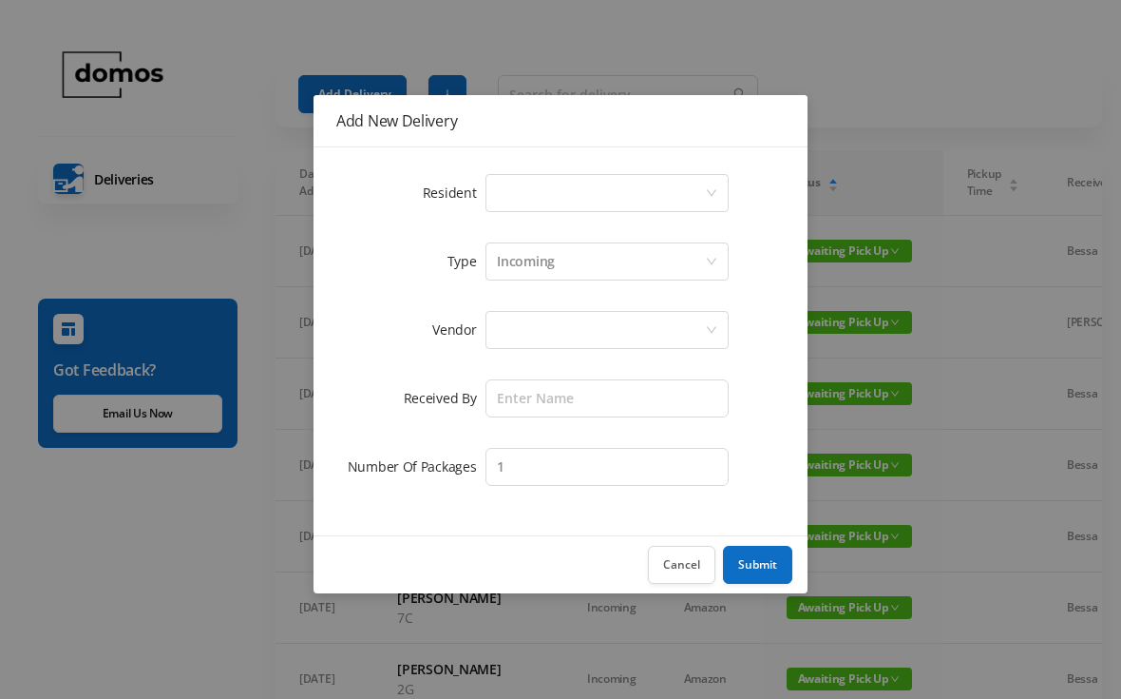
click at [542, 188] on div "Select a person" at bounding box center [601, 193] width 208 height 36
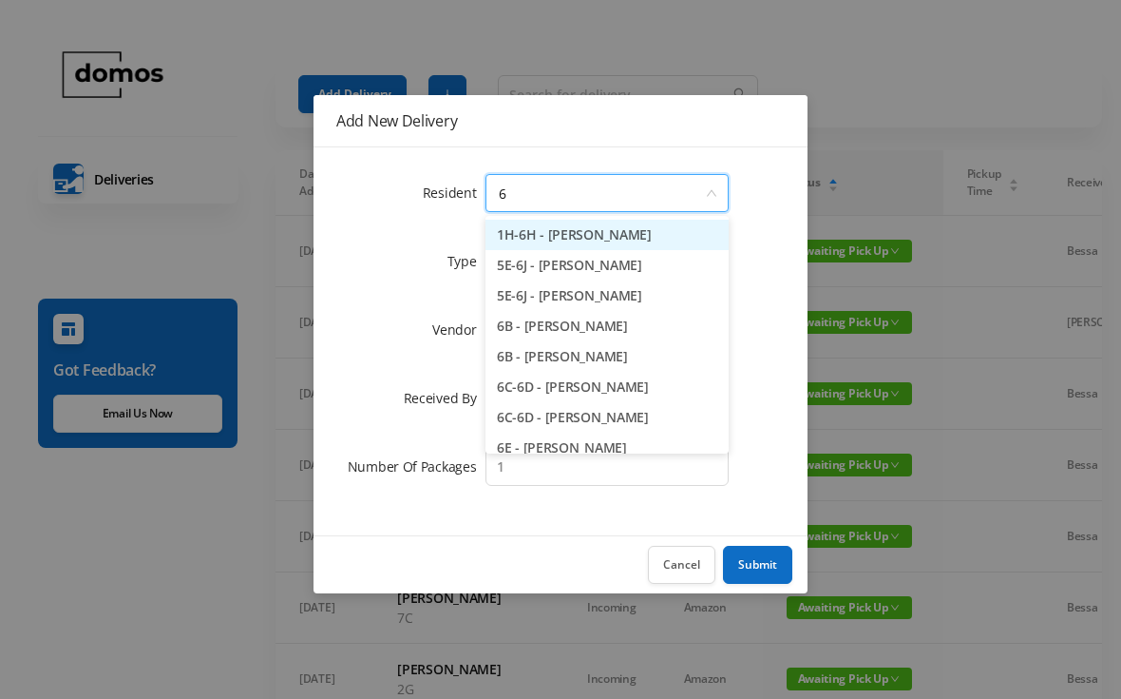
type input "6c"
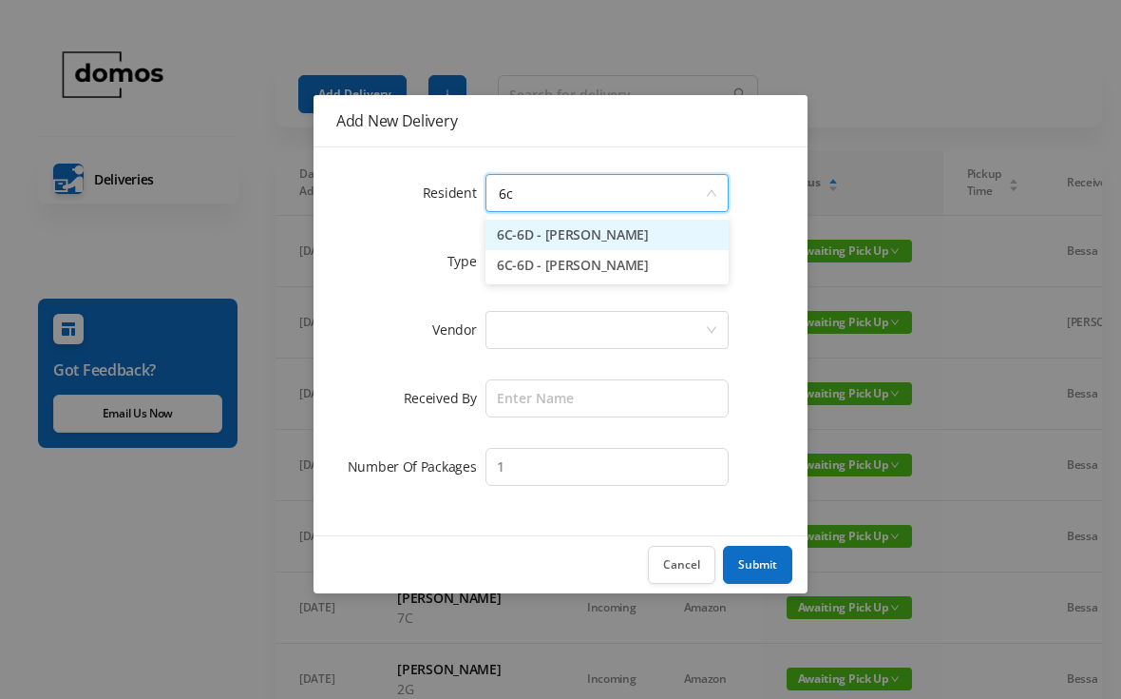
click at [616, 268] on li "6C-6D - [PERSON_NAME]" at bounding box center [607, 265] width 243 height 30
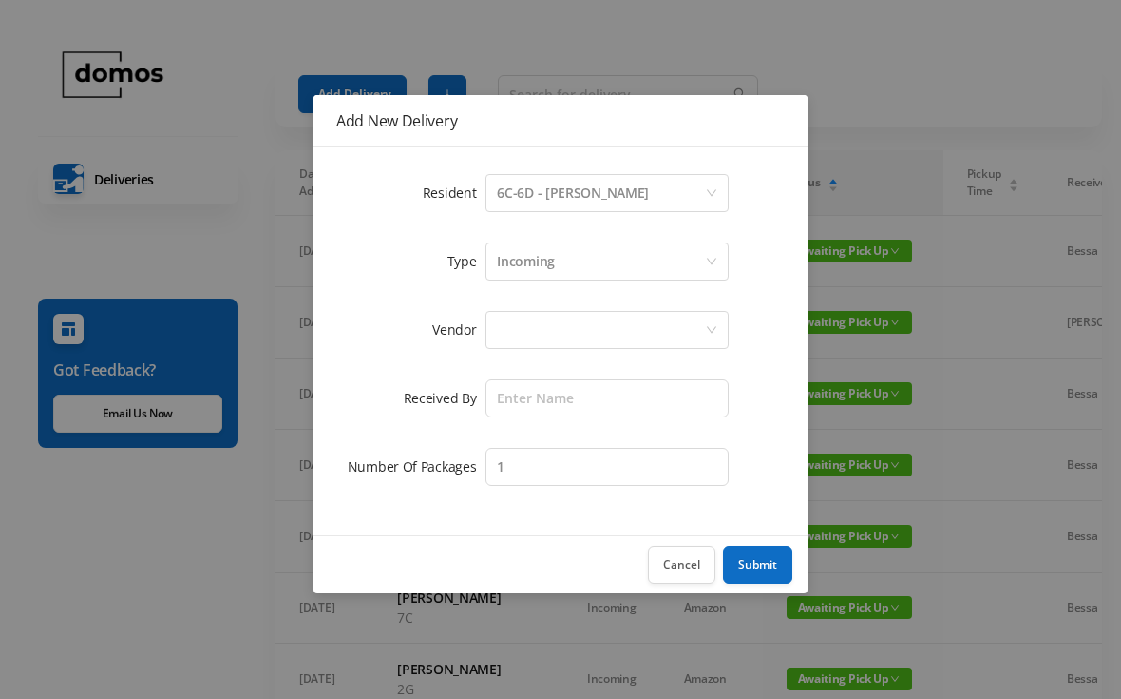
click at [603, 336] on div at bounding box center [601, 330] width 208 height 36
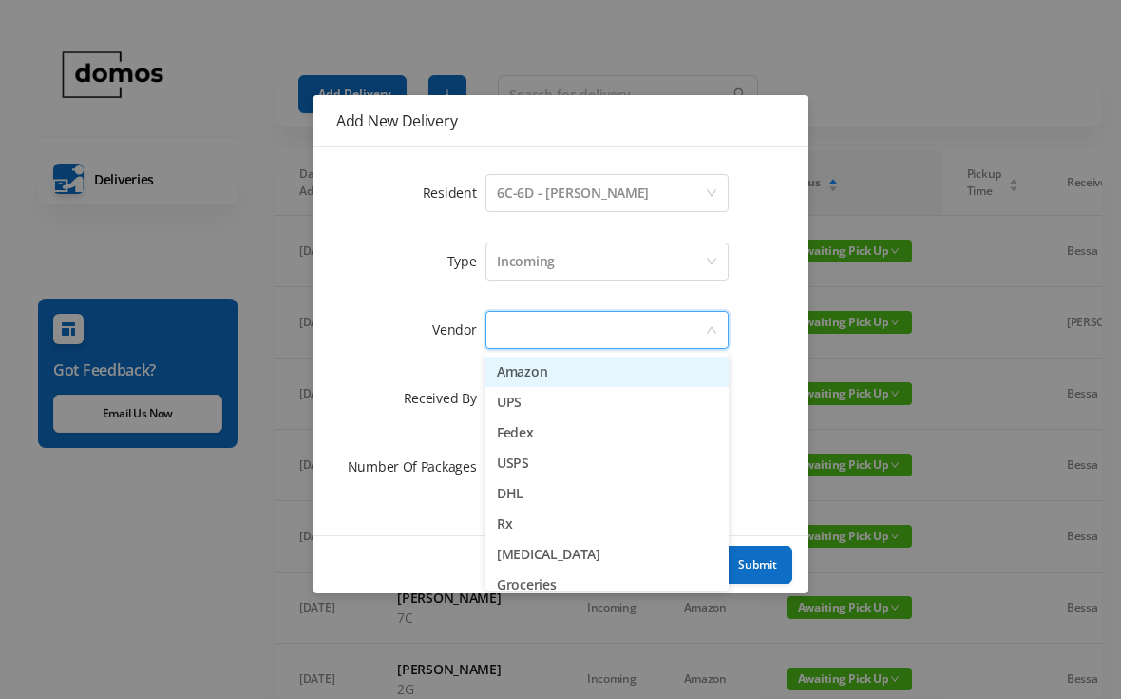
click at [566, 371] on li "Amazon" at bounding box center [607, 371] width 243 height 30
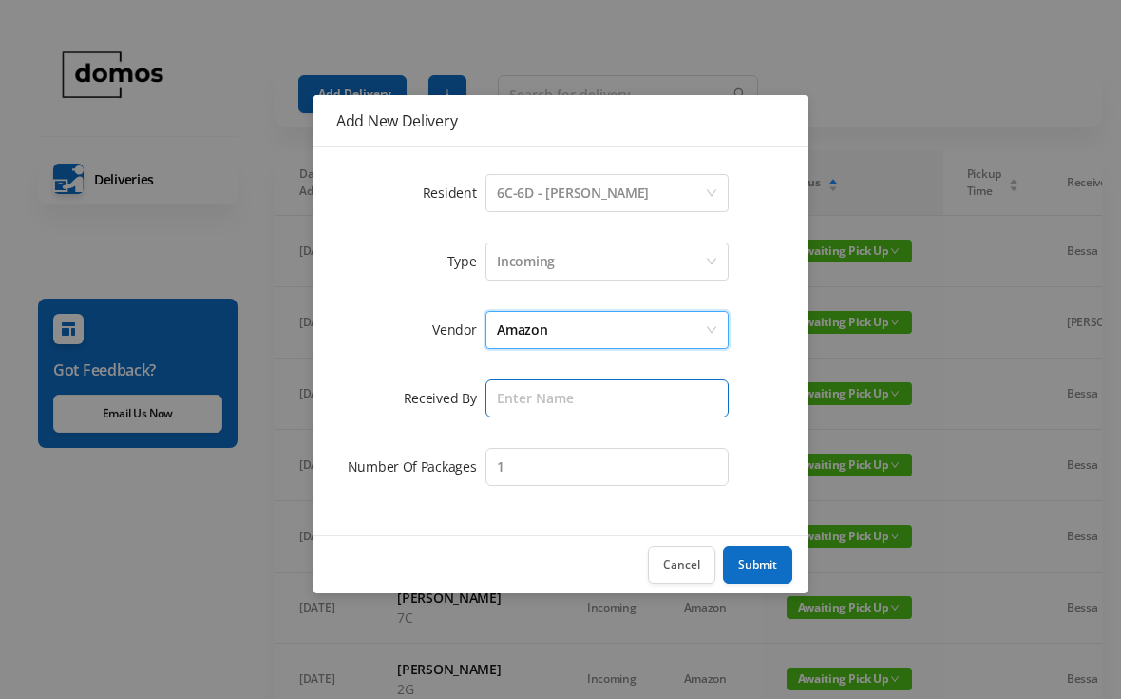
click at [596, 412] on input "text" at bounding box center [607, 398] width 243 height 38
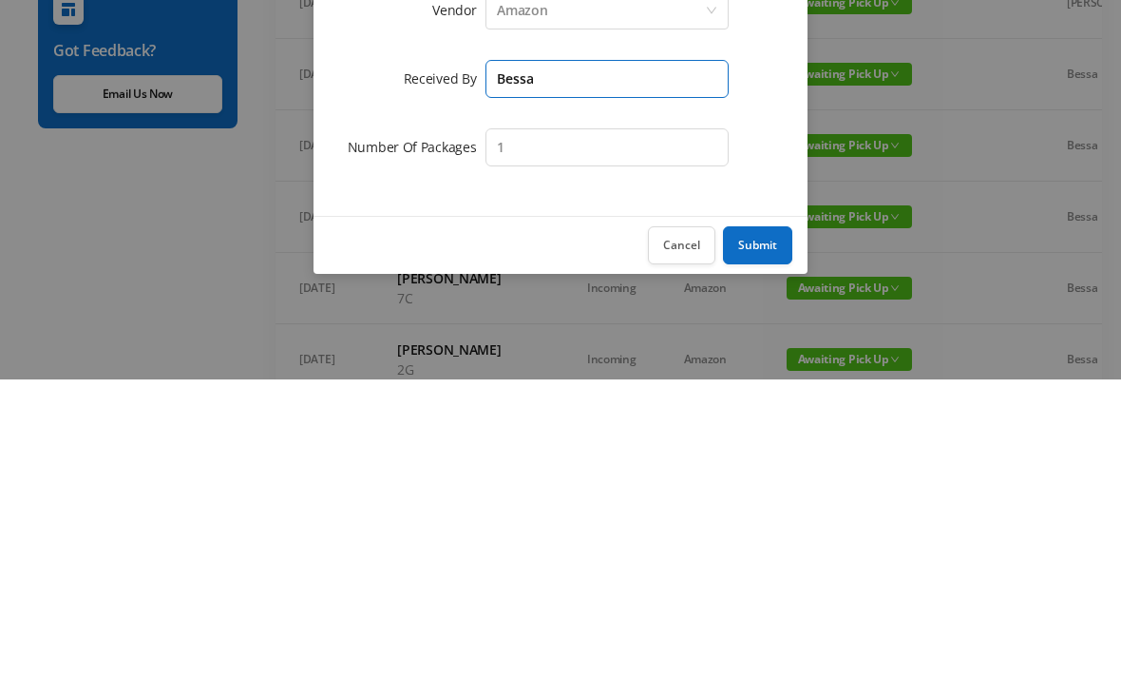
type input "Bessa"
click at [759, 546] on button "Submit" at bounding box center [757, 565] width 69 height 38
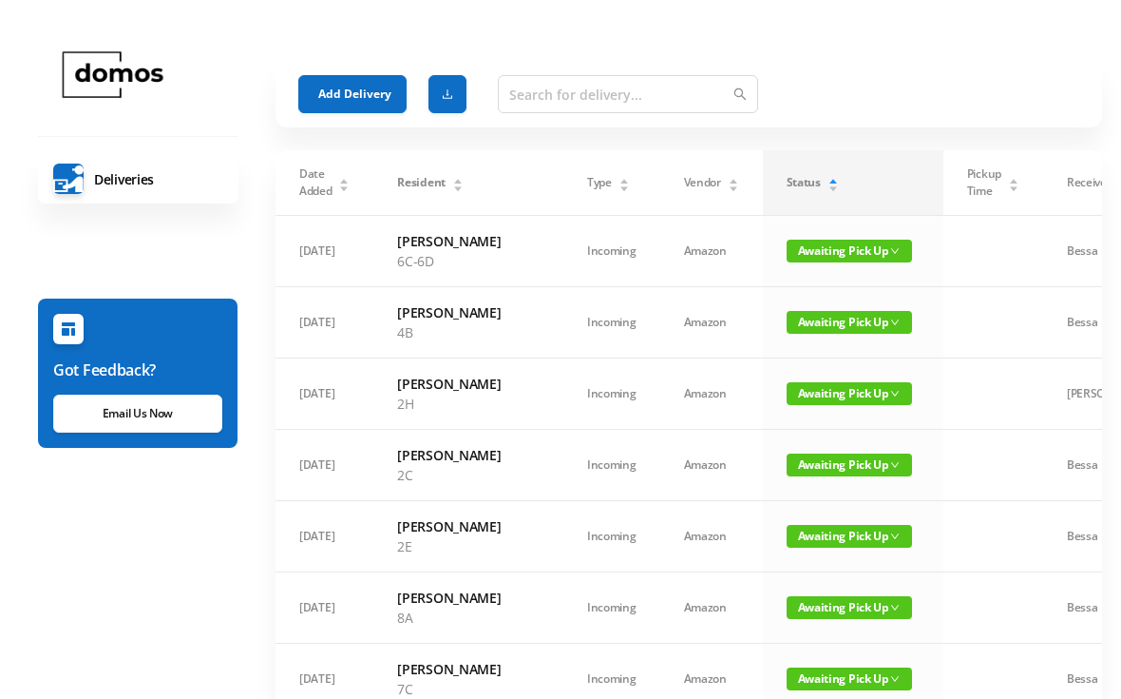
click at [379, 95] on button "Add Delivery" at bounding box center [352, 94] width 108 height 38
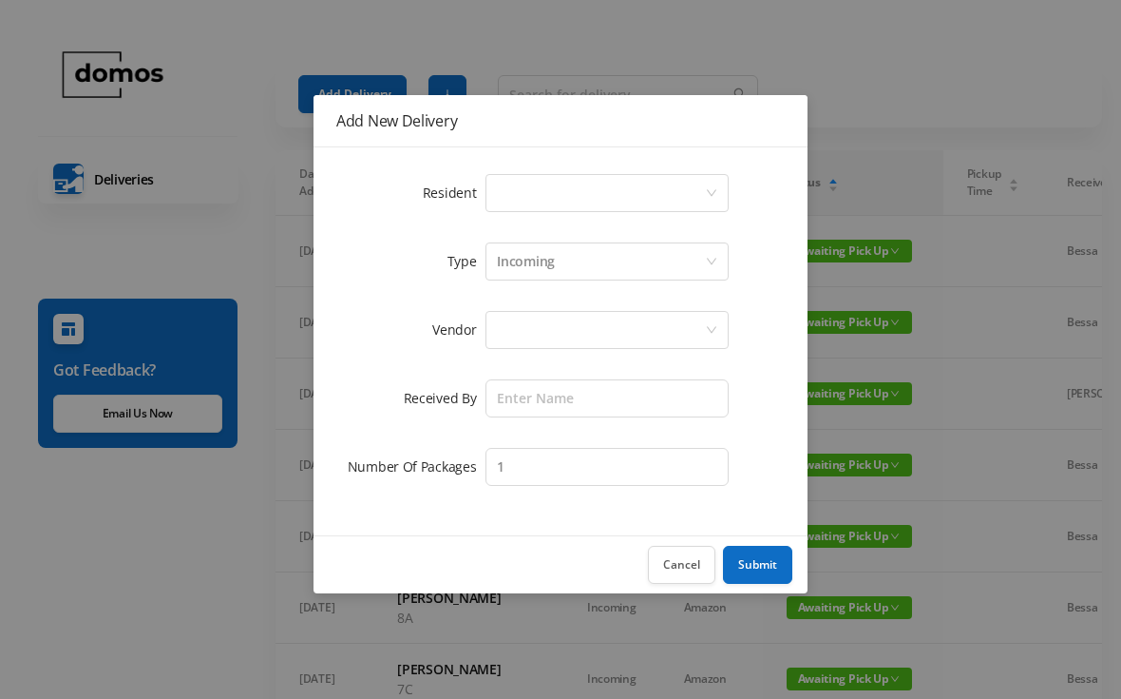
click at [591, 205] on div "Select a person" at bounding box center [601, 193] width 208 height 36
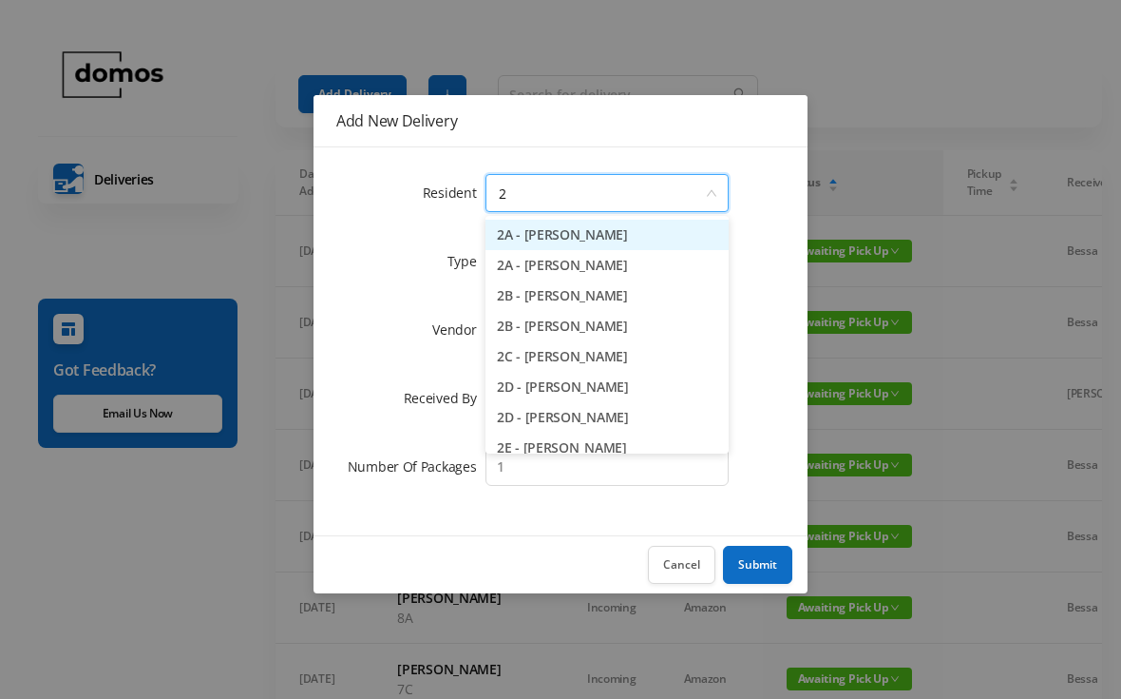
type input "2e"
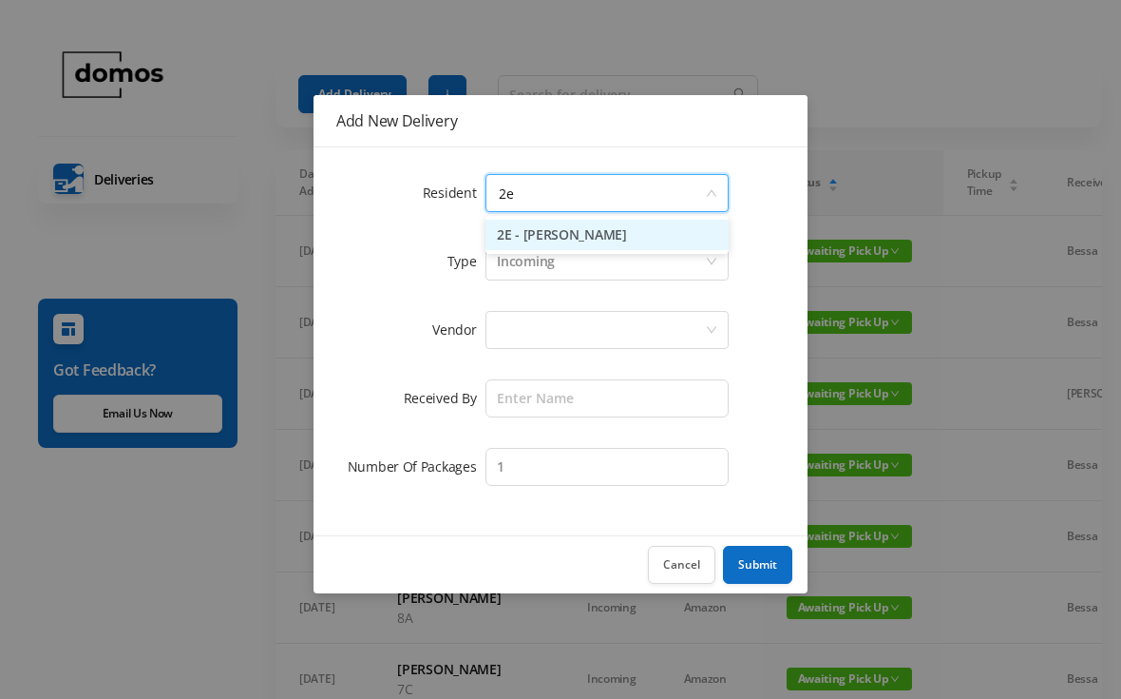
click at [607, 244] on li "2E - [PERSON_NAME]" at bounding box center [607, 235] width 243 height 30
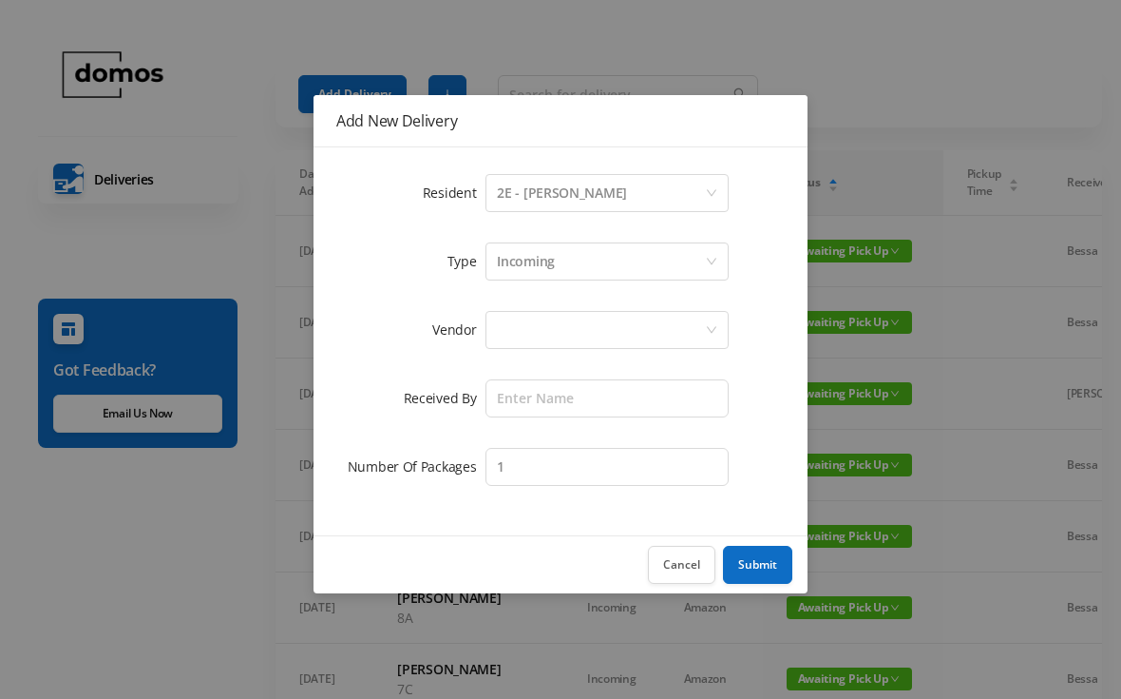
click at [584, 335] on div at bounding box center [601, 330] width 208 height 36
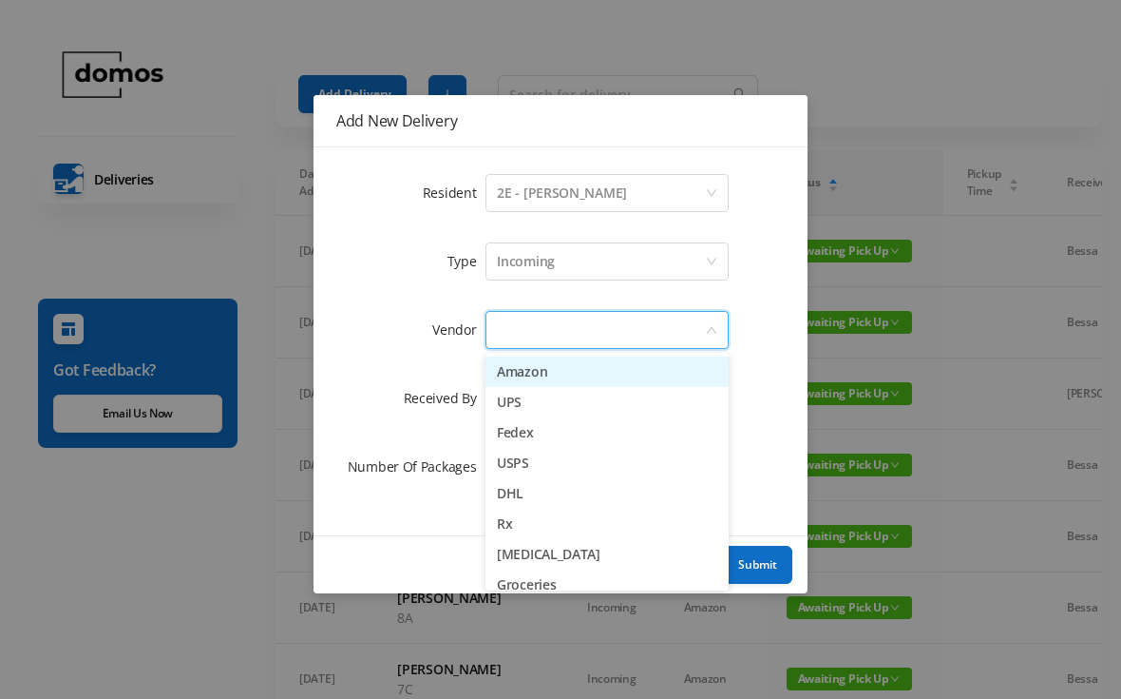
click at [555, 380] on li "Amazon" at bounding box center [607, 371] width 243 height 30
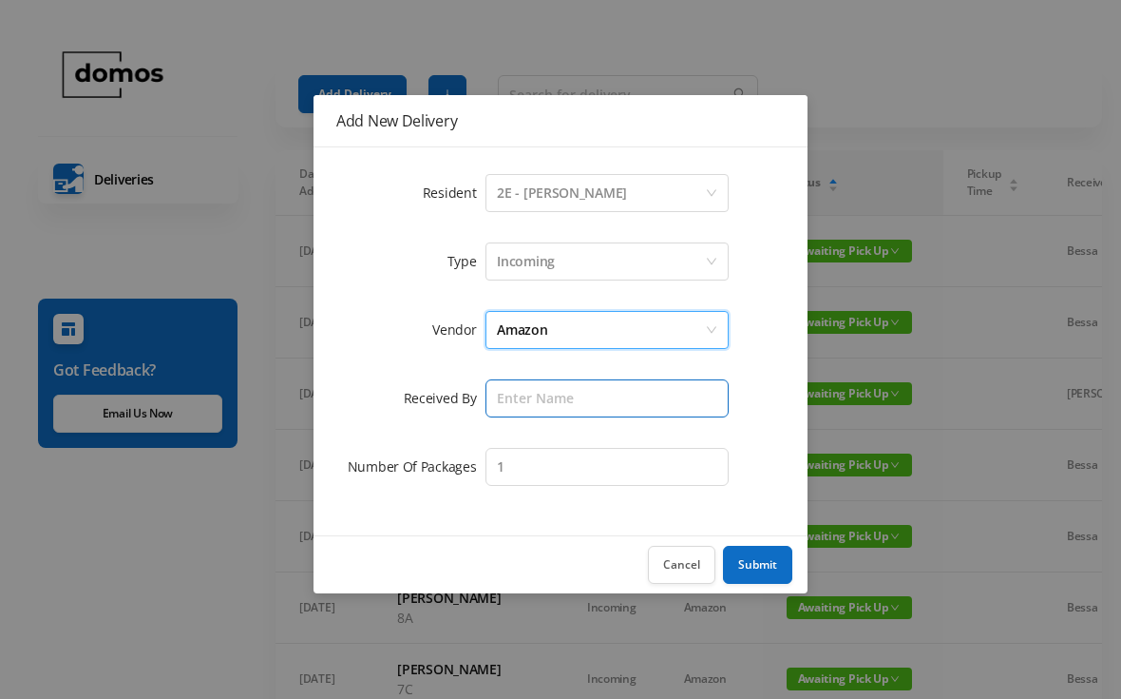
click at [608, 400] on input "text" at bounding box center [607, 398] width 243 height 38
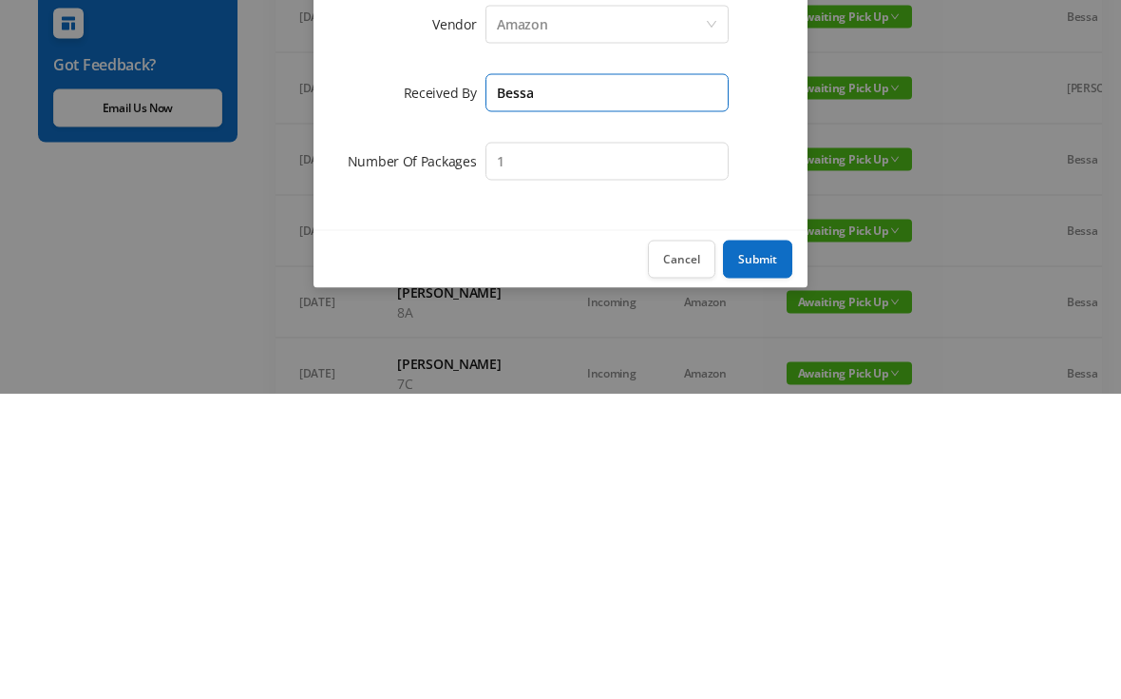
type input "Bessa"
click at [775, 546] on button "Submit" at bounding box center [757, 565] width 69 height 38
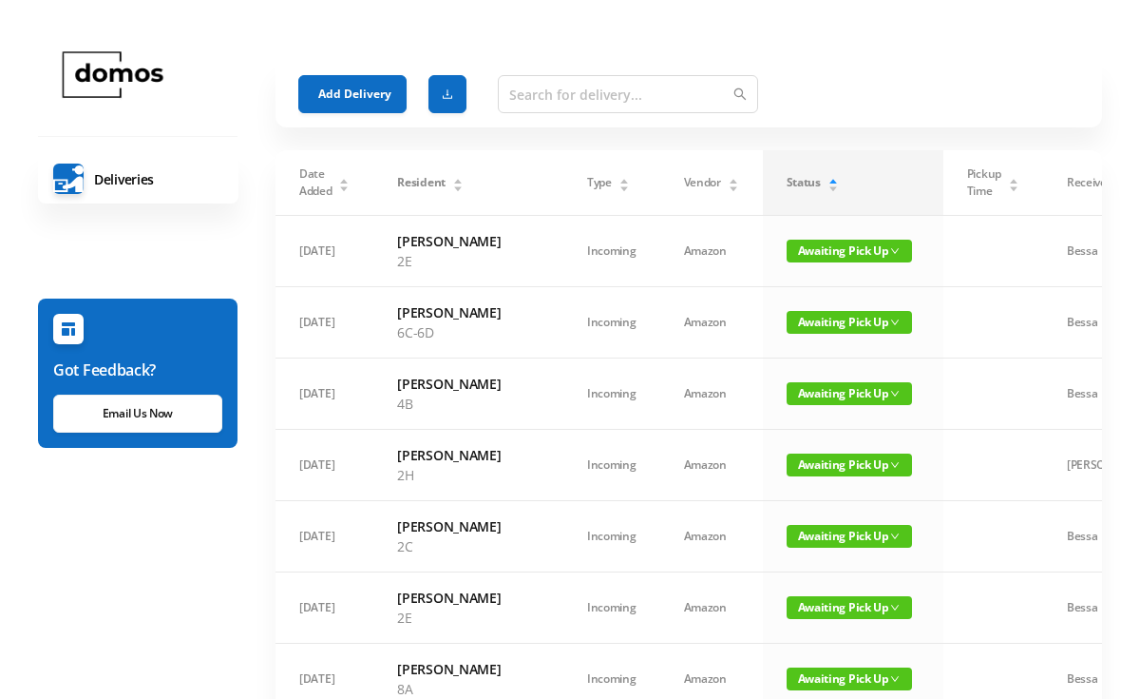
click at [350, 96] on button "Add Delivery" at bounding box center [352, 94] width 108 height 38
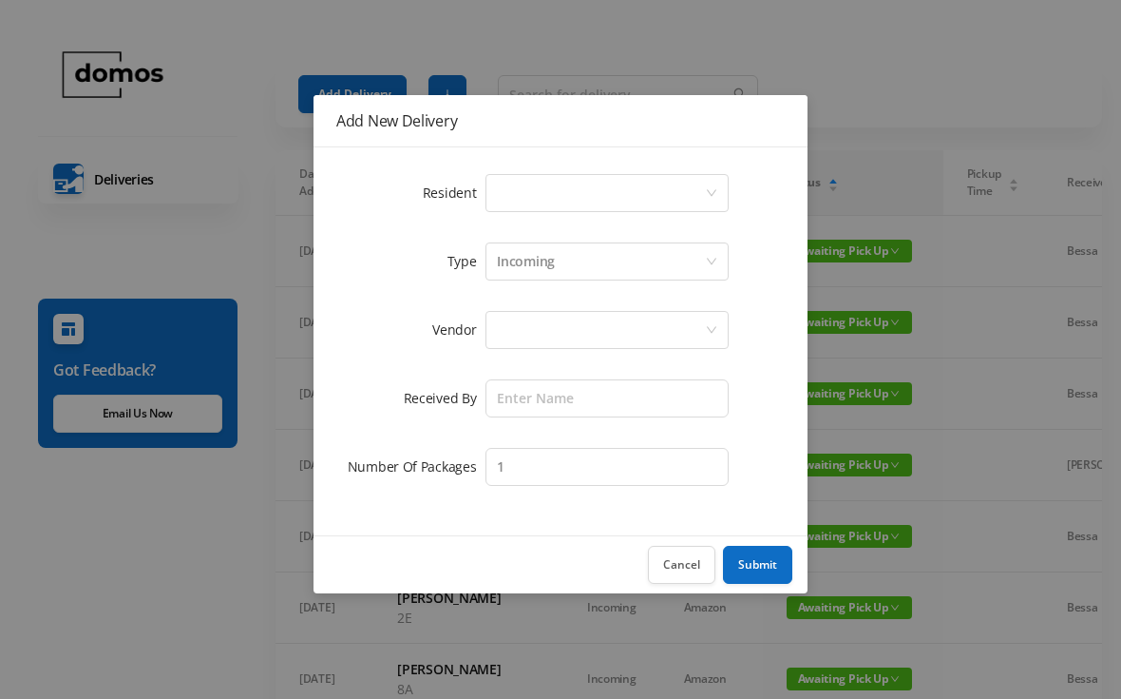
click at [600, 193] on div "Select a person" at bounding box center [601, 193] width 208 height 36
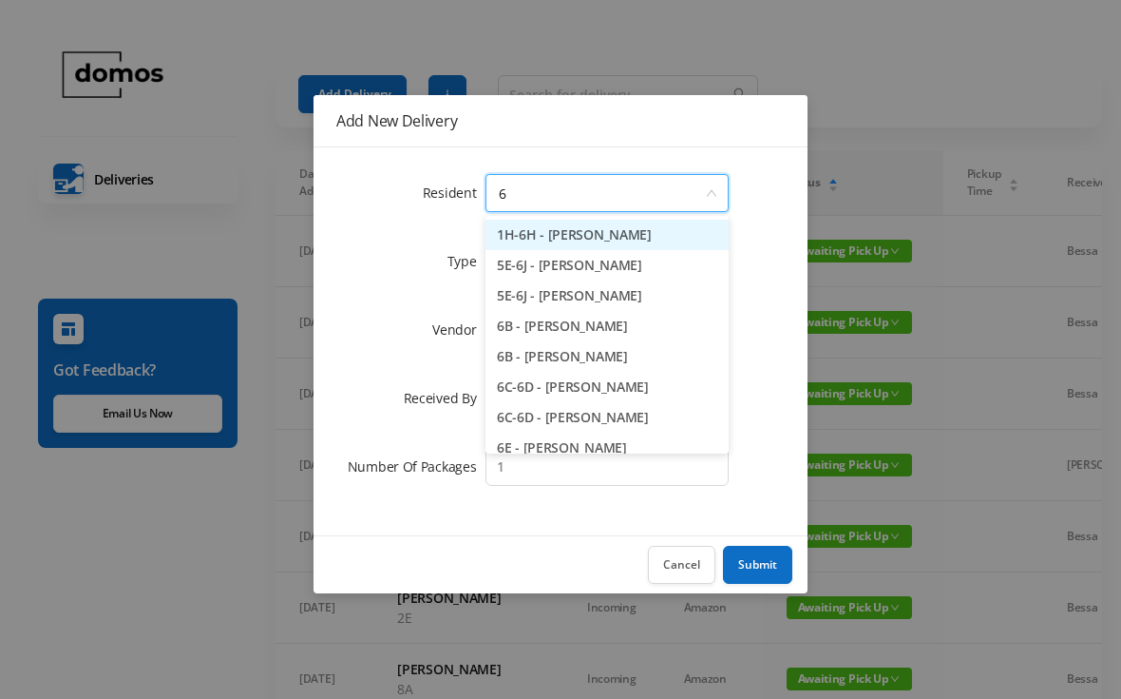
type input "6b"
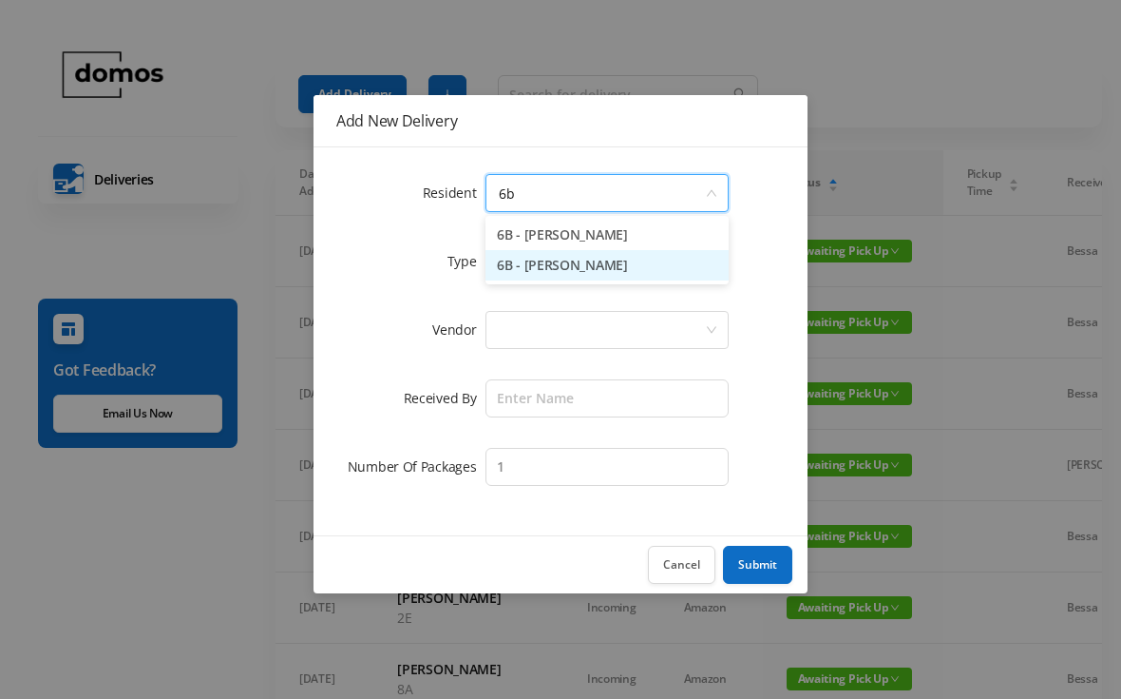
click at [578, 277] on li "6B - [PERSON_NAME]" at bounding box center [607, 265] width 243 height 30
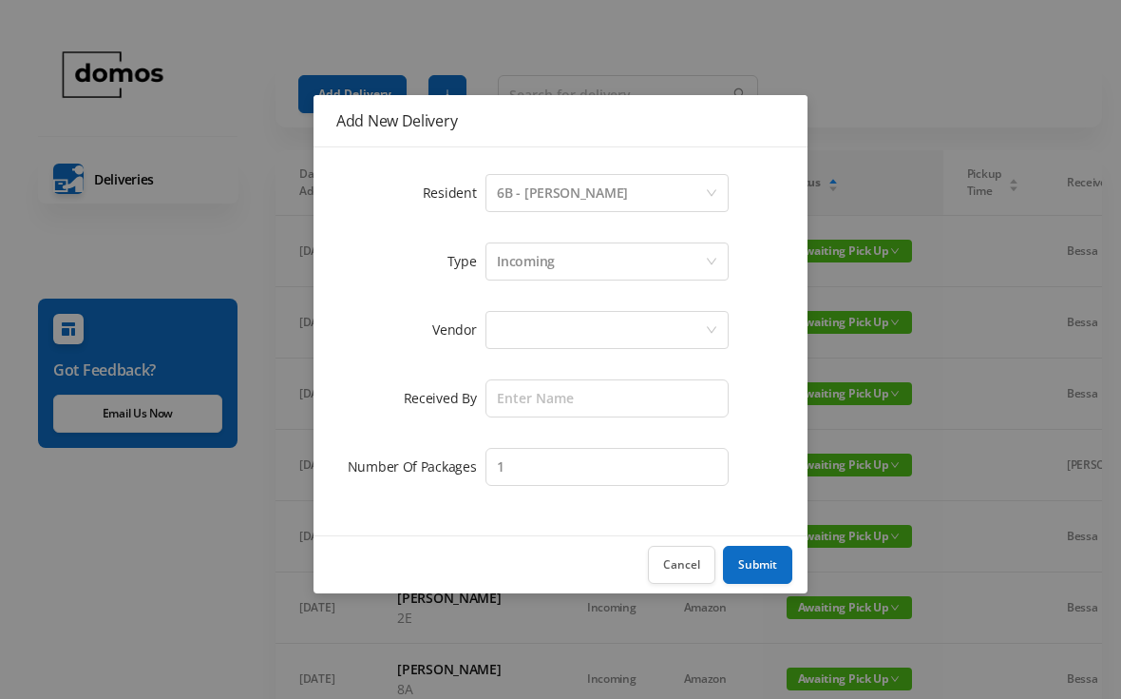
click at [601, 314] on div at bounding box center [601, 330] width 208 height 36
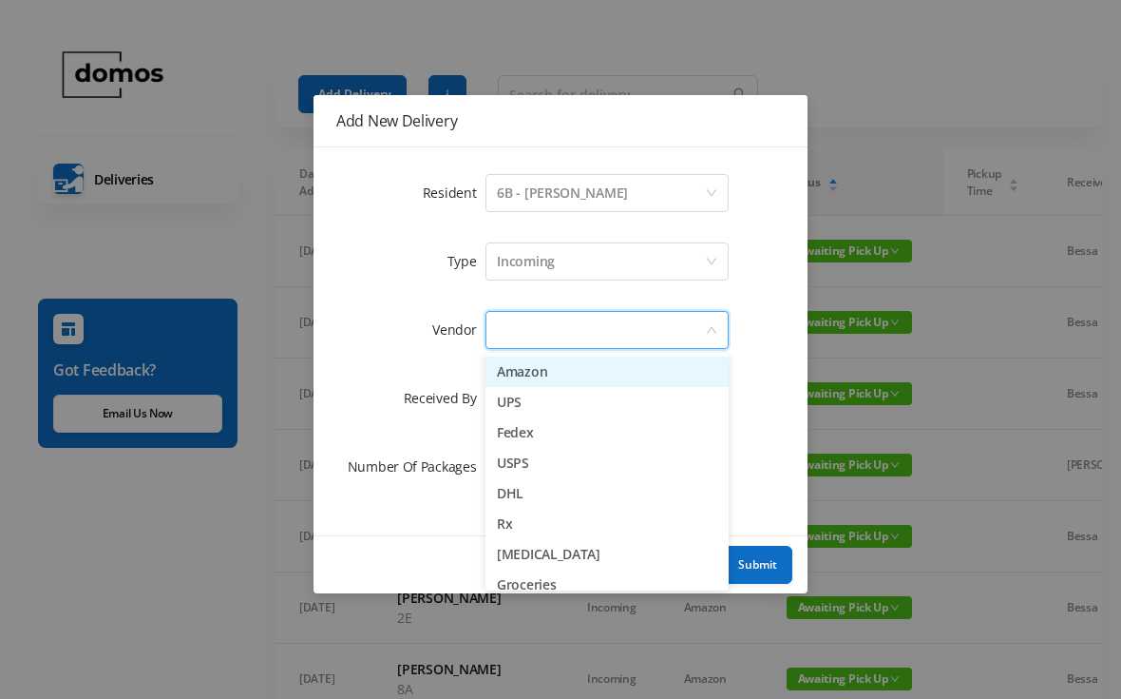
click at [563, 378] on li "Amazon" at bounding box center [607, 371] width 243 height 30
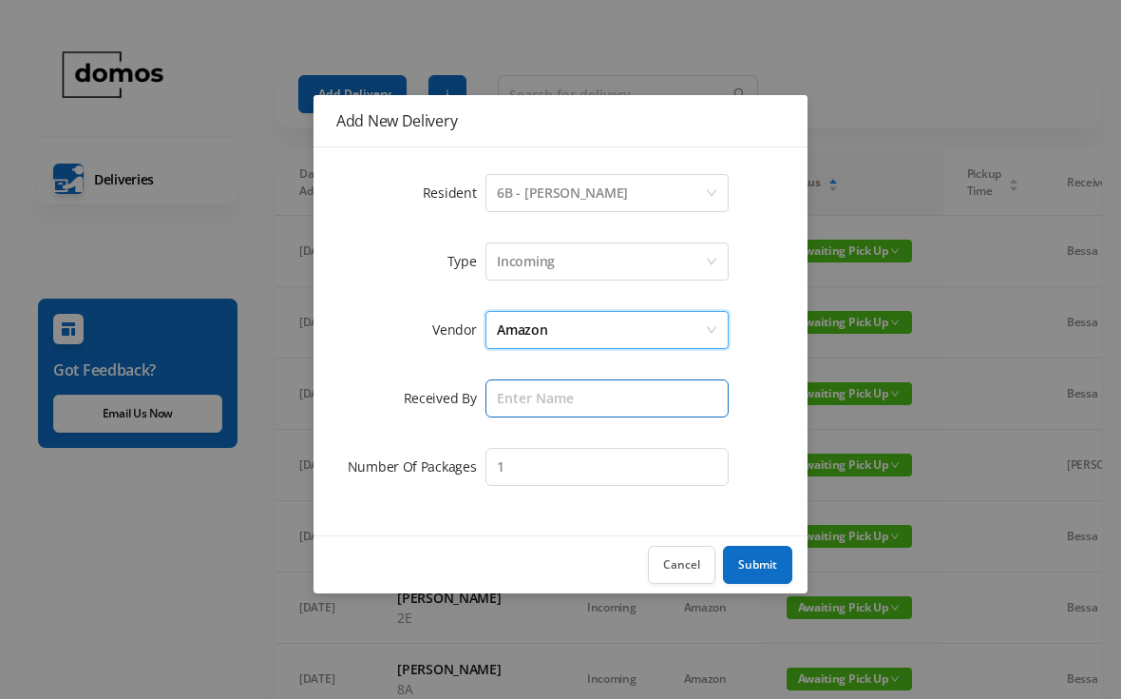
click at [603, 414] on input "text" at bounding box center [607, 398] width 243 height 38
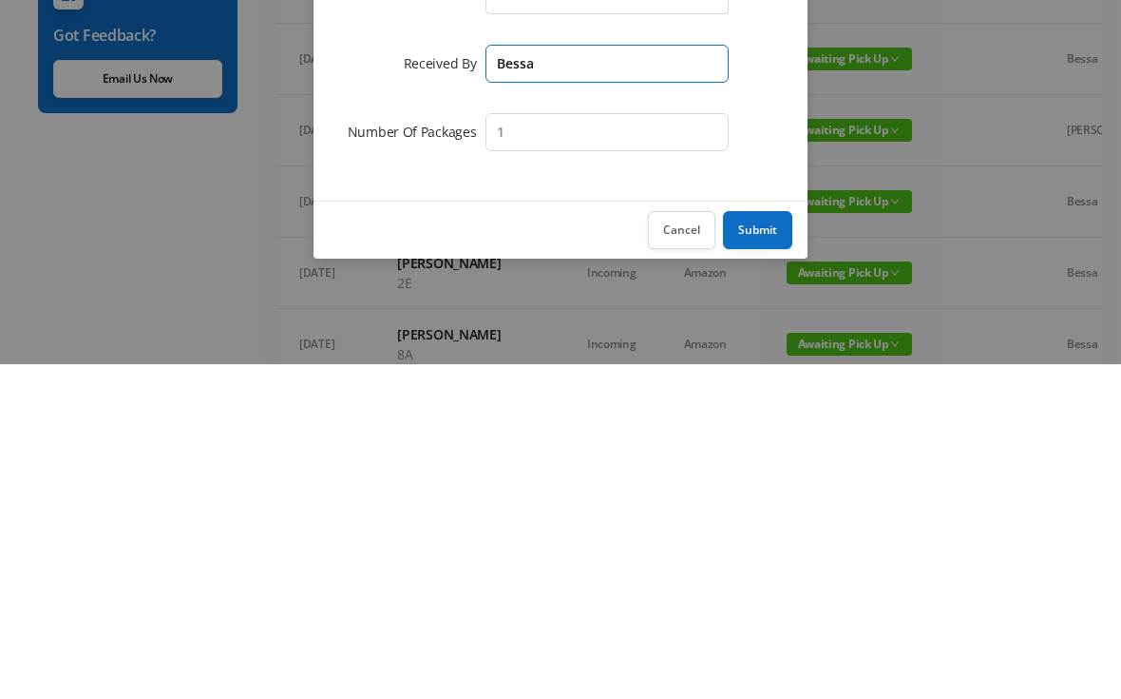
type input "Bessa"
click at [765, 546] on button "Submit" at bounding box center [757, 565] width 69 height 38
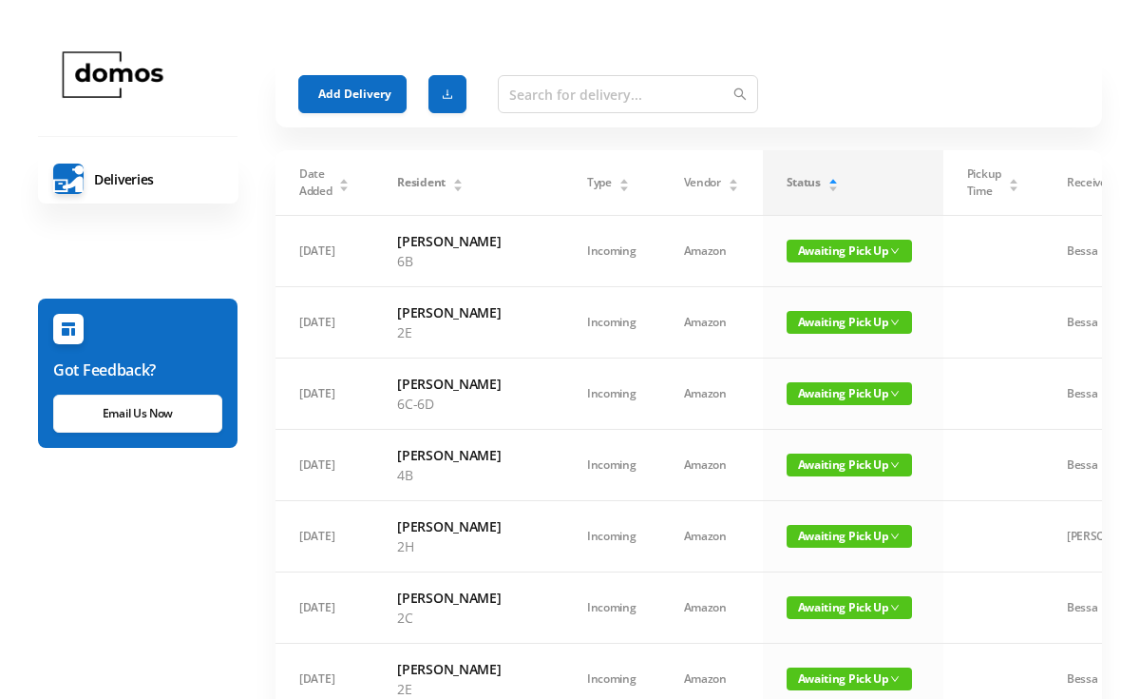
click at [389, 98] on button "Add Delivery" at bounding box center [352, 94] width 108 height 38
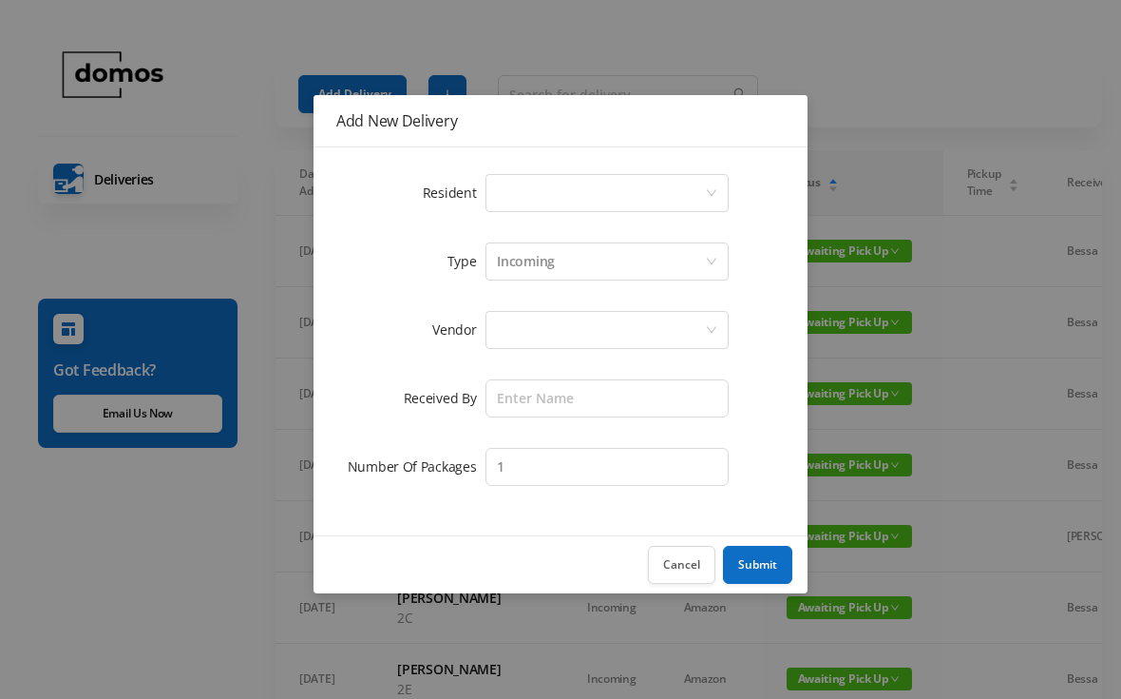
click at [594, 193] on div "Select a person" at bounding box center [601, 193] width 208 height 36
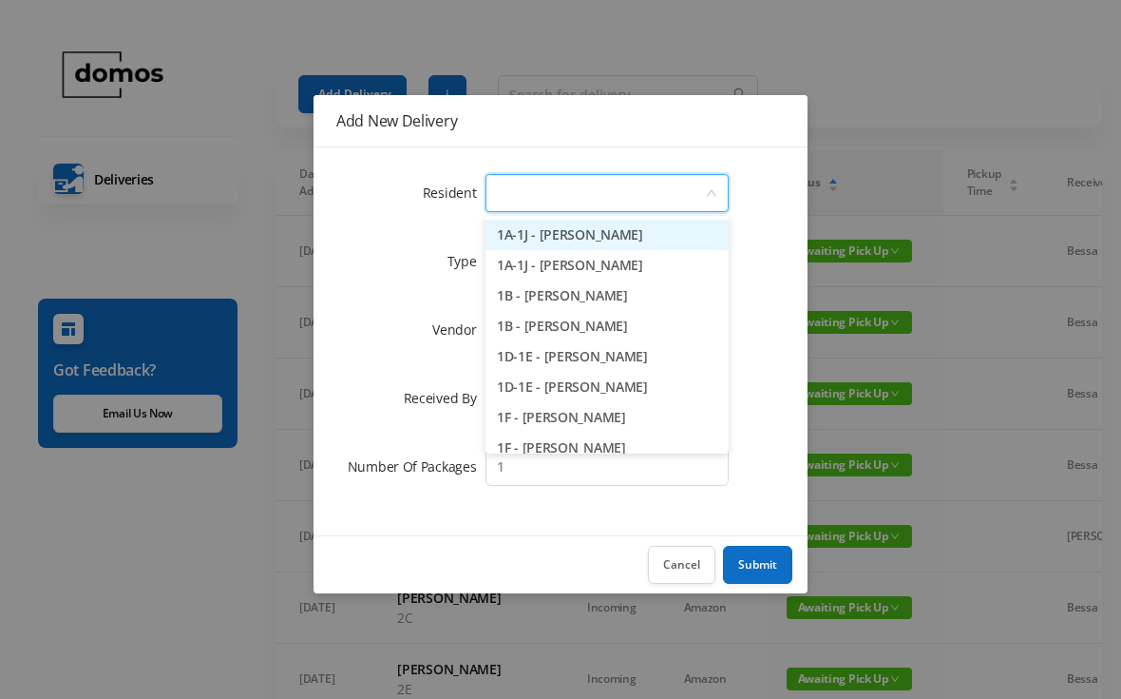
type input "6"
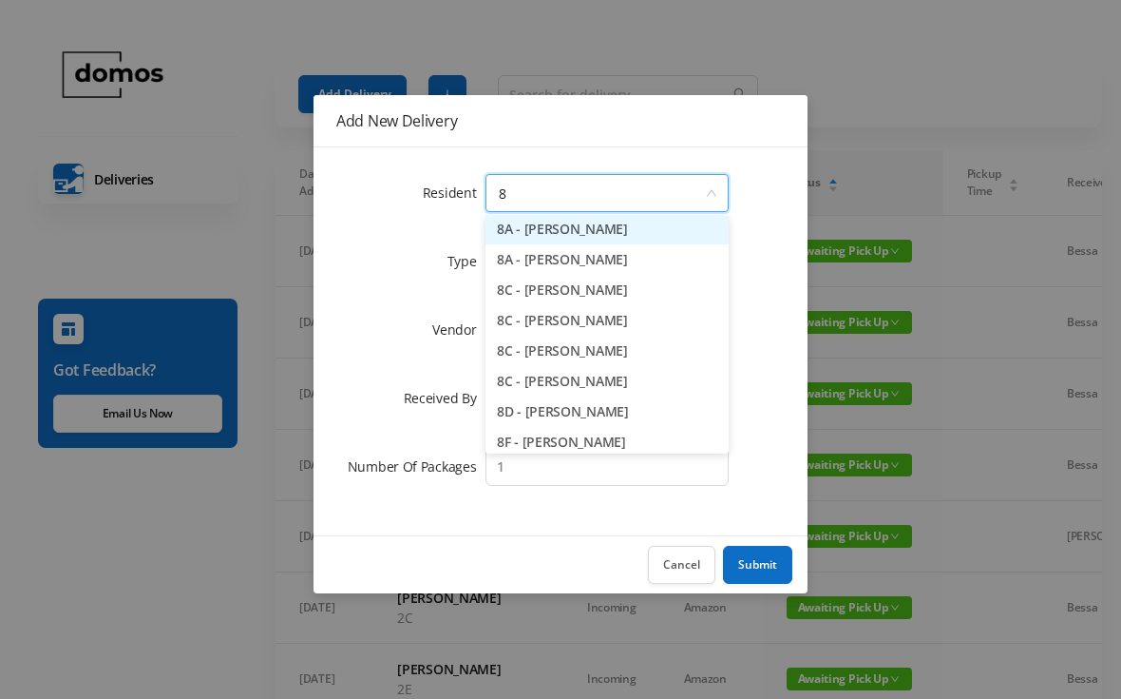
scroll to position [5, 0]
type input "8h"
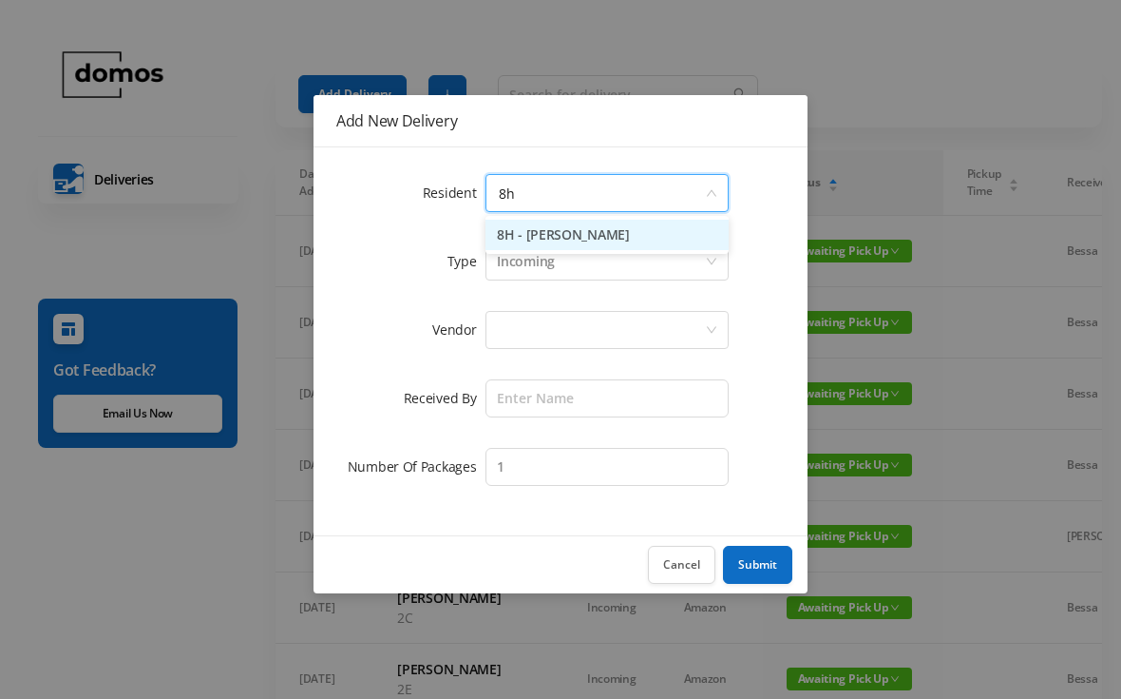
scroll to position [0, 0]
click at [620, 247] on li "8H - [PERSON_NAME]" at bounding box center [607, 235] width 243 height 30
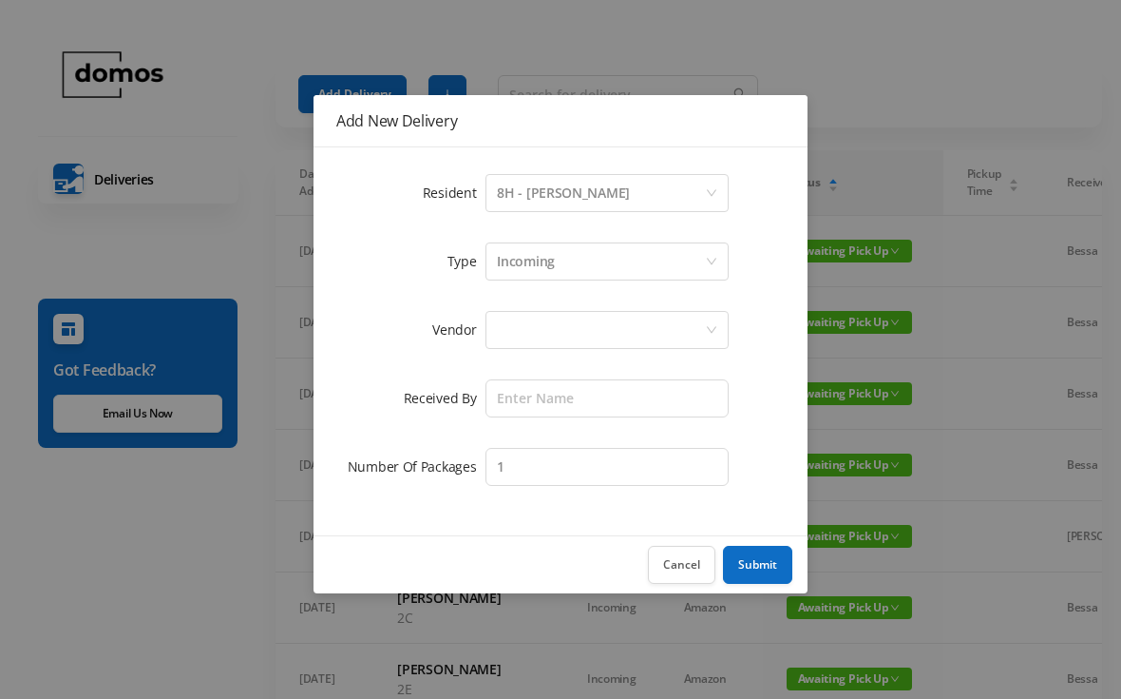
click at [603, 320] on div at bounding box center [601, 330] width 208 height 36
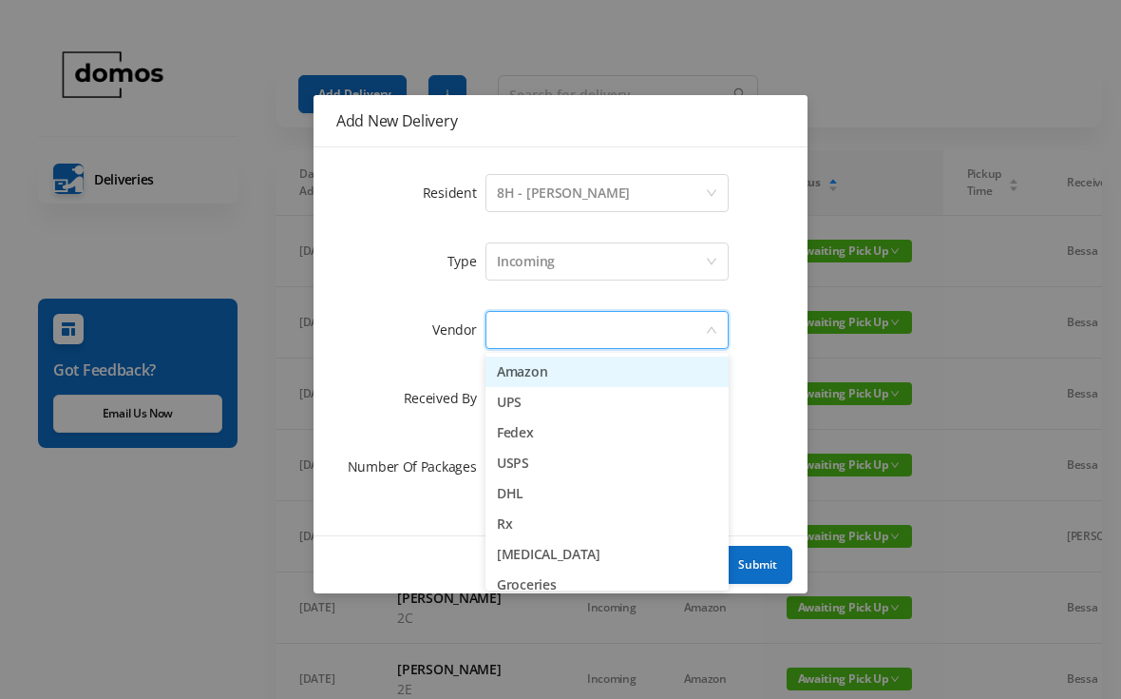
click at [591, 372] on li "Amazon" at bounding box center [607, 371] width 243 height 30
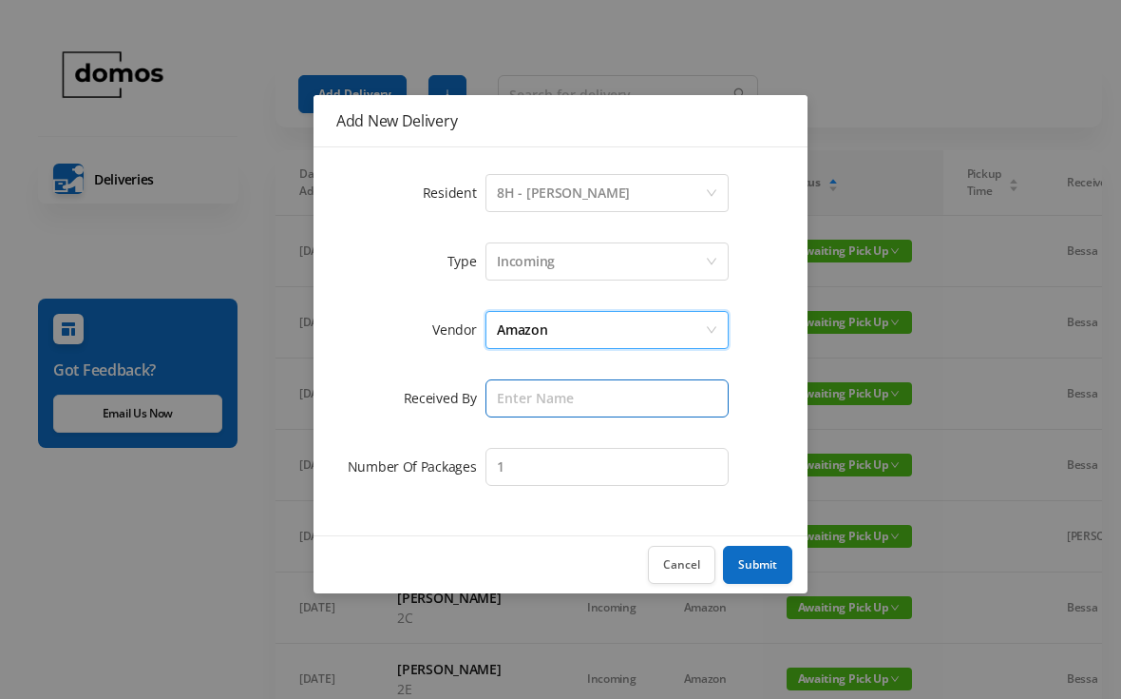
click at [602, 396] on input "text" at bounding box center [607, 398] width 243 height 38
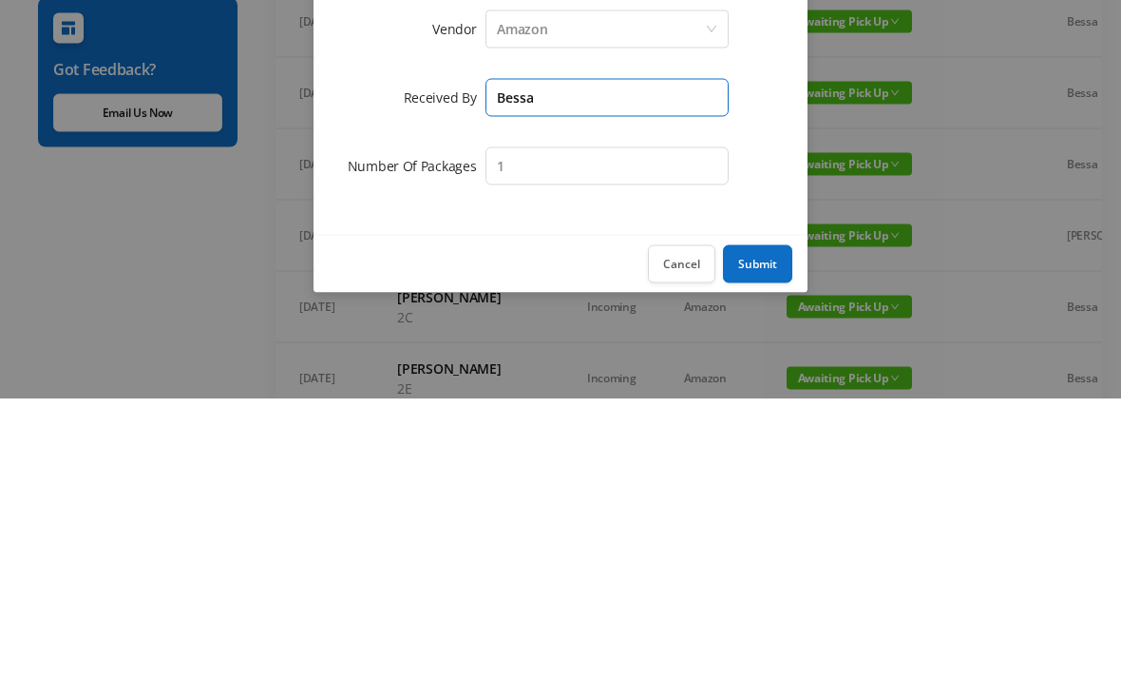
type input "Bessa"
click at [758, 546] on button "Submit" at bounding box center [757, 565] width 69 height 38
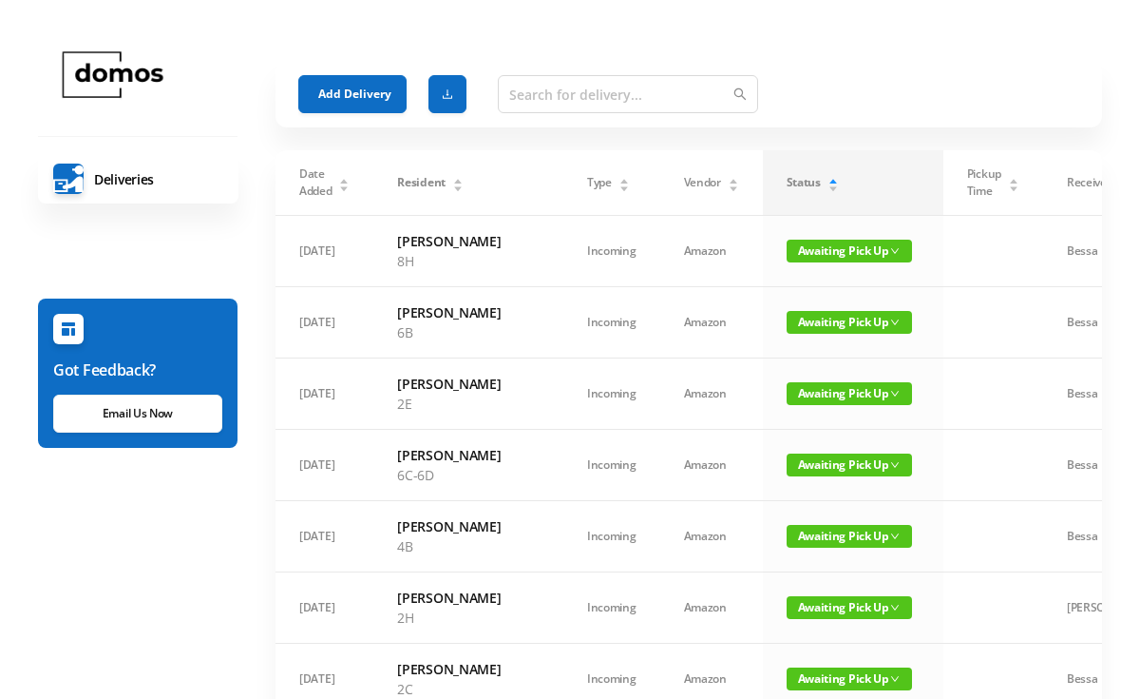
click at [366, 104] on button "Add Delivery" at bounding box center [352, 94] width 108 height 38
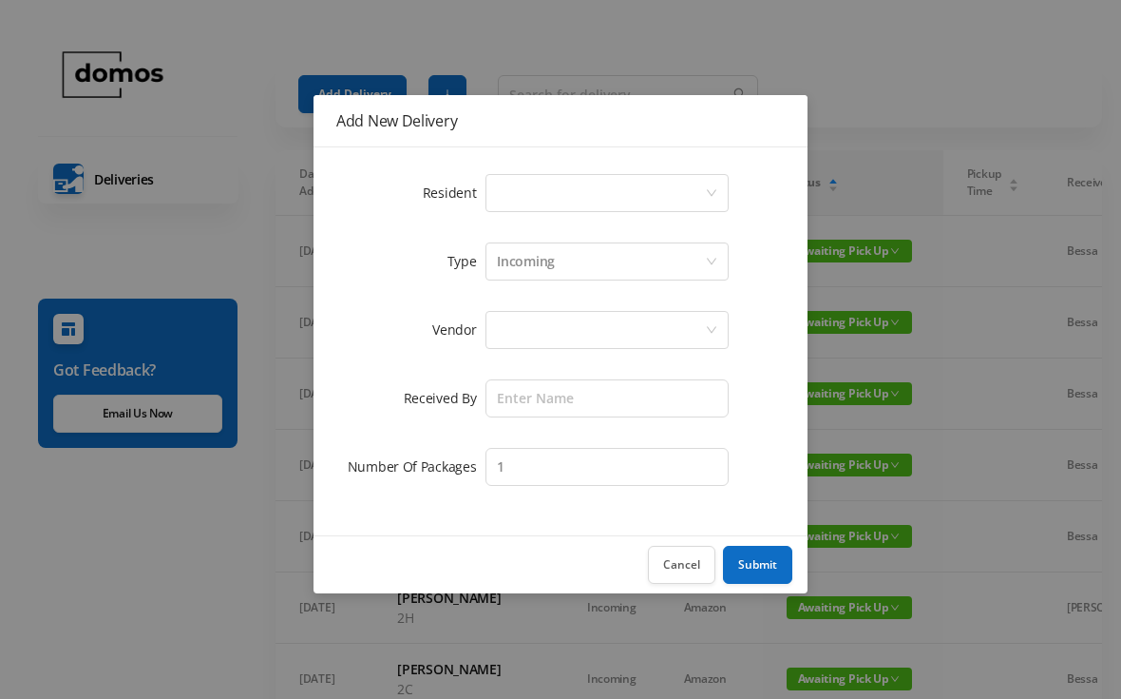
click at [545, 175] on div "Select a person" at bounding box center [601, 193] width 208 height 36
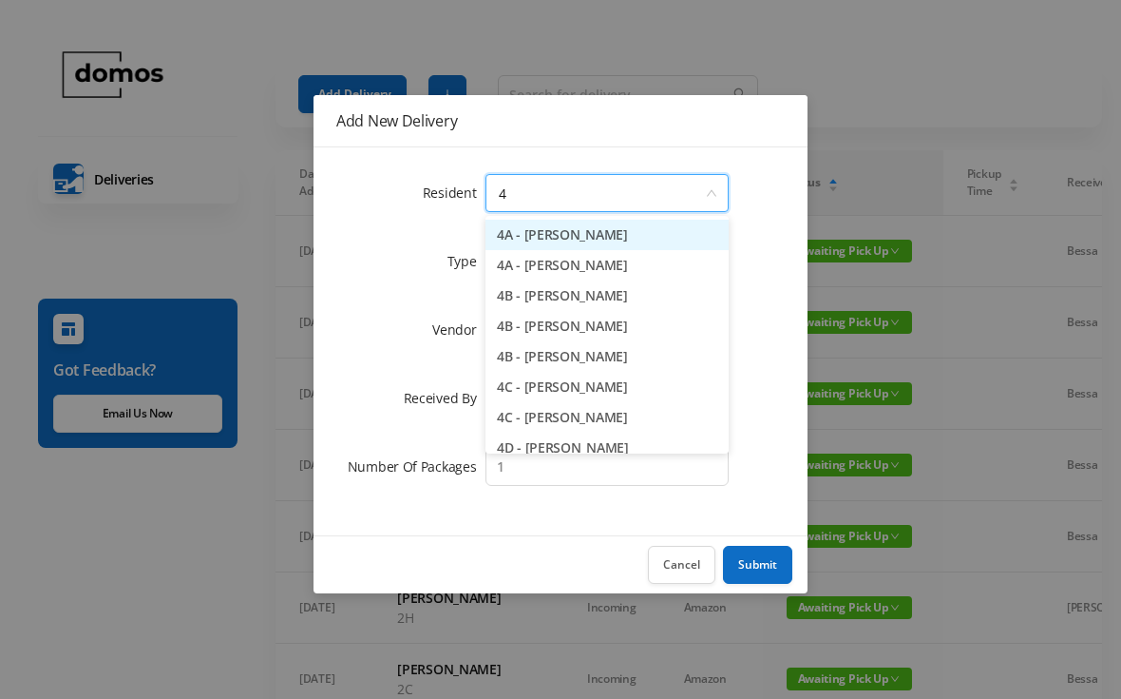
type input "4j"
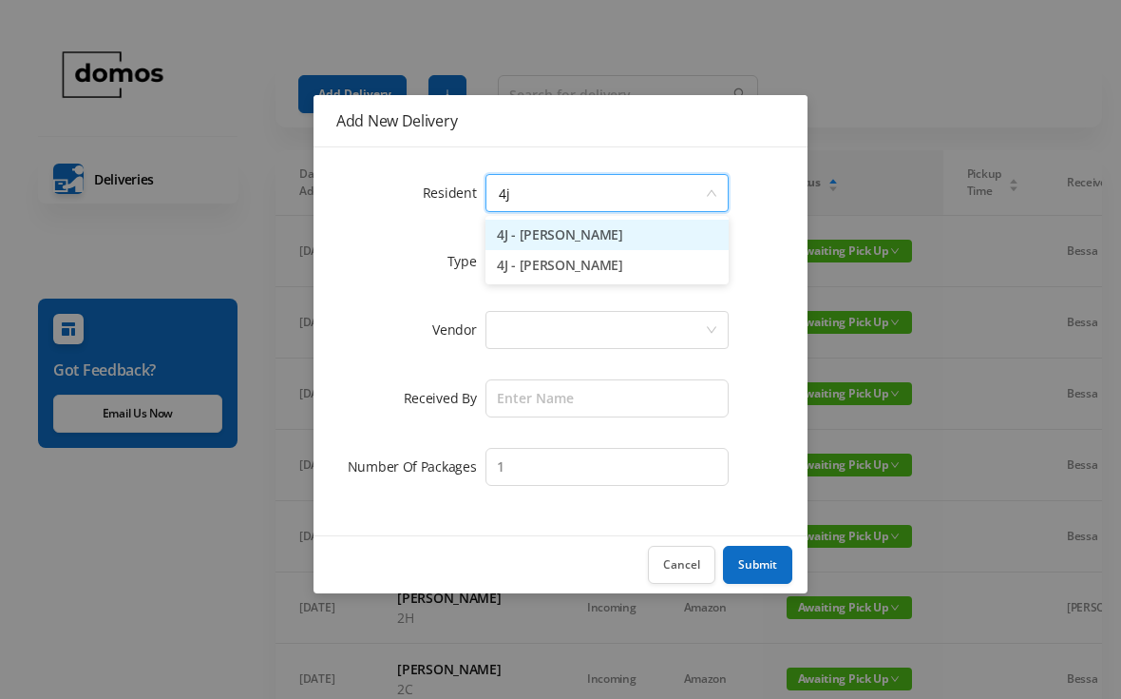
click at [584, 278] on li "4J - [PERSON_NAME]" at bounding box center [607, 265] width 243 height 30
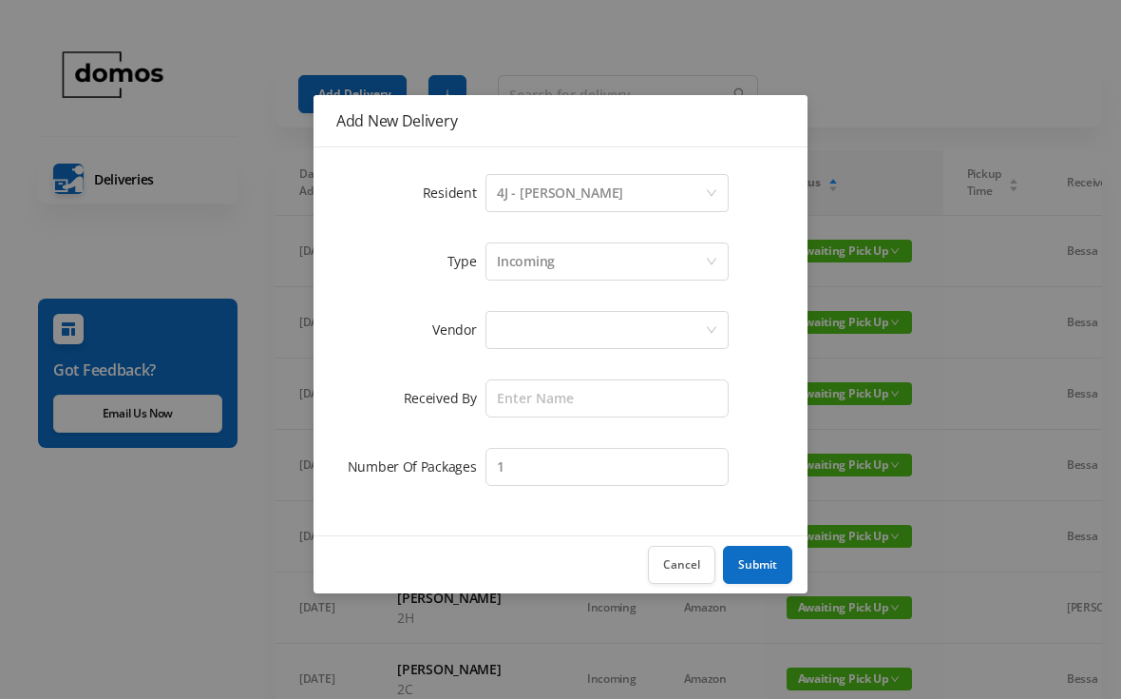
click at [596, 335] on div at bounding box center [601, 330] width 208 height 36
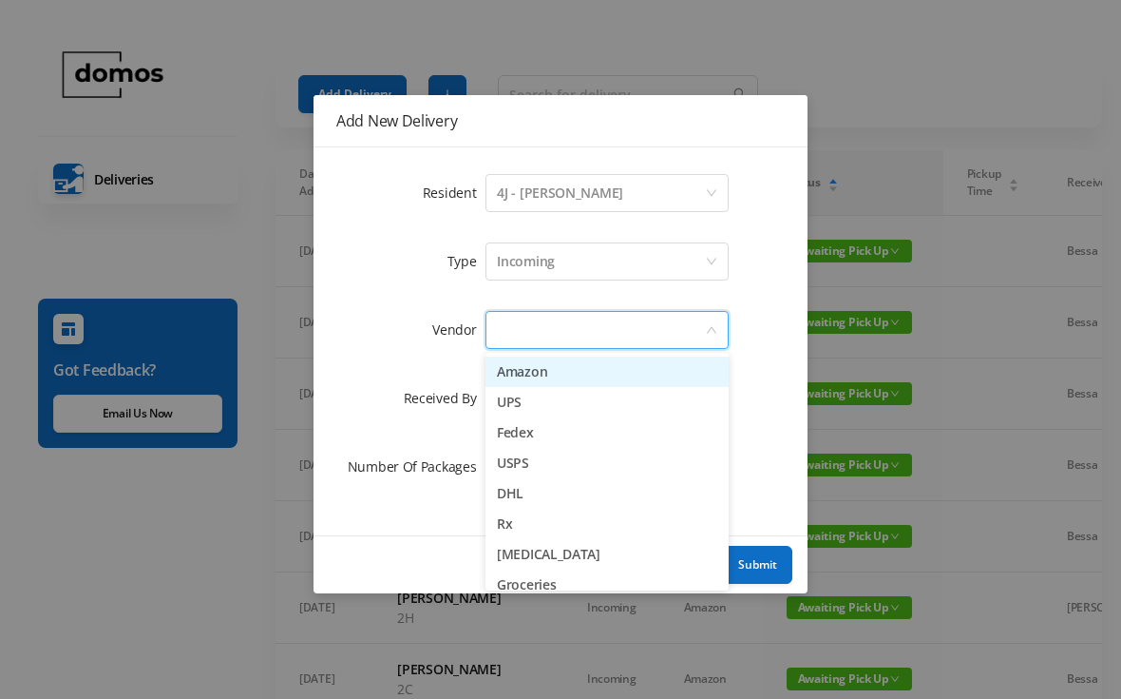
click at [568, 383] on li "Amazon" at bounding box center [607, 371] width 243 height 30
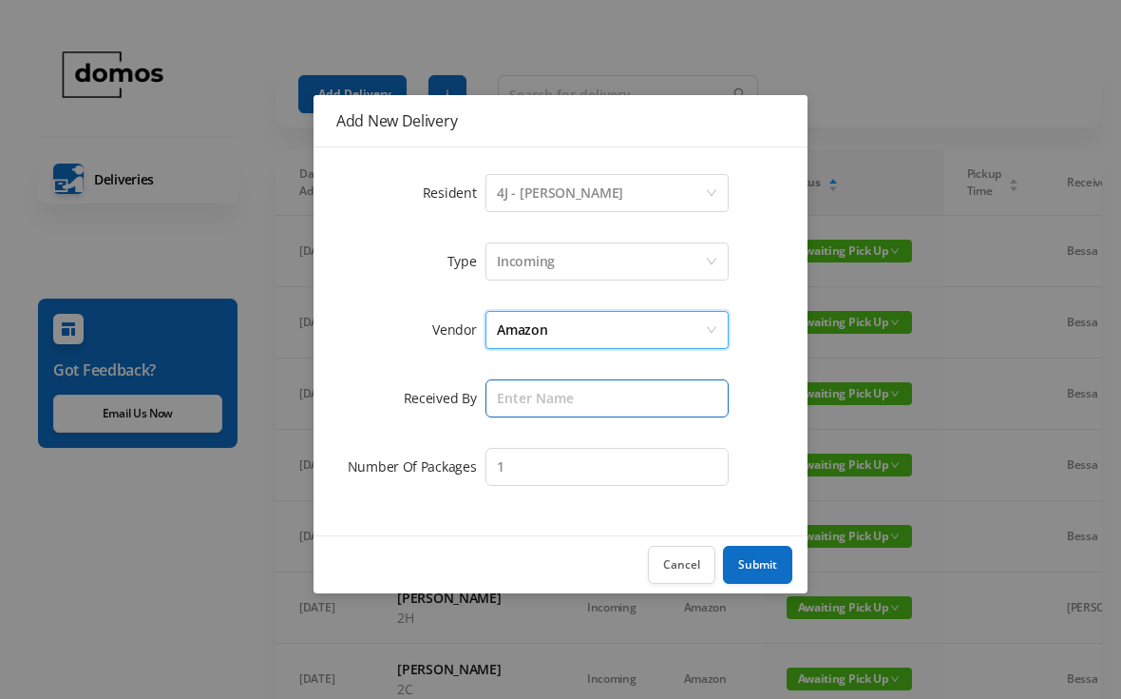
click at [598, 401] on input "text" at bounding box center [607, 398] width 243 height 38
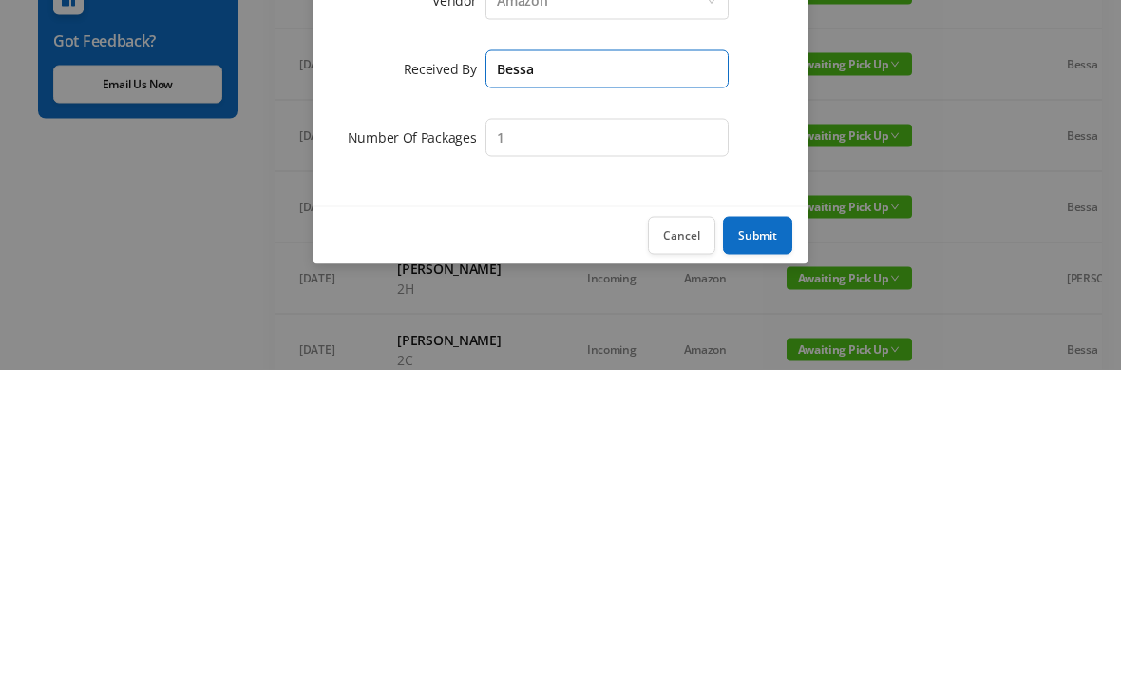
type input "Bessa"
click at [775, 546] on button "Submit" at bounding box center [757, 565] width 69 height 38
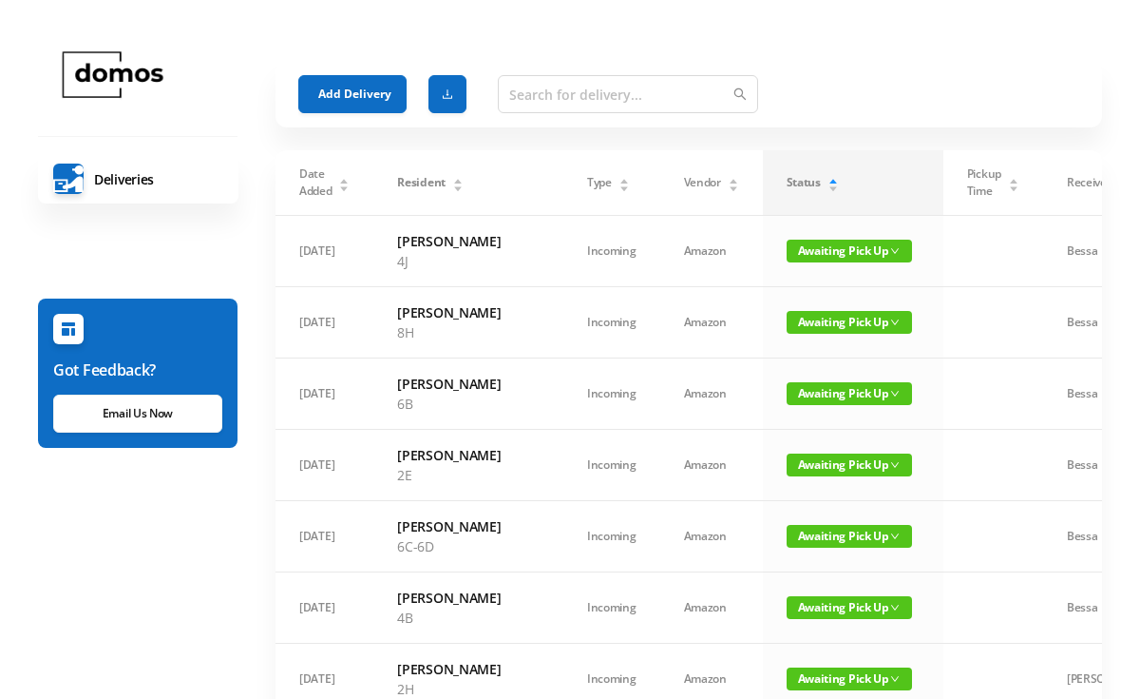
click at [355, 86] on button "Add Delivery" at bounding box center [352, 94] width 108 height 38
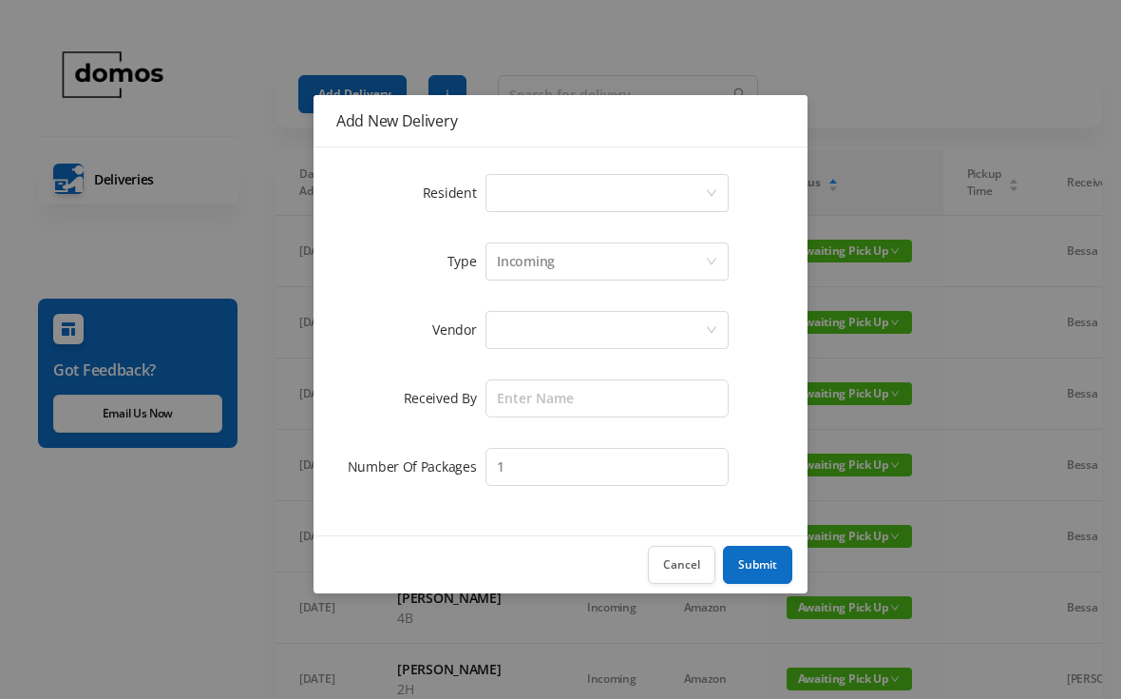
click at [606, 189] on div "Select a person" at bounding box center [601, 193] width 208 height 36
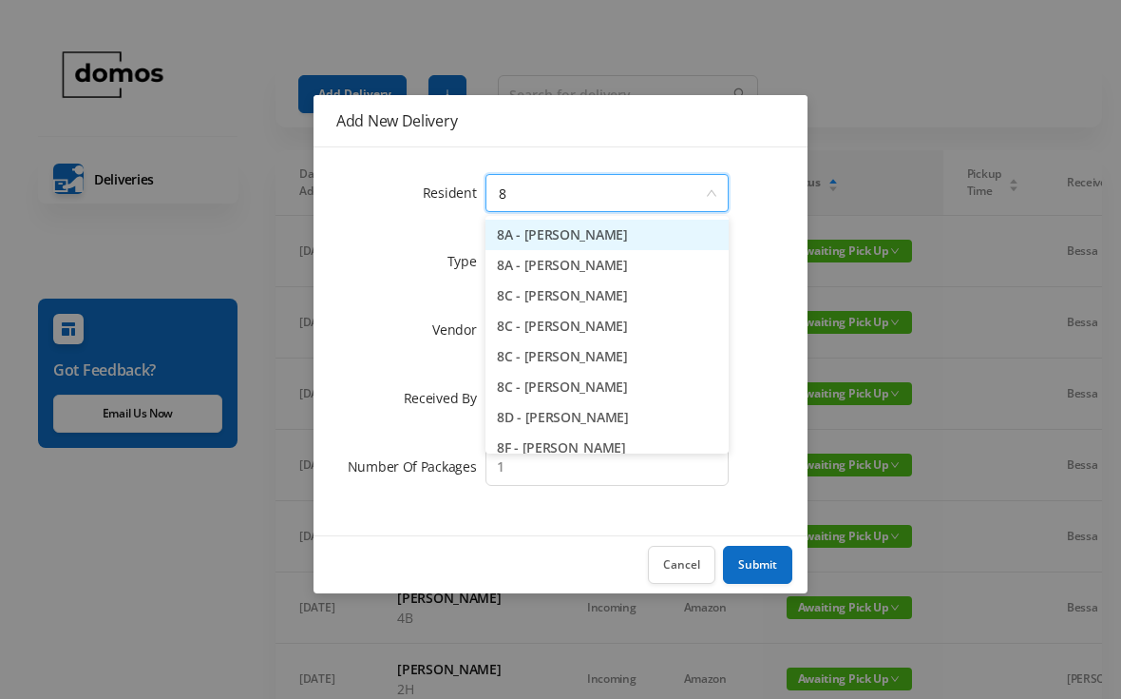
type input "8h"
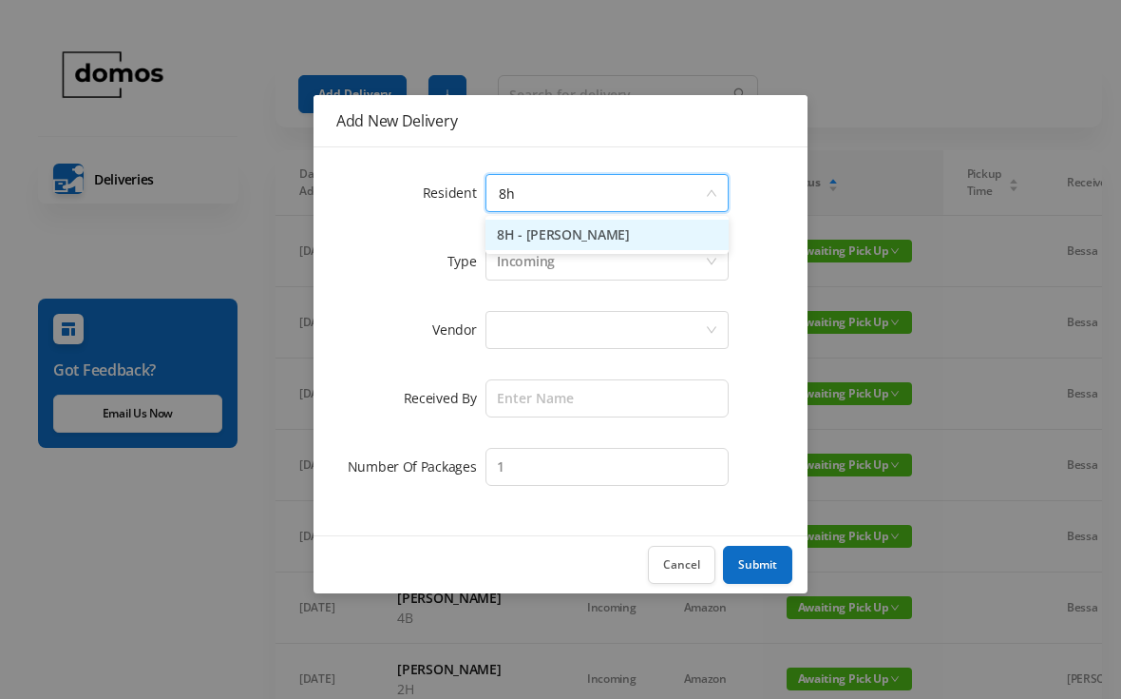
click at [608, 242] on li "8H - [PERSON_NAME]" at bounding box center [607, 235] width 243 height 30
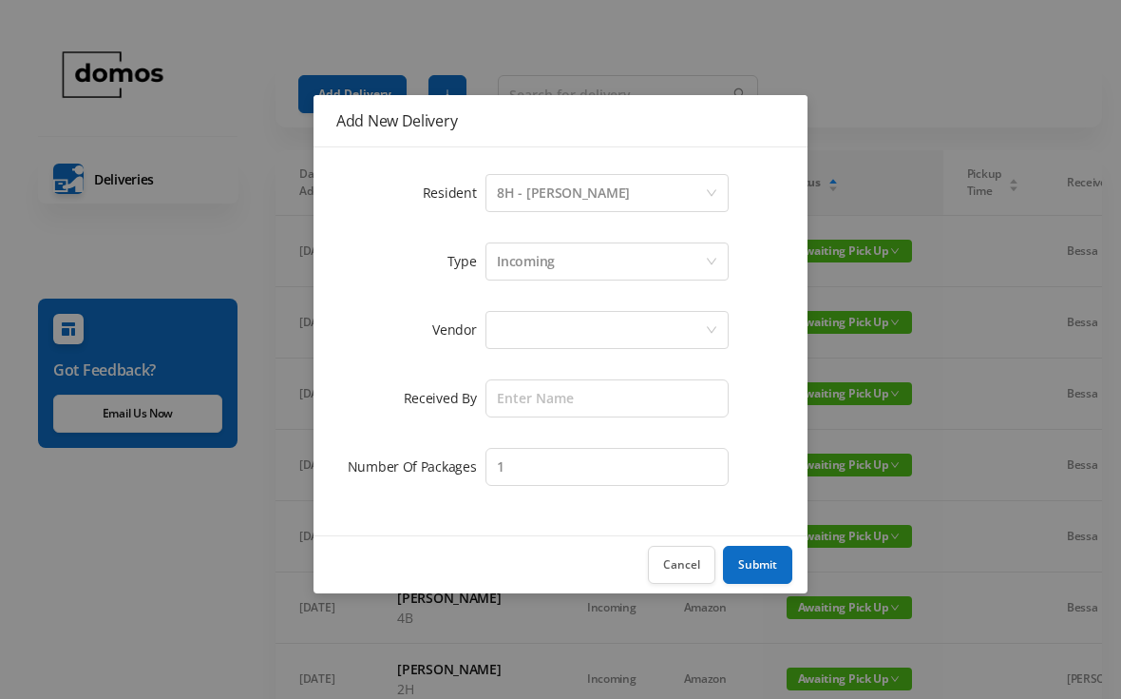
click at [586, 324] on div at bounding box center [601, 330] width 208 height 36
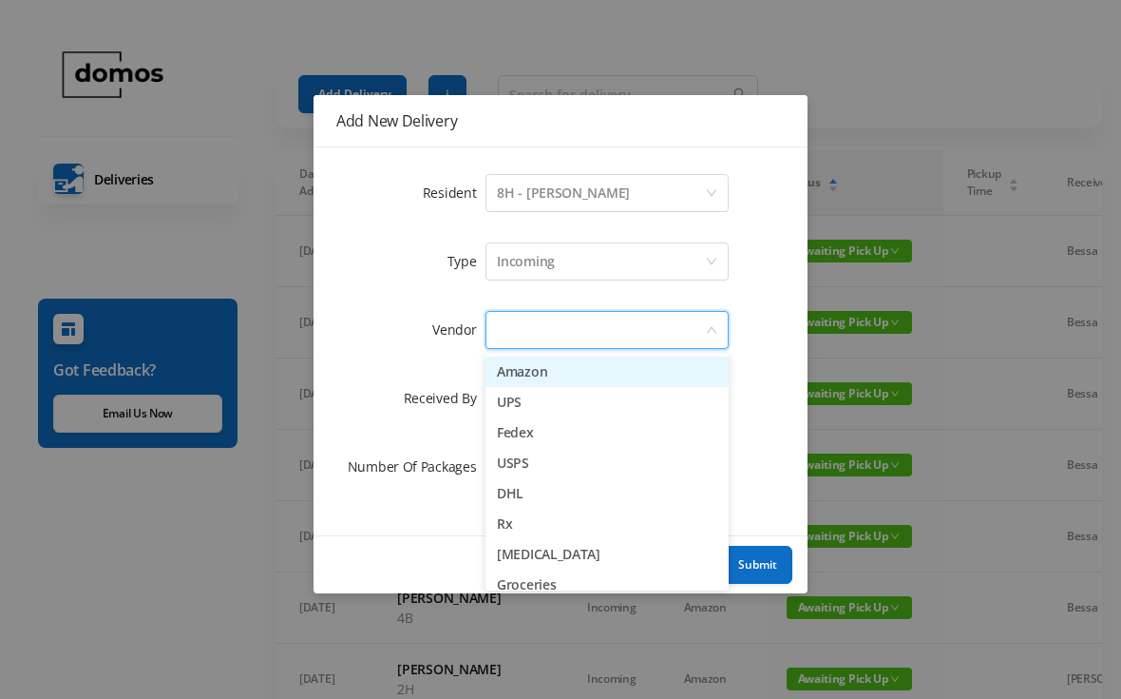
click at [570, 368] on li "Amazon" at bounding box center [607, 371] width 243 height 30
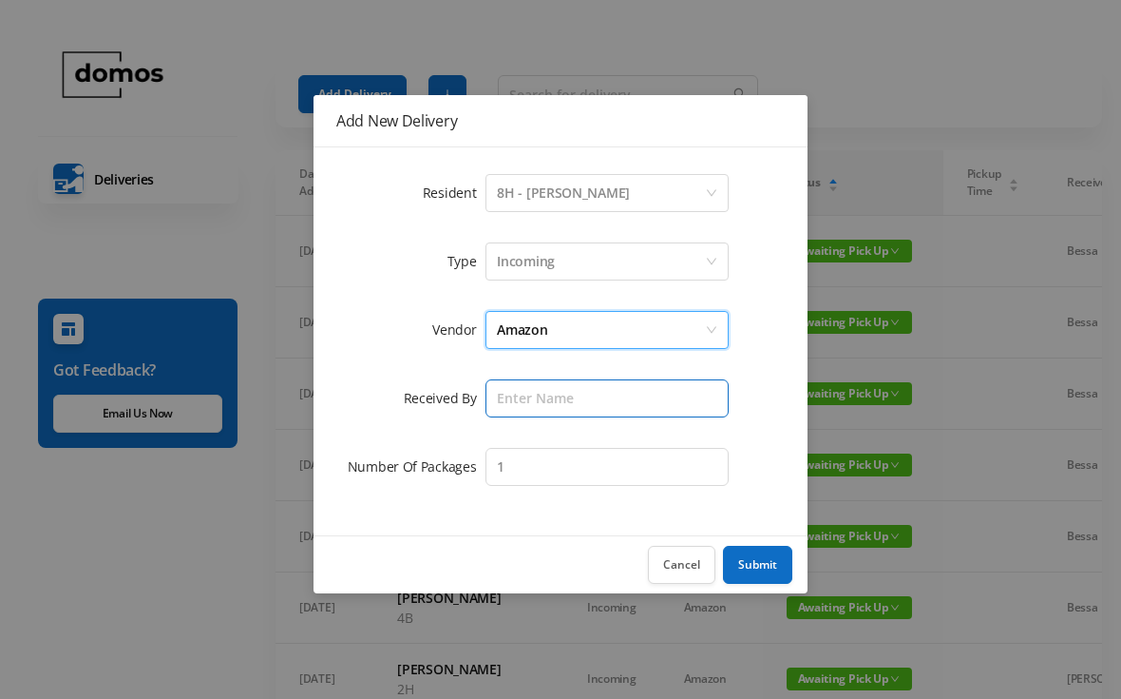
click at [617, 404] on input "text" at bounding box center [607, 398] width 243 height 38
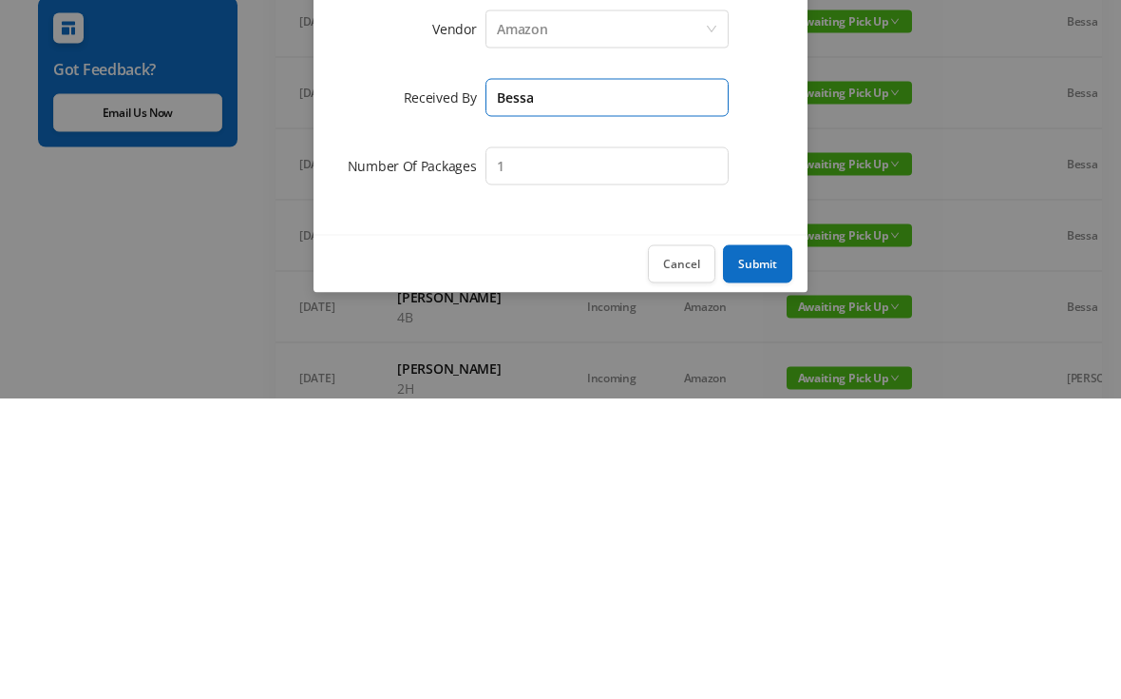
type input "Bessa"
click at [773, 546] on button "Submit" at bounding box center [757, 565] width 69 height 38
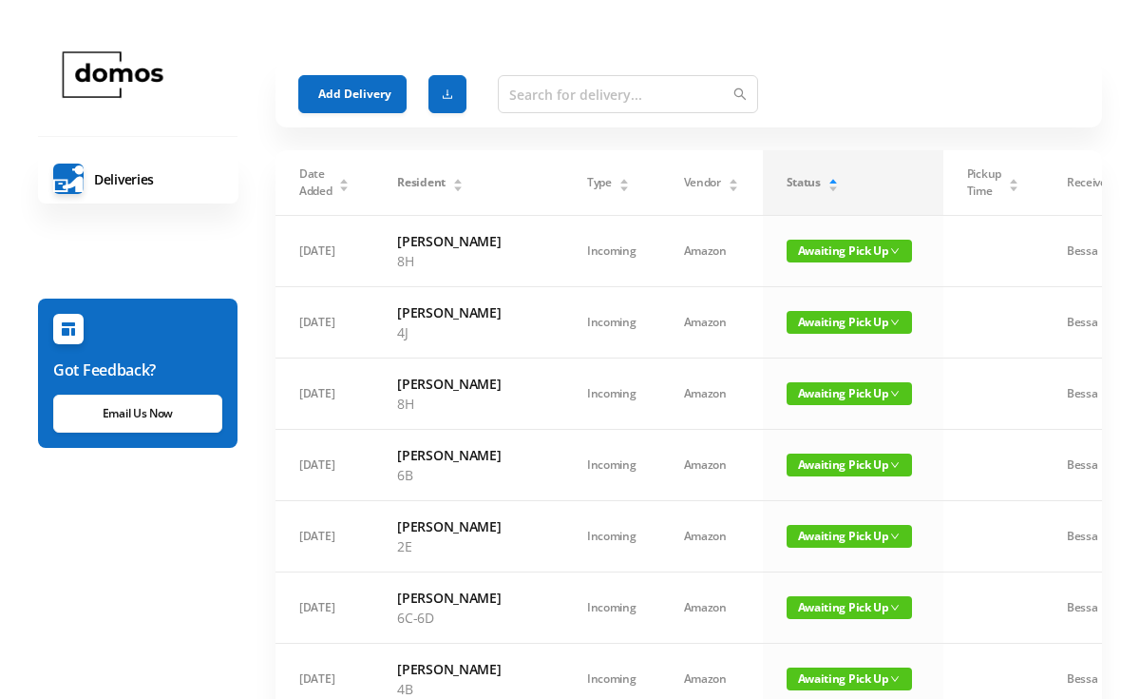
click at [363, 98] on button "Add Delivery" at bounding box center [352, 94] width 108 height 38
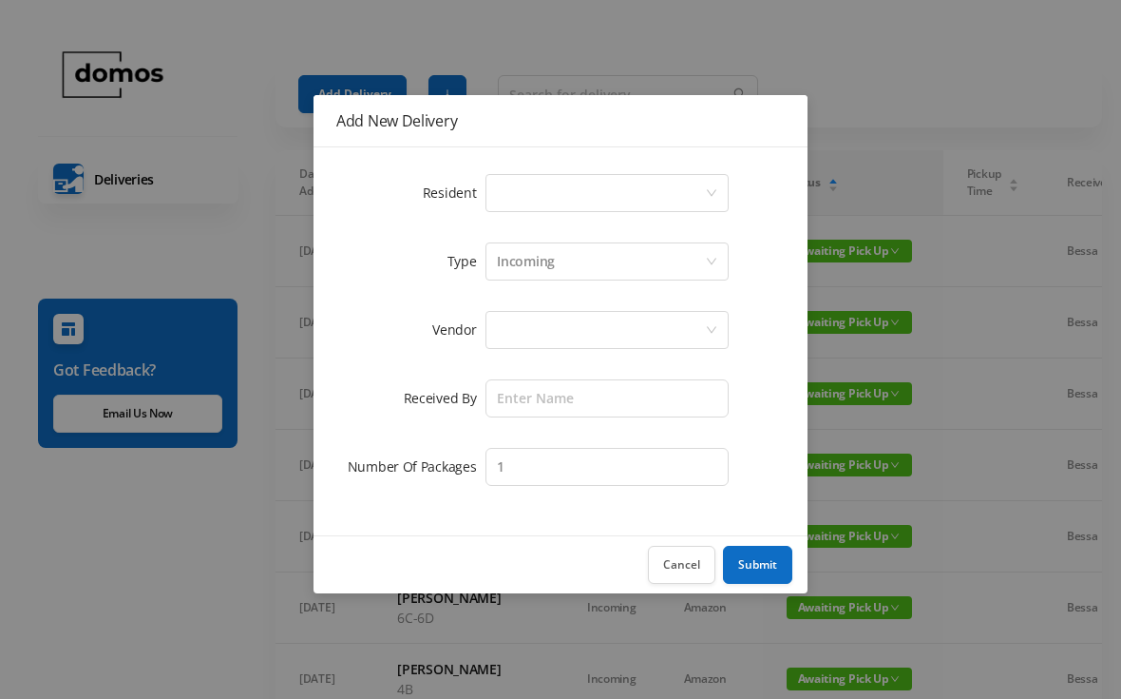
click at [571, 191] on div "Select a person" at bounding box center [601, 193] width 208 height 36
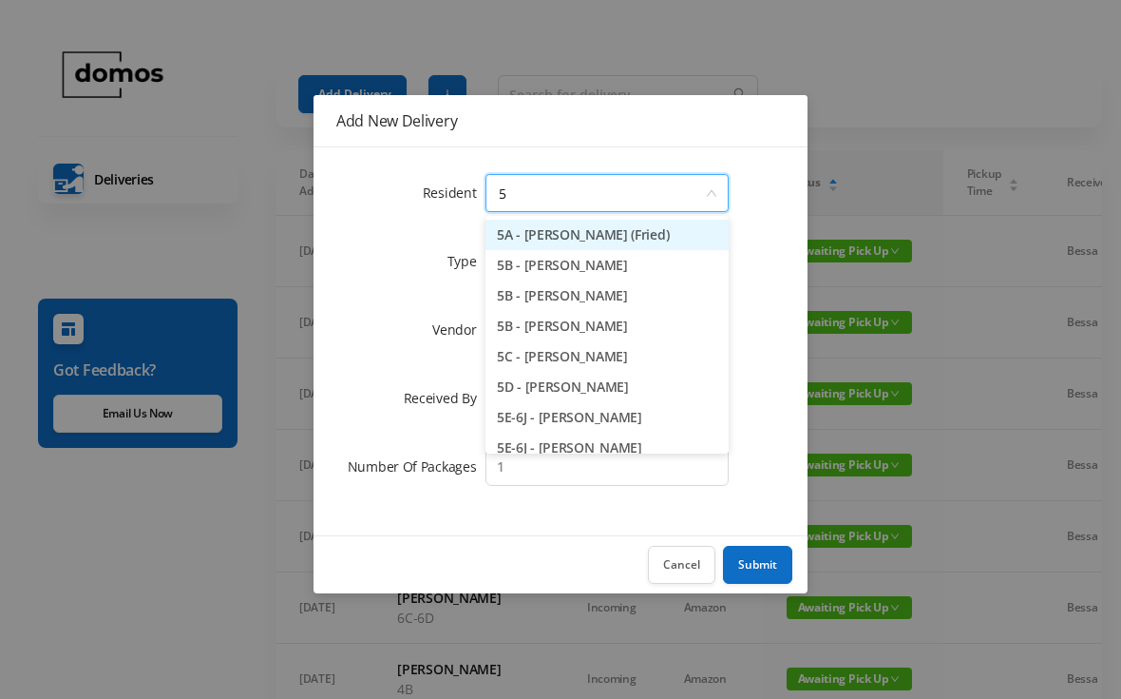
type input "5j"
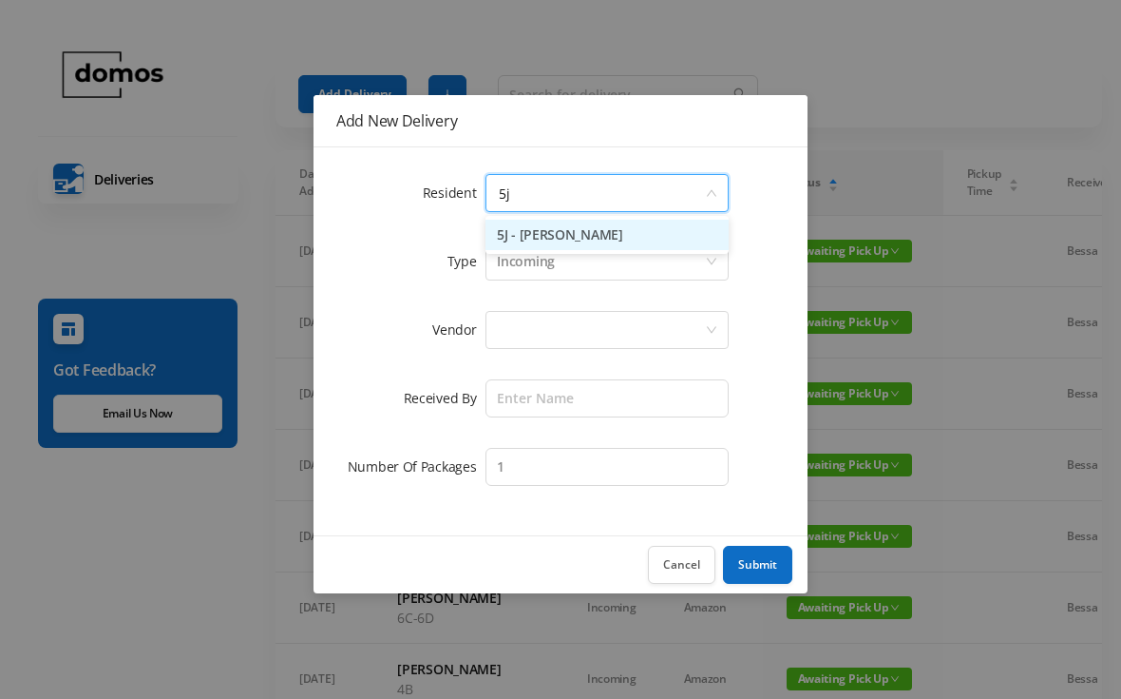
click at [618, 244] on li "5J - [PERSON_NAME]" at bounding box center [607, 235] width 243 height 30
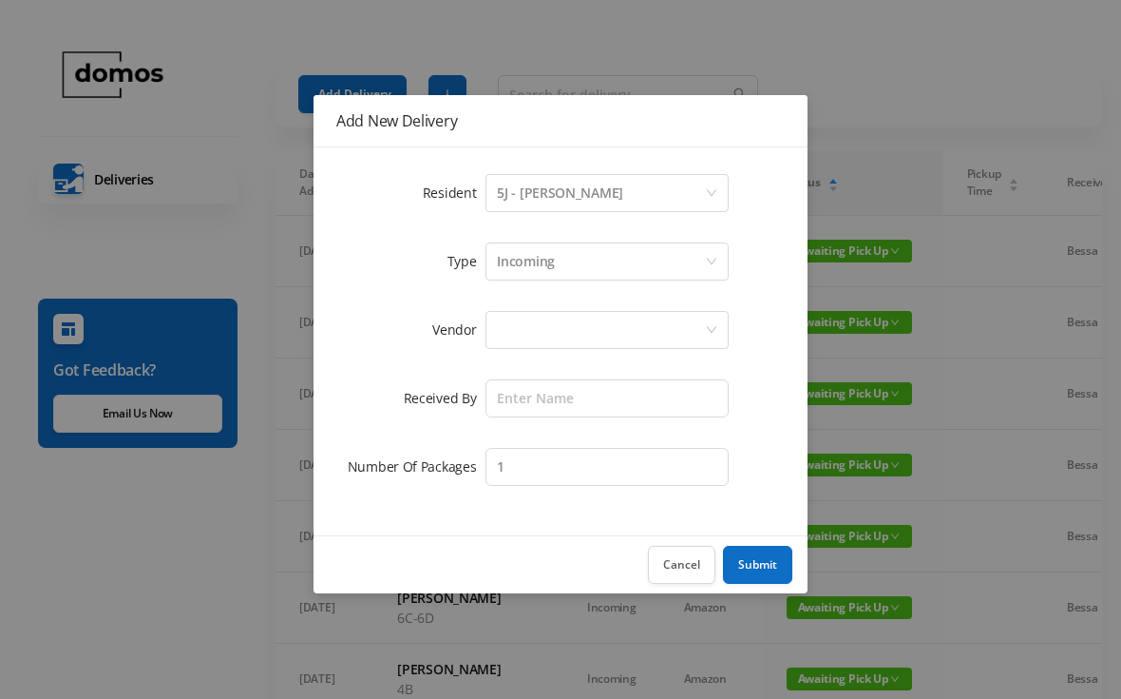
click at [595, 325] on div at bounding box center [601, 330] width 208 height 36
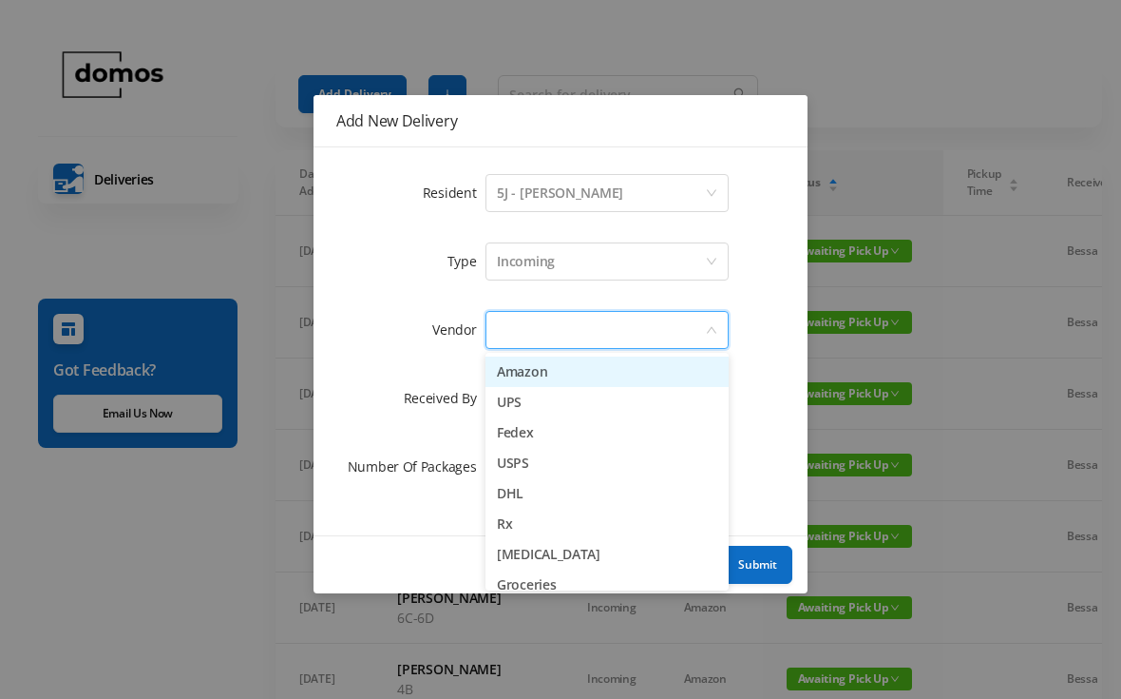
click at [574, 374] on li "Amazon" at bounding box center [607, 371] width 243 height 30
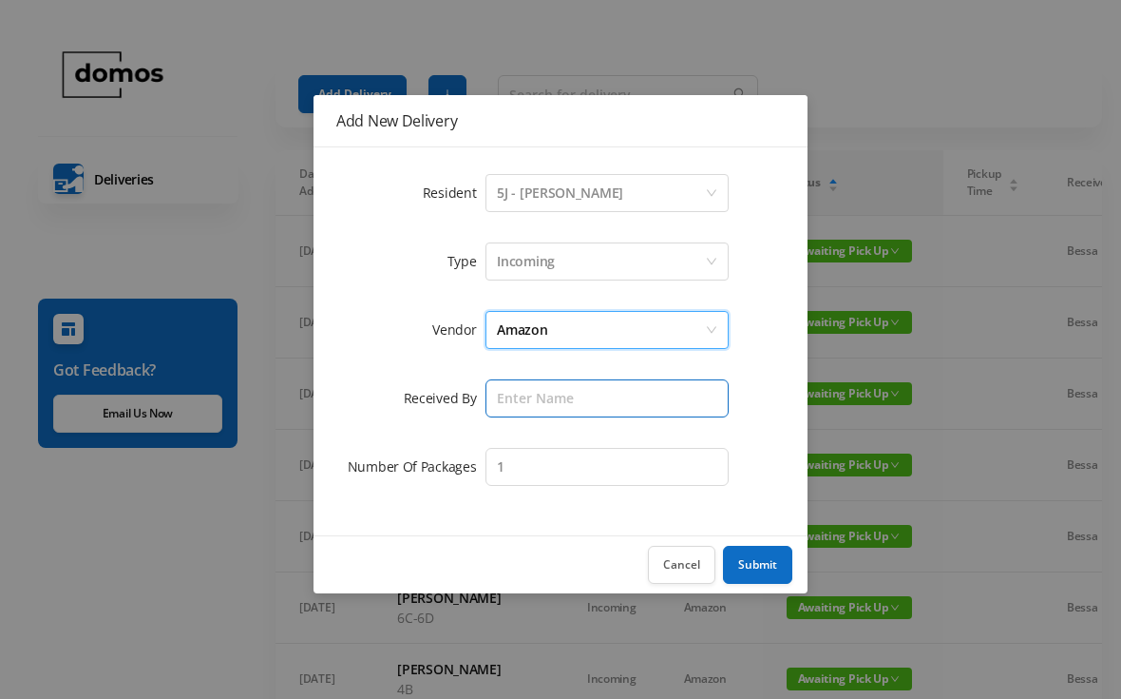
click at [628, 401] on input "text" at bounding box center [607, 398] width 243 height 38
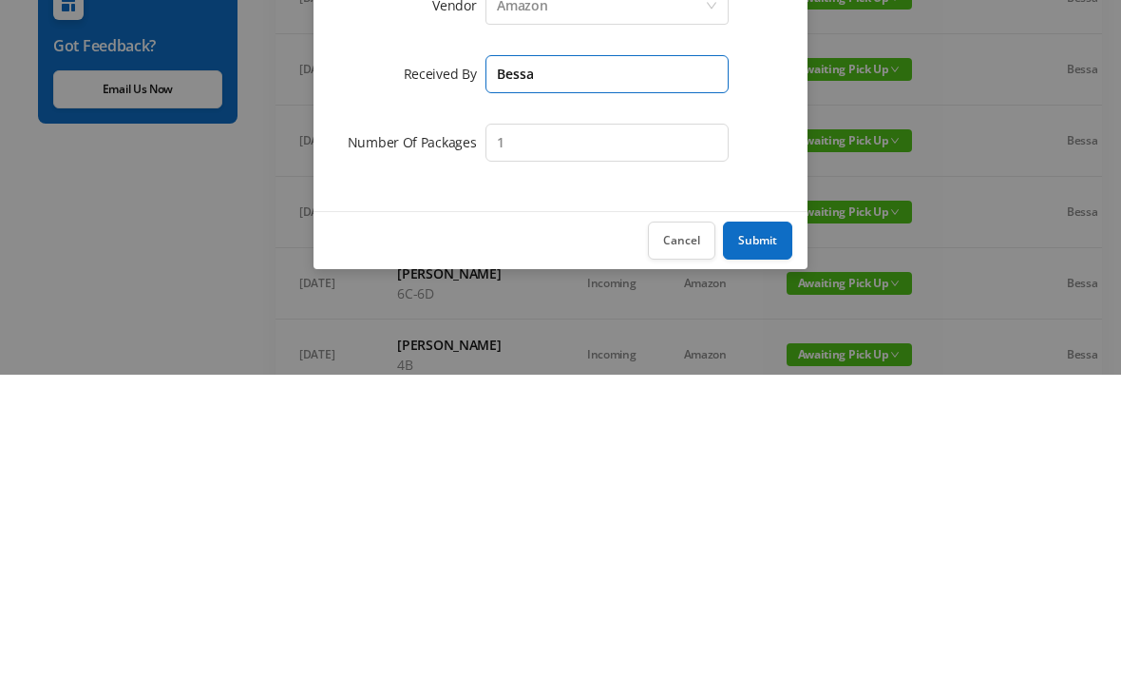
type input "Bessa"
click at [771, 546] on button "Submit" at bounding box center [757, 565] width 69 height 38
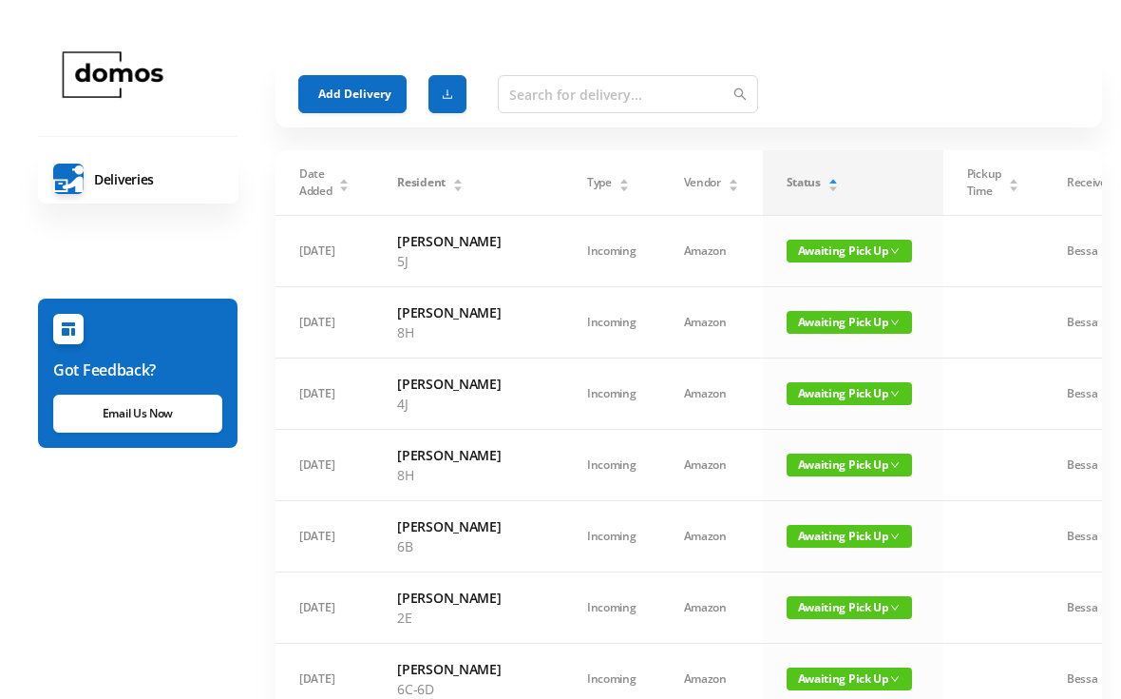
click at [347, 99] on button "Add Delivery" at bounding box center [352, 94] width 108 height 38
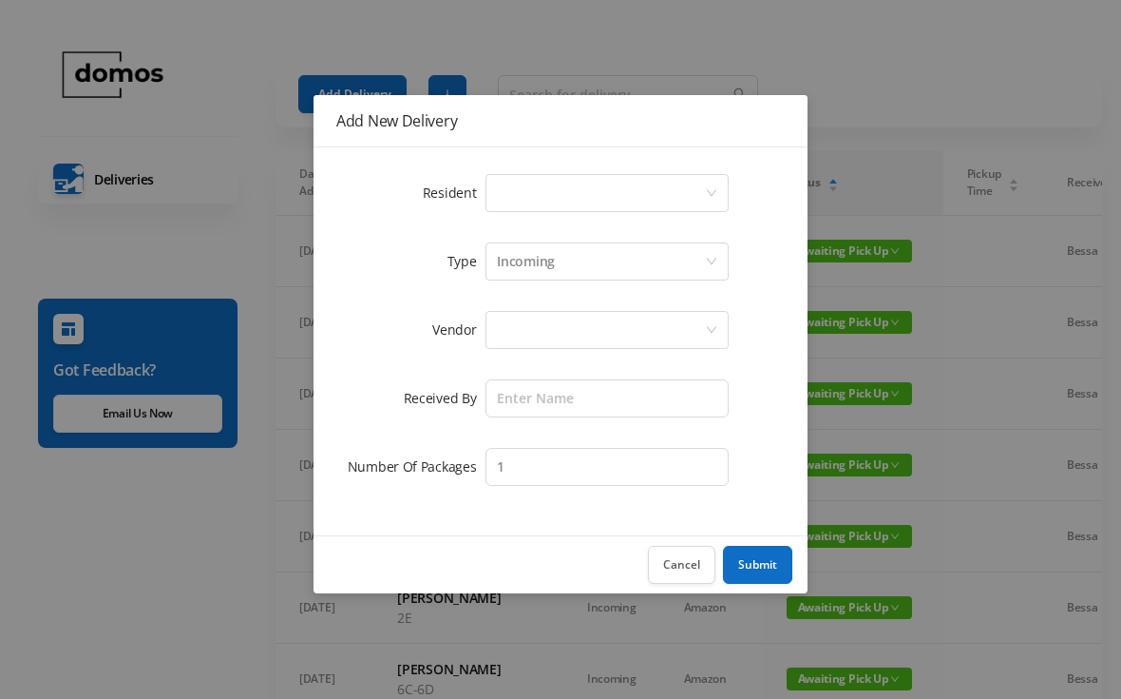
click at [645, 182] on div "Select a person" at bounding box center [601, 193] width 208 height 36
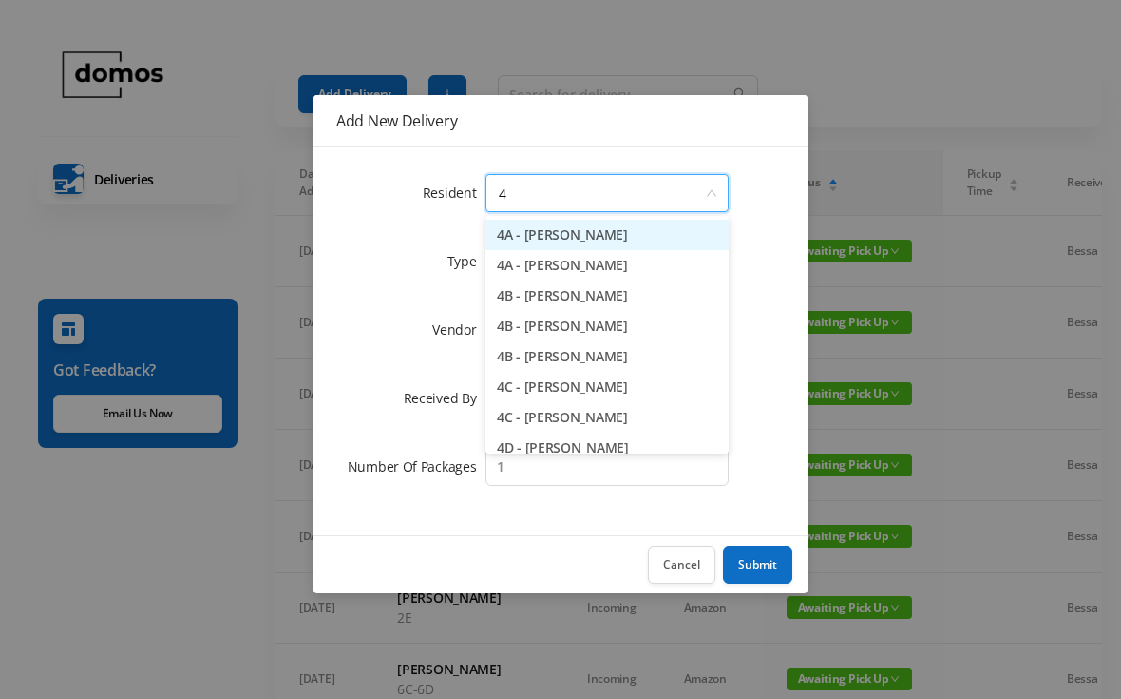
type input "4c"
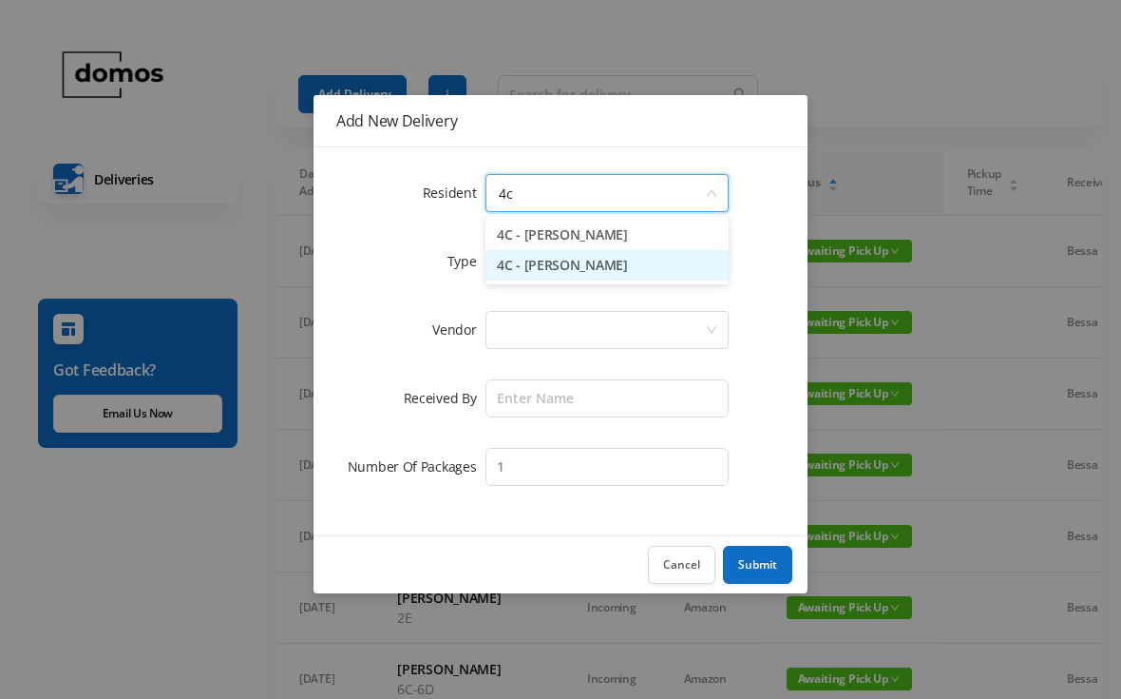
click at [588, 277] on li "4C - [PERSON_NAME]" at bounding box center [607, 265] width 243 height 30
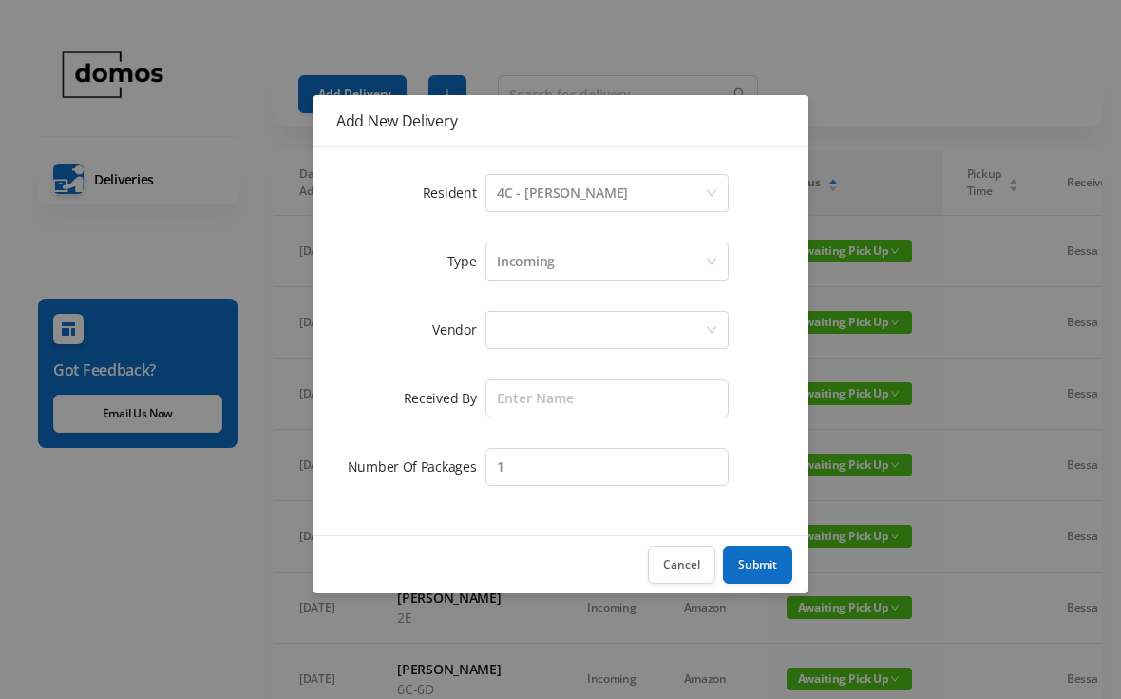
click at [608, 345] on div at bounding box center [601, 330] width 208 height 36
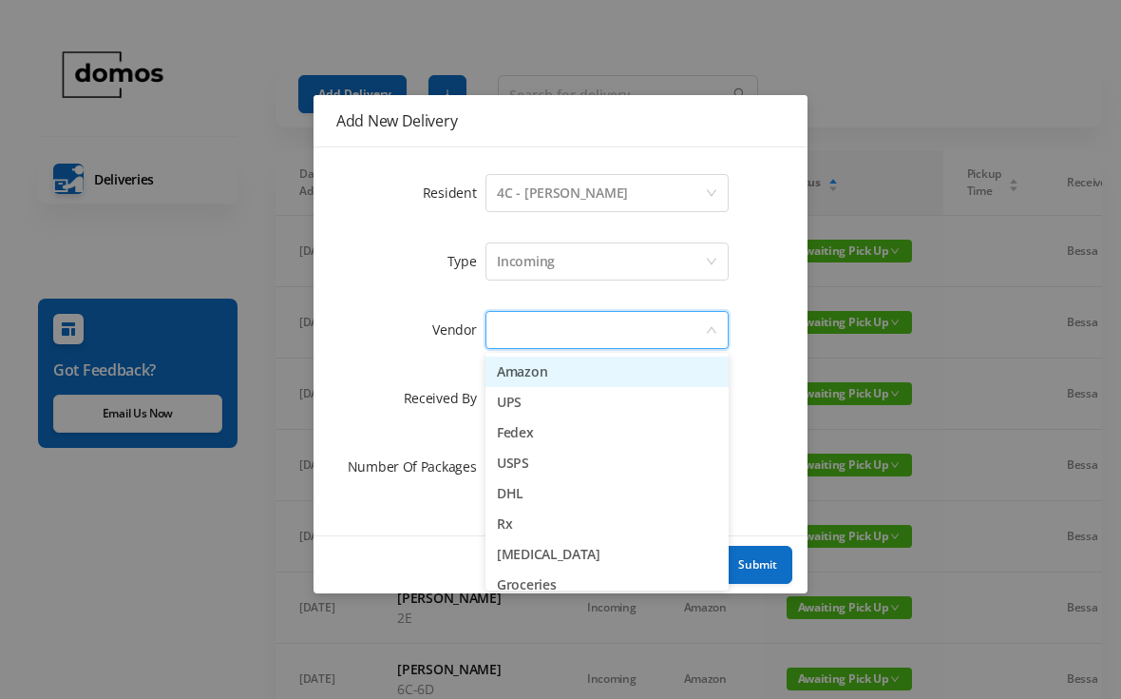
click at [564, 378] on li "Amazon" at bounding box center [607, 371] width 243 height 30
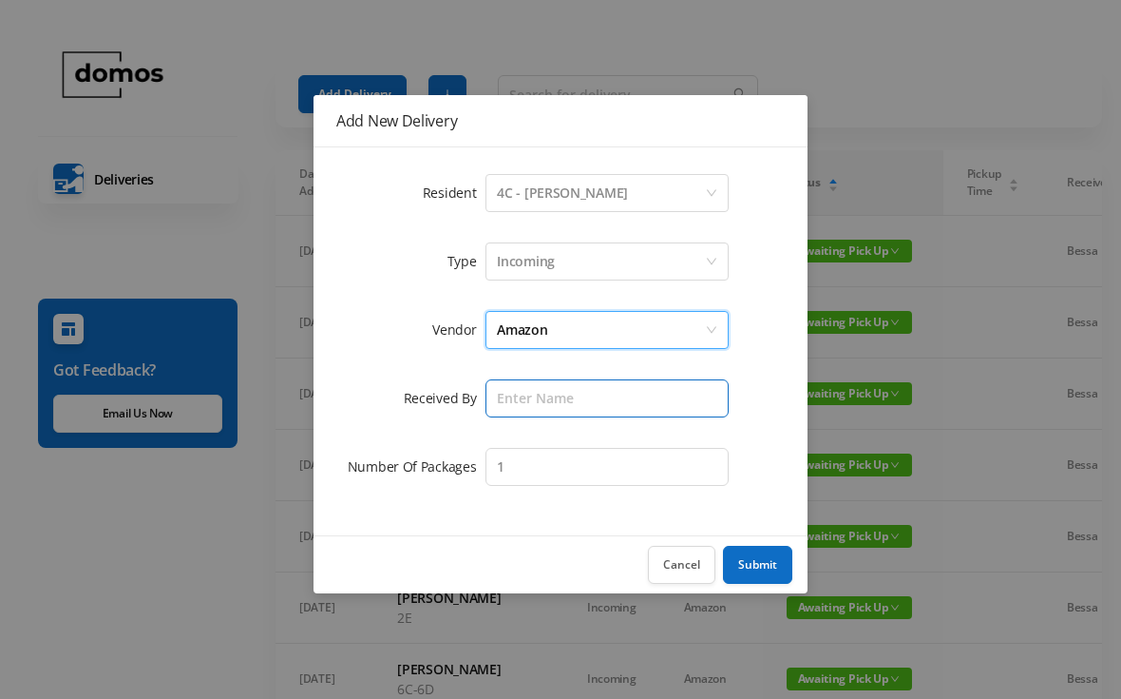
click at [582, 407] on input "text" at bounding box center [607, 398] width 243 height 38
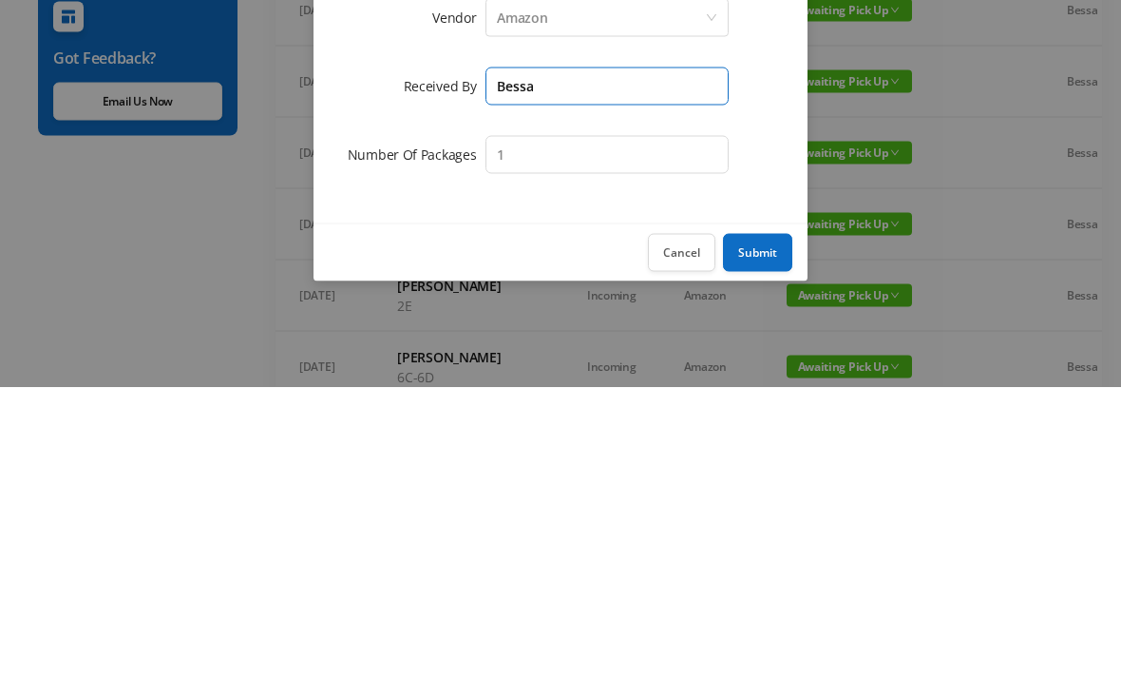
type input "Bessa"
click at [770, 546] on button "Submit" at bounding box center [757, 565] width 69 height 38
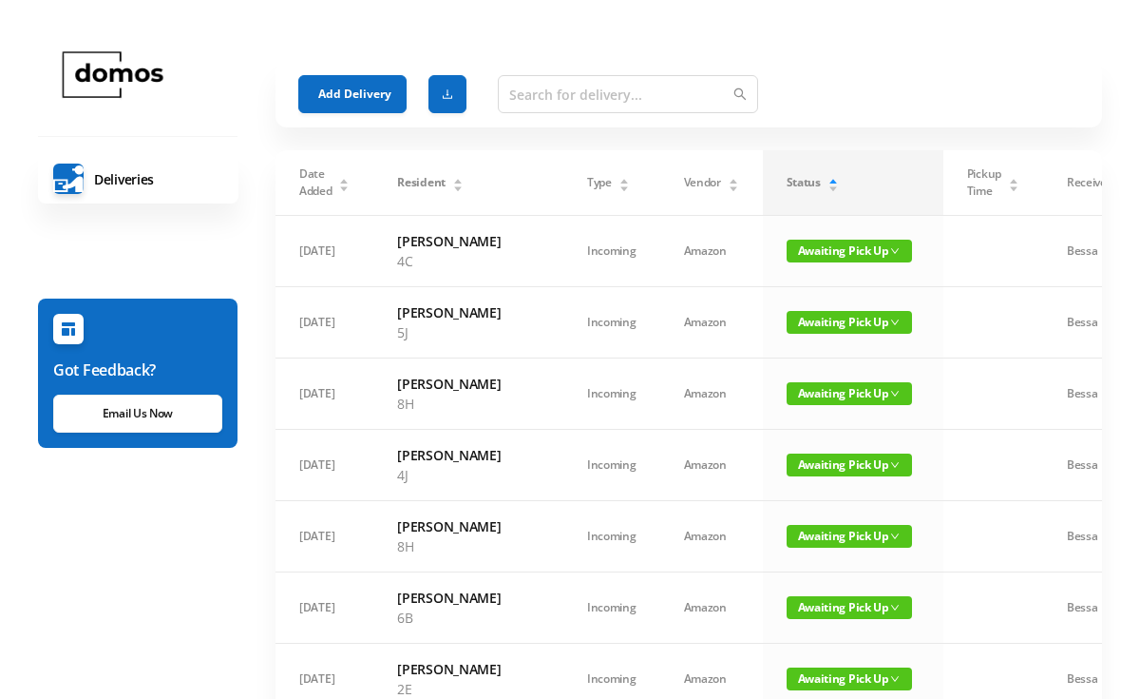
click at [363, 99] on button "Add Delivery" at bounding box center [352, 94] width 108 height 38
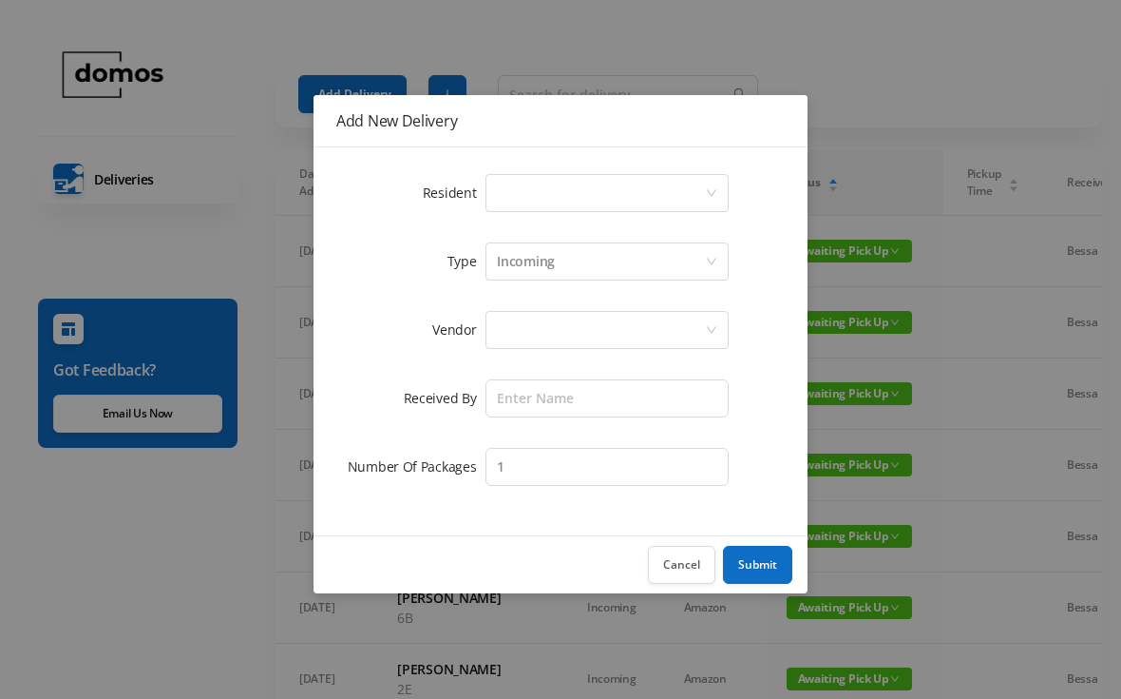
click at [578, 183] on div "Select a person" at bounding box center [601, 193] width 208 height 36
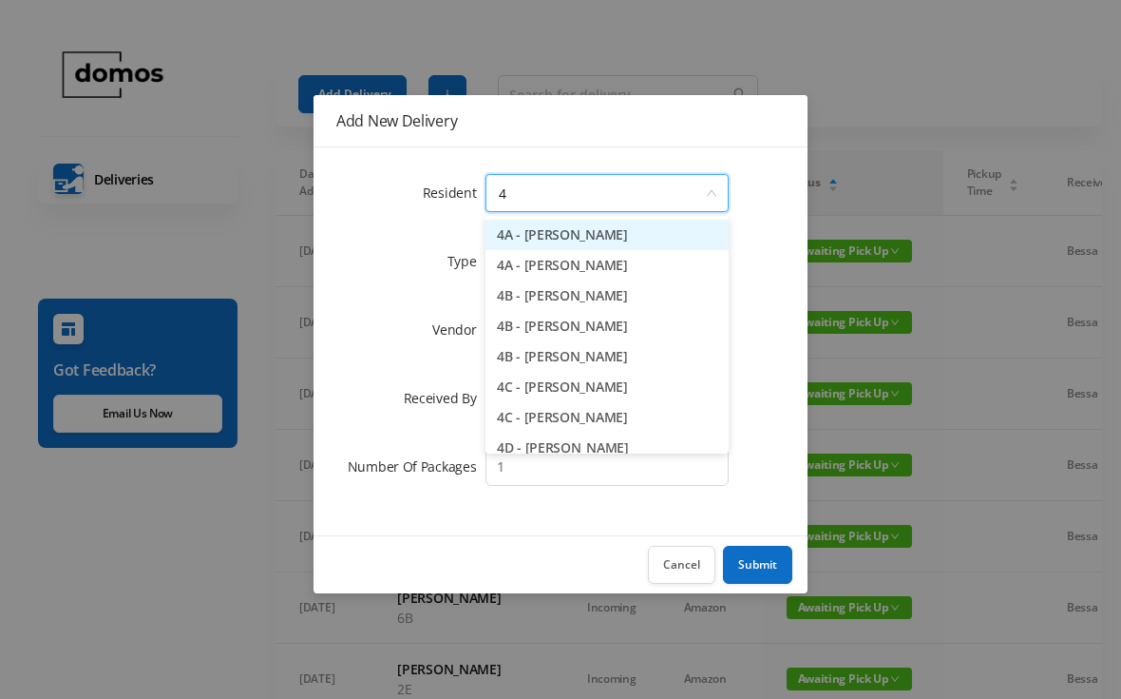
type input "4e"
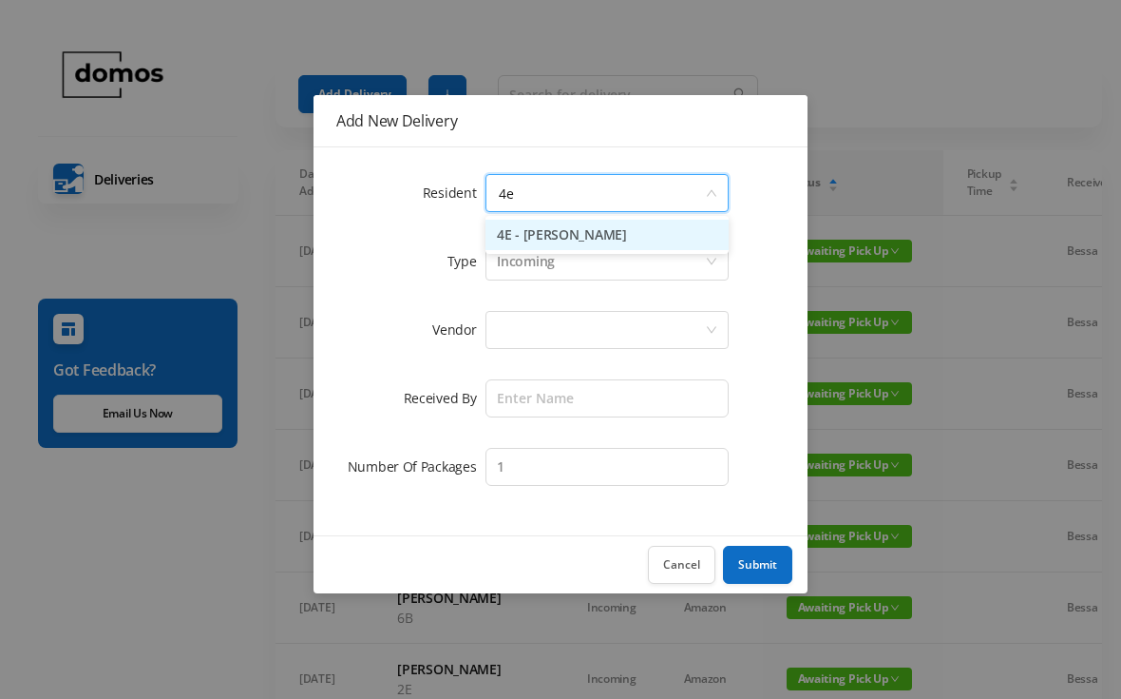
click at [600, 248] on li "4E - [PERSON_NAME]" at bounding box center [607, 235] width 243 height 30
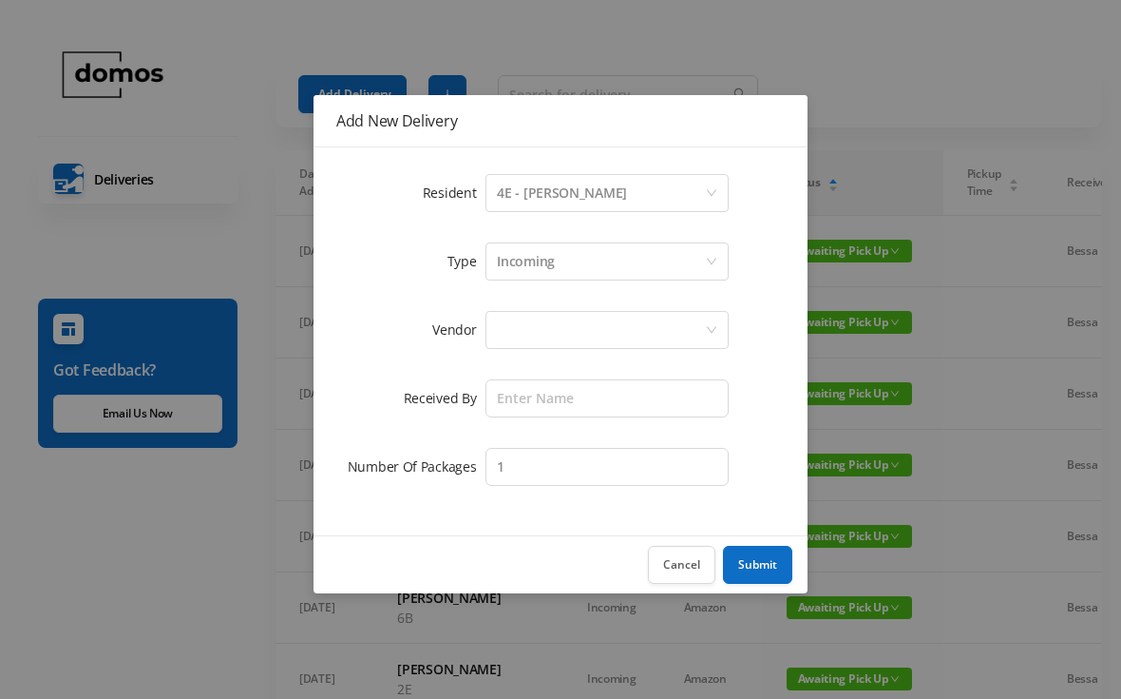
click at [584, 333] on div at bounding box center [601, 330] width 208 height 36
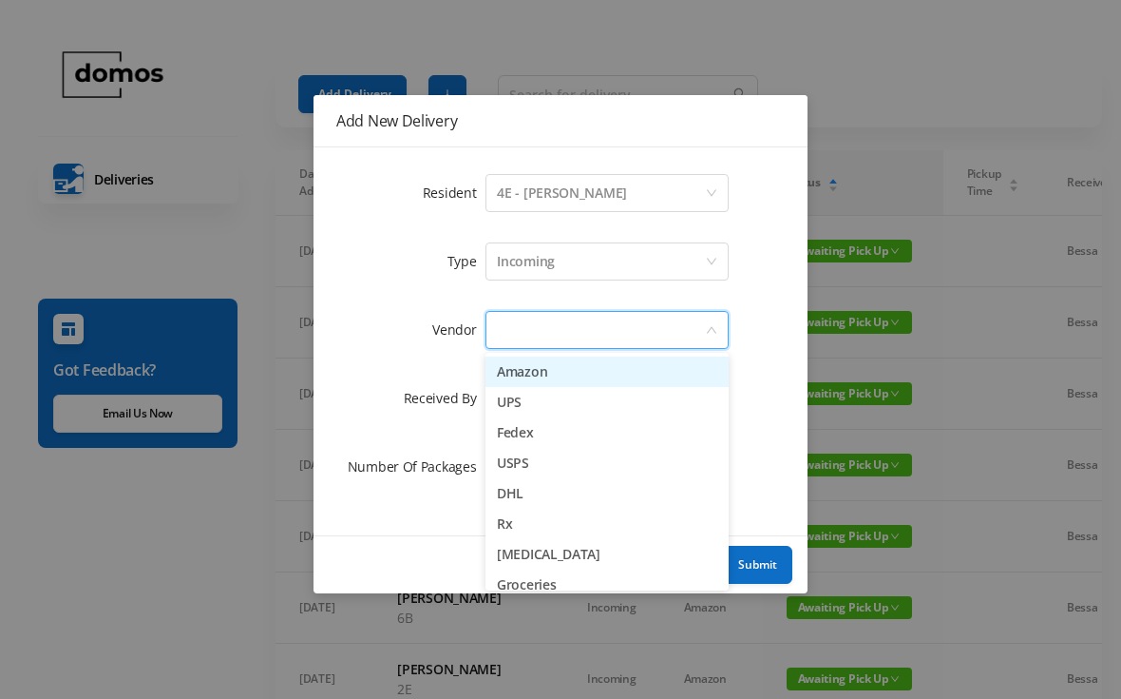
click at [571, 386] on li "Amazon" at bounding box center [607, 371] width 243 height 30
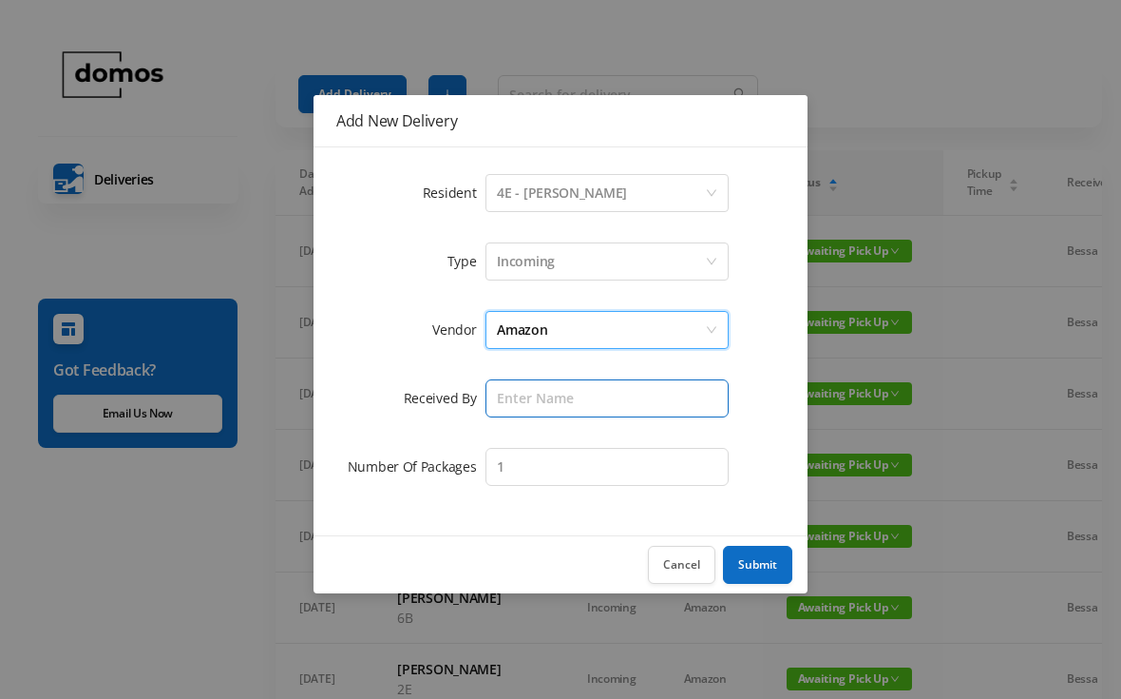
click at [591, 392] on input "text" at bounding box center [607, 398] width 243 height 38
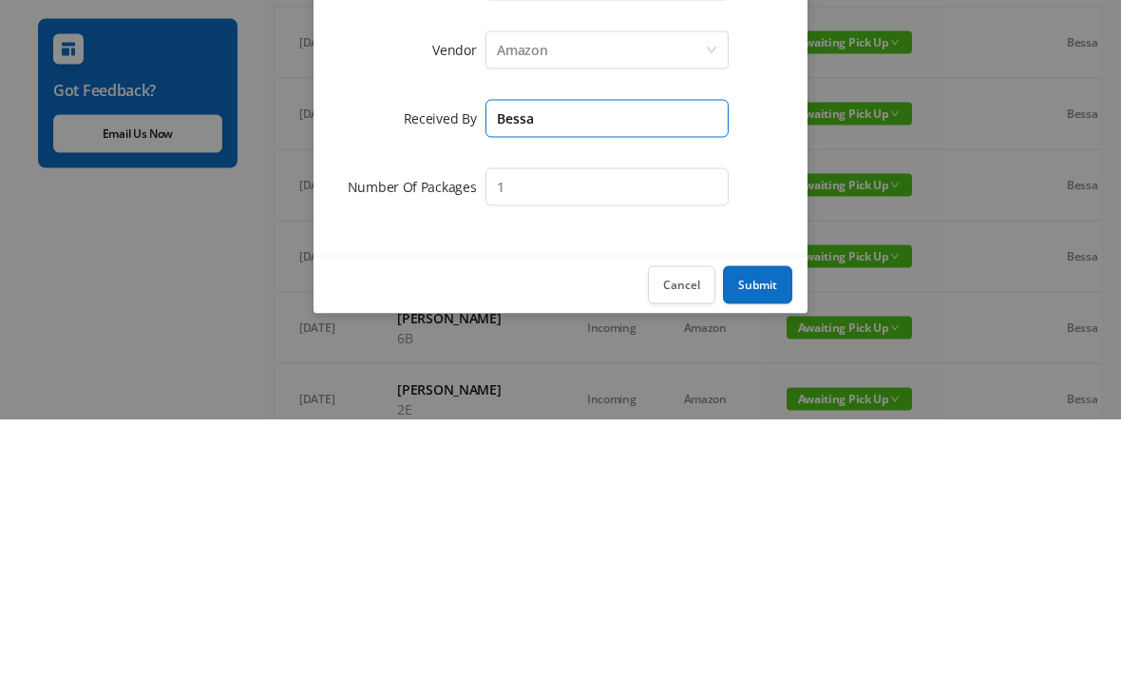
type input "Bessa"
click at [773, 546] on button "Submit" at bounding box center [757, 565] width 69 height 38
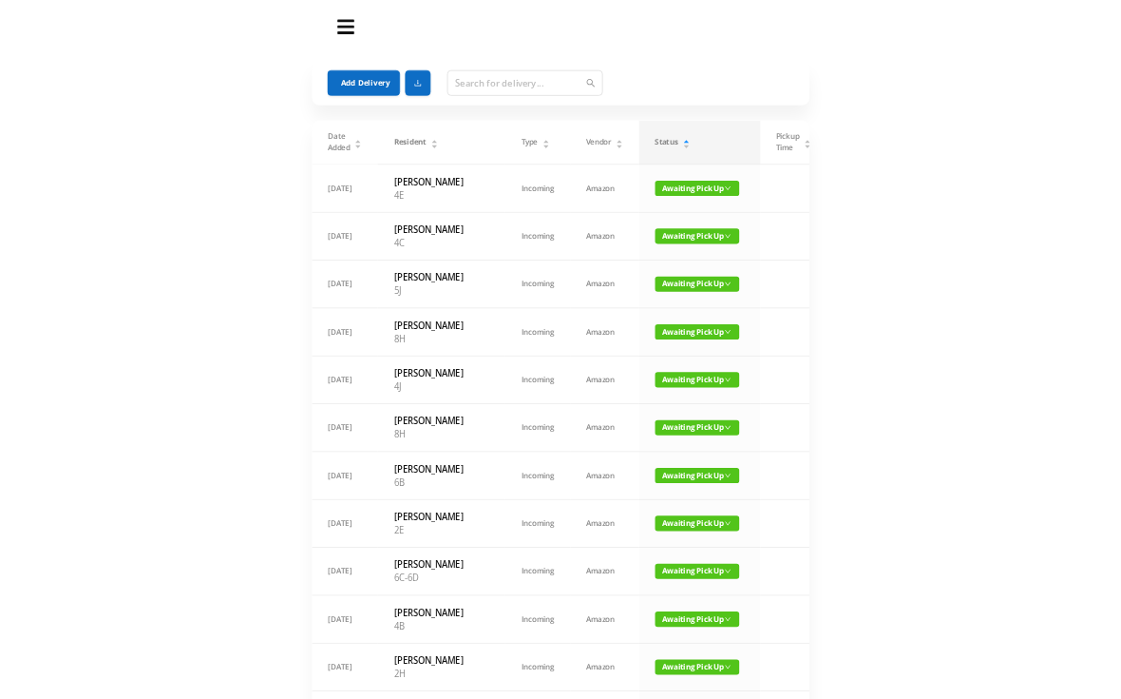
scroll to position [280, 0]
